Goal: Task Accomplishment & Management: Manage account settings

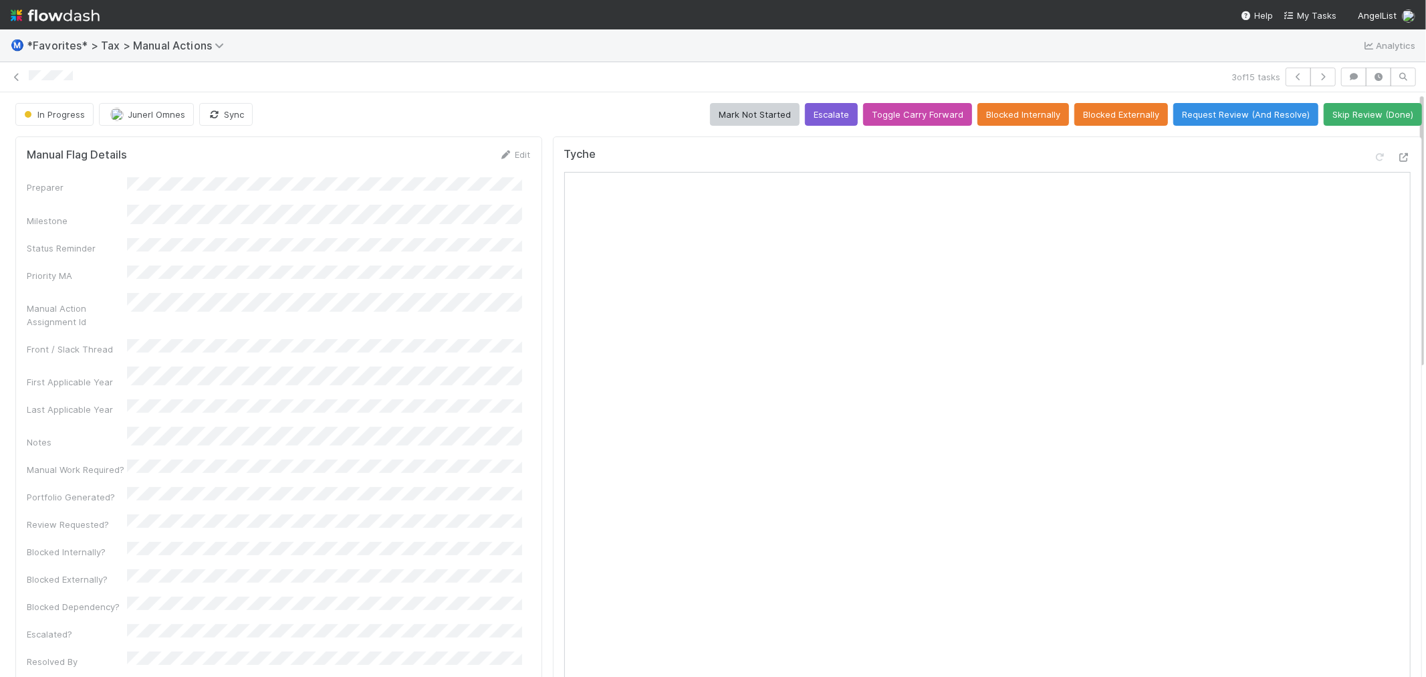
click at [416, 64] on div "3 of 15 tasks" at bounding box center [713, 77] width 1426 height 30
click at [460, 89] on div "3 of 15 tasks" at bounding box center [713, 77] width 1426 height 30
click at [15, 73] on icon at bounding box center [16, 77] width 13 height 9
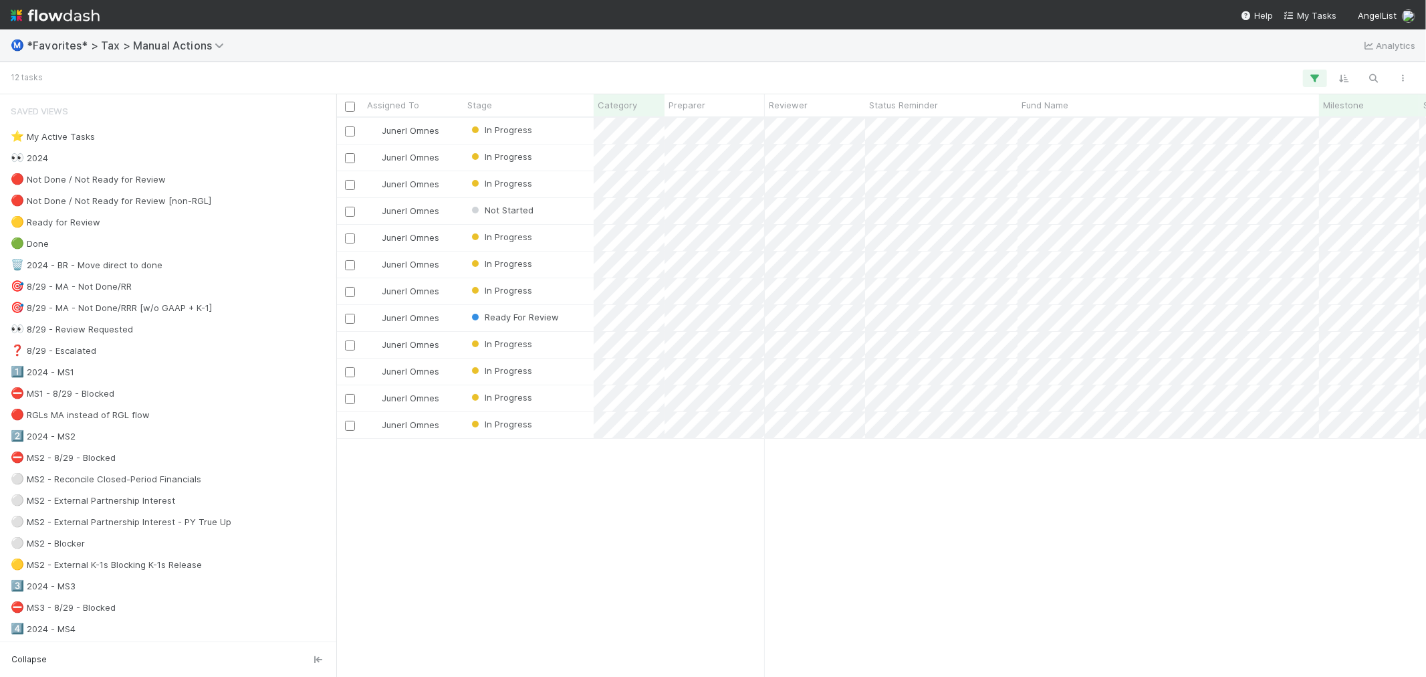
scroll to position [547, 1079]
click at [510, 537] on div "Junerl Omnes In Progress [DATE] 12:14:42 AM [DATE] 7:26:41 AM 0 1 Junerl Omnes …" at bounding box center [881, 397] width 1090 height 558
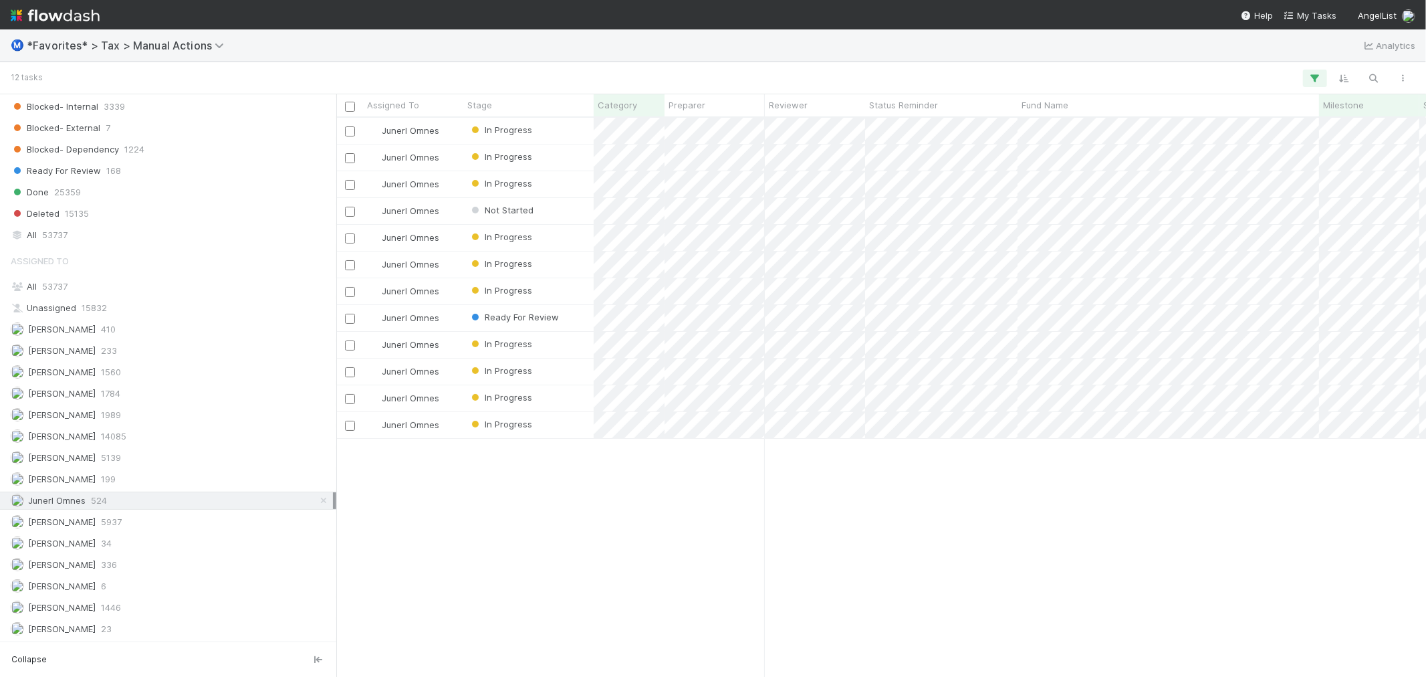
scroll to position [1540, 0]
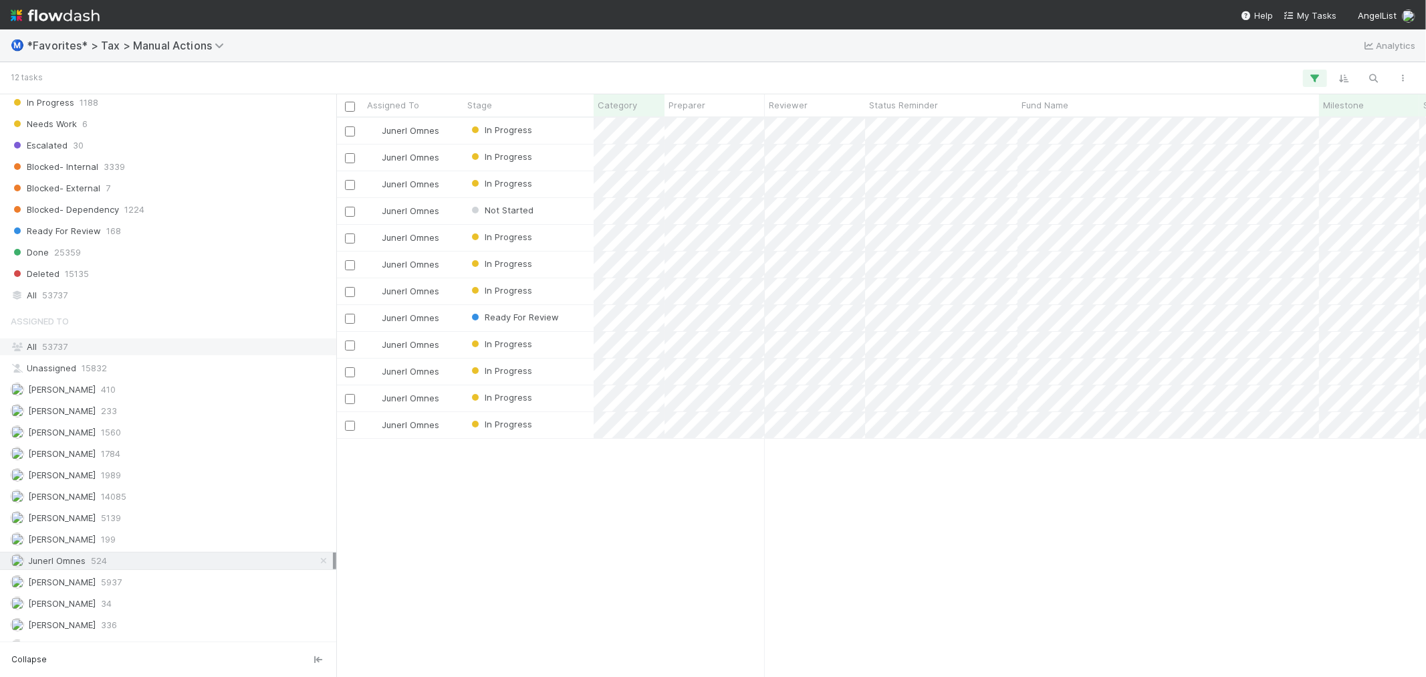
click at [177, 352] on div "All 53737" at bounding box center [172, 346] width 322 height 17
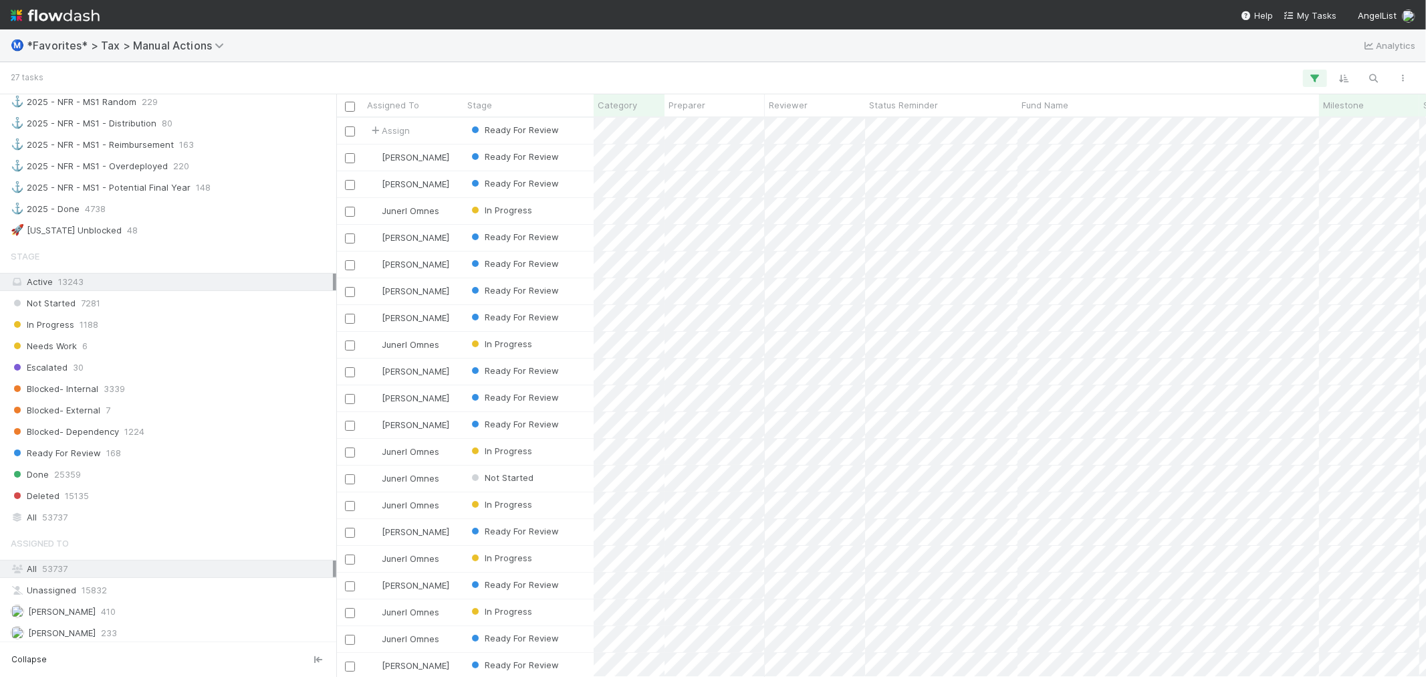
scroll to position [1466, 0]
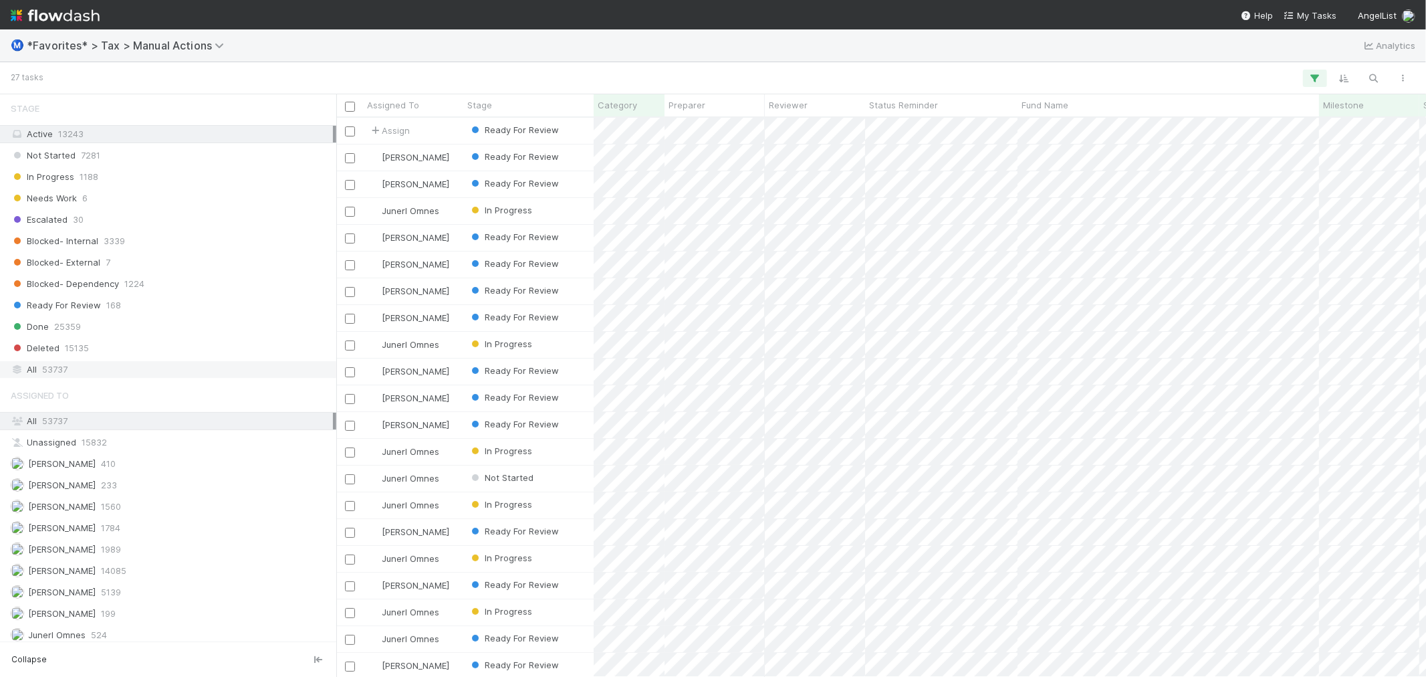
click at [158, 378] on div "All 53737" at bounding box center [172, 369] width 322 height 17
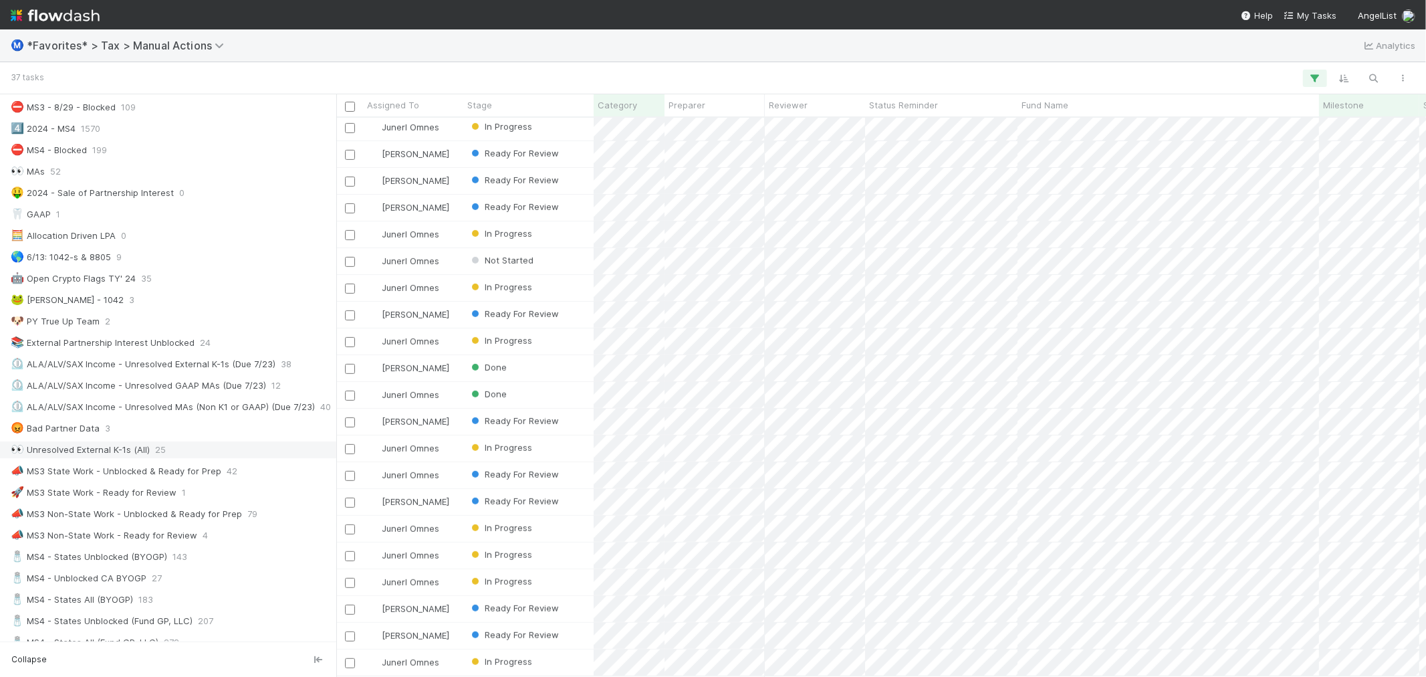
scroll to position [649, 0]
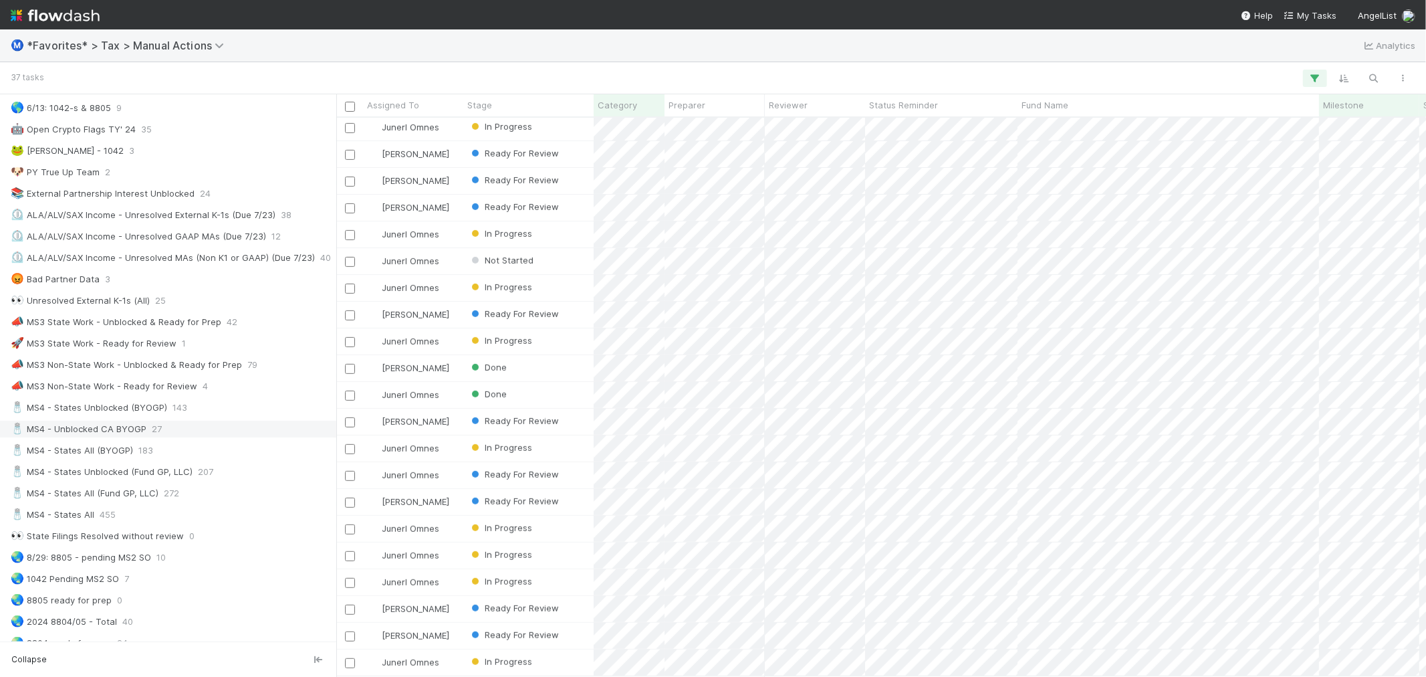
click at [167, 433] on div "🧂 MS4 - Unblocked CA BYOGP 27" at bounding box center [172, 428] width 322 height 17
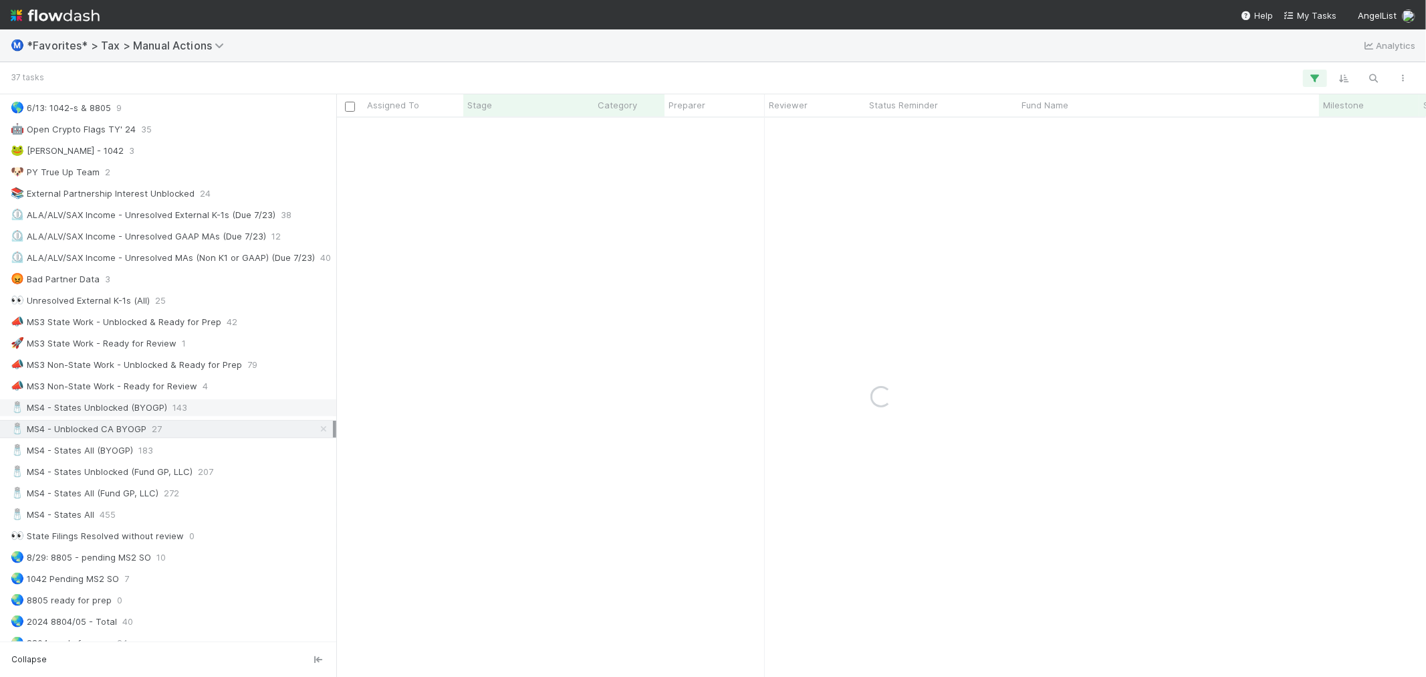
click at [172, 412] on span "143" at bounding box center [179, 407] width 15 height 17
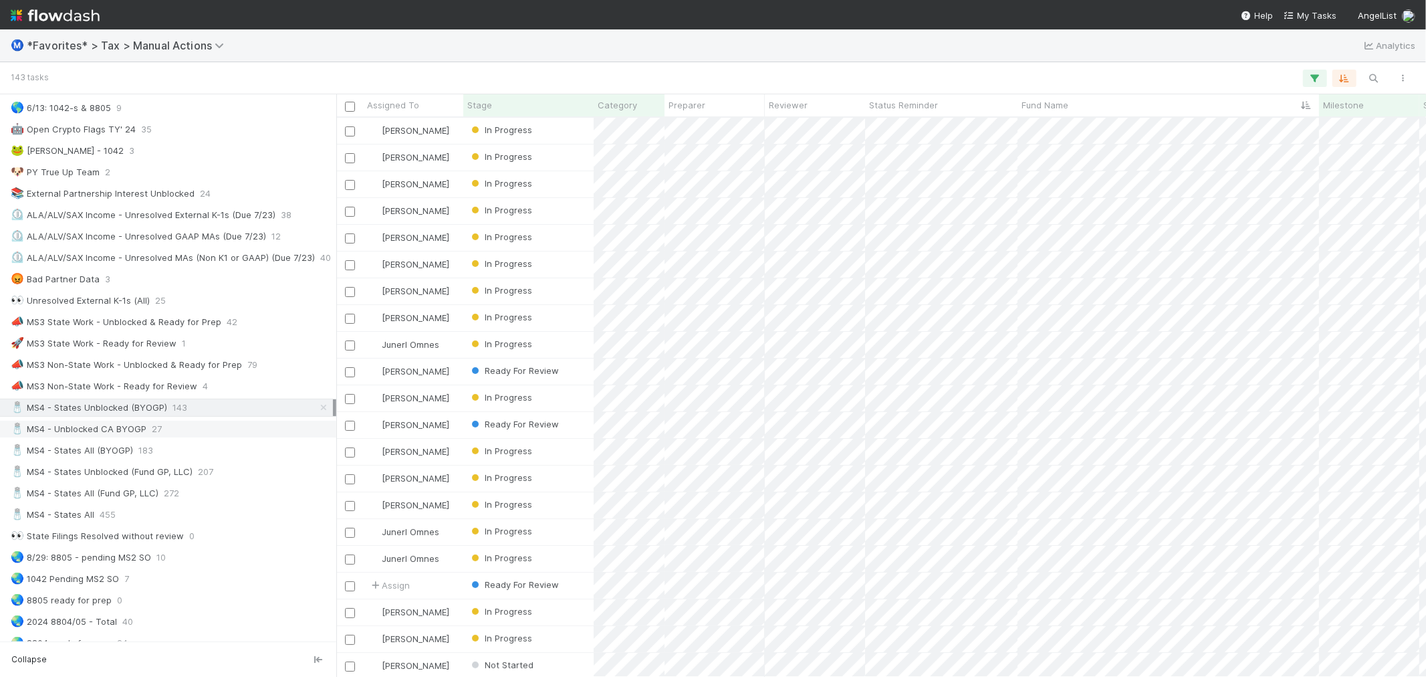
scroll to position [547, 1079]
click at [215, 432] on div "🧂 MS4 - Unblocked CA BYOGP 27" at bounding box center [172, 428] width 322 height 17
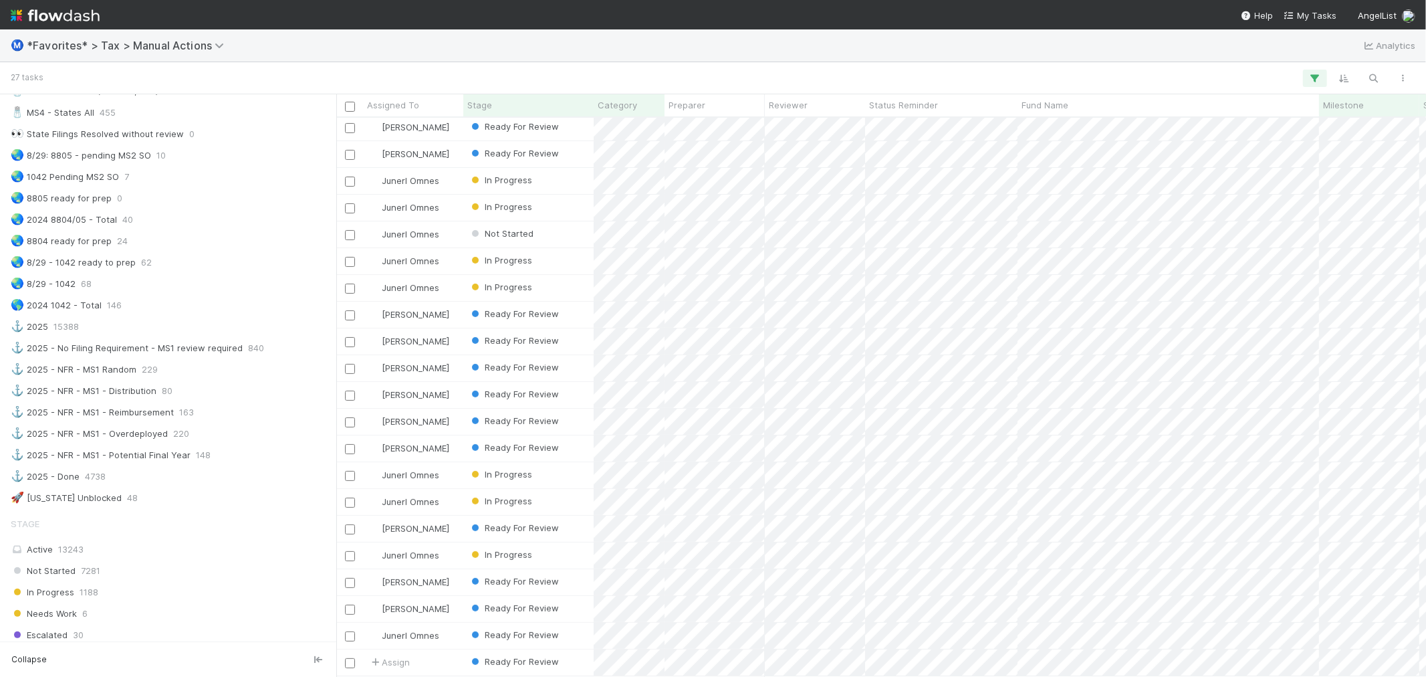
scroll to position [1040, 0]
click at [127, 516] on span "48" at bounding box center [132, 509] width 11 height 17
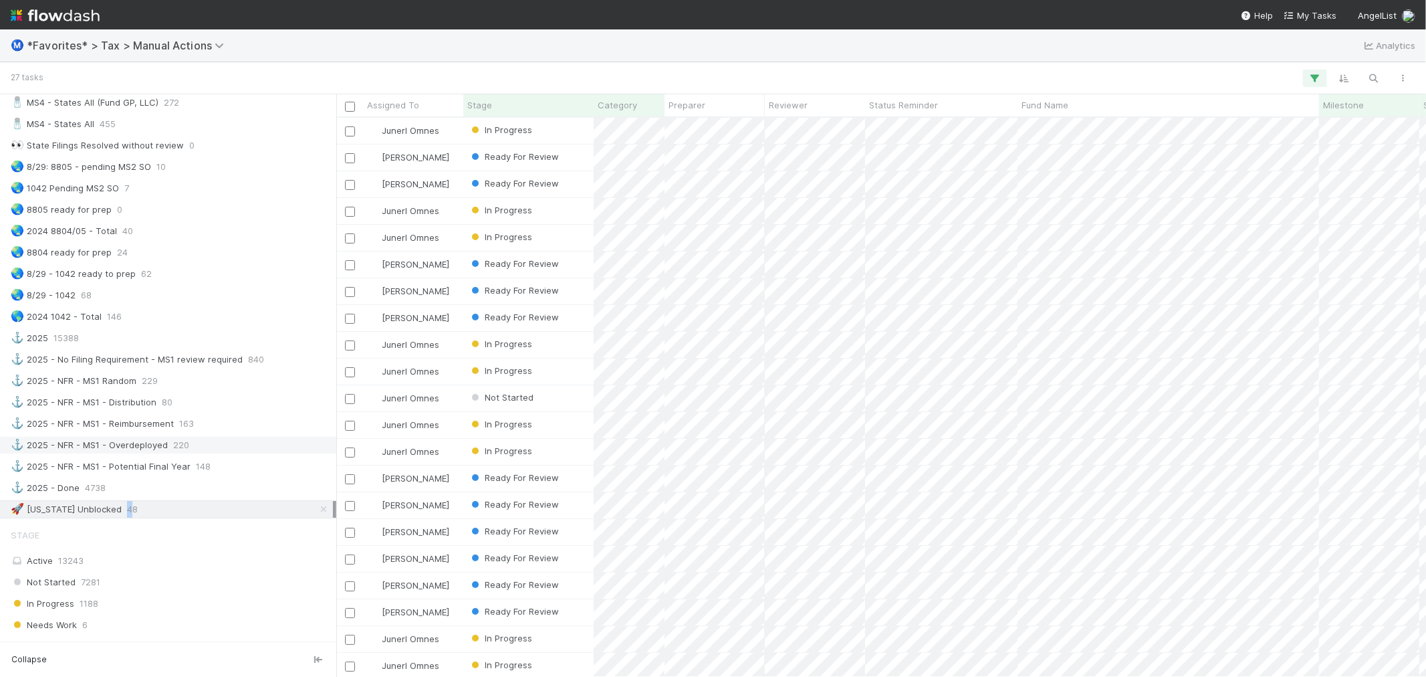
scroll to position [547, 1079]
click at [433, 52] on div "Ⓜ️ *Favorites* > Tax > Manual Actions Analytics" at bounding box center [713, 45] width 1426 height 32
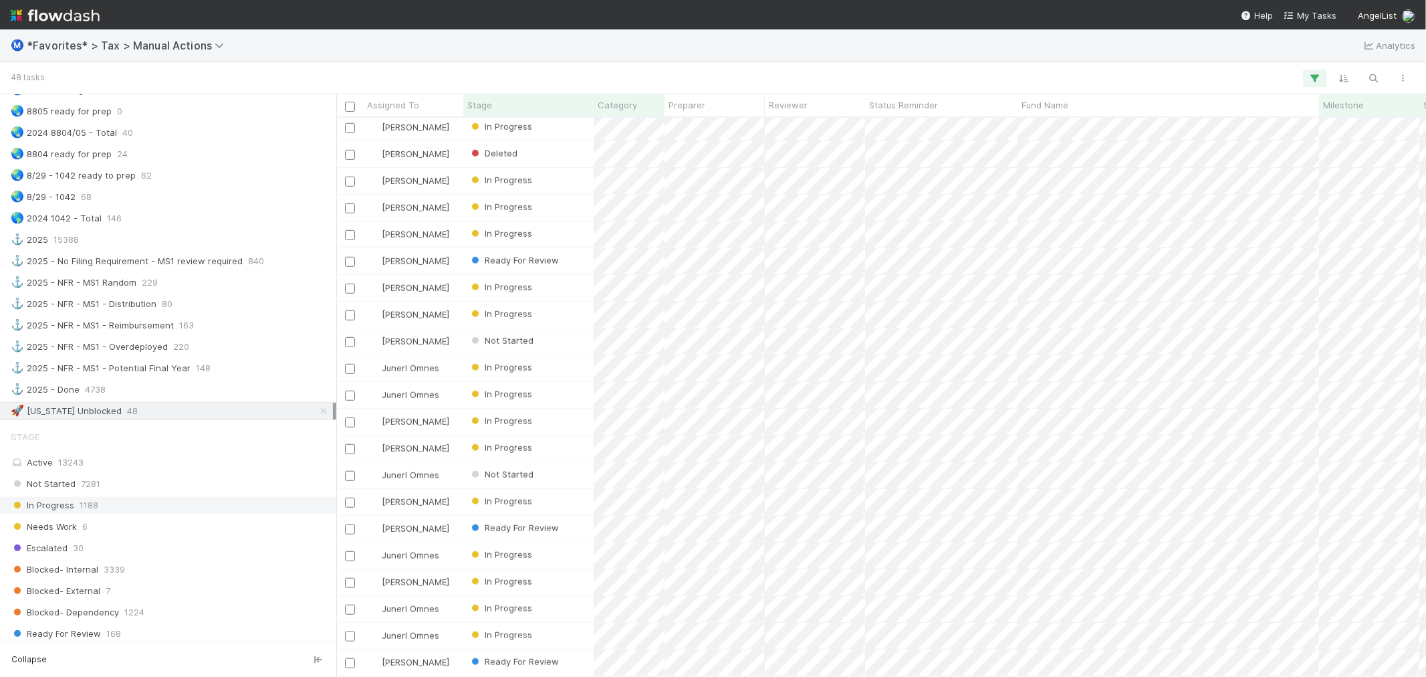
scroll to position [1337, 0]
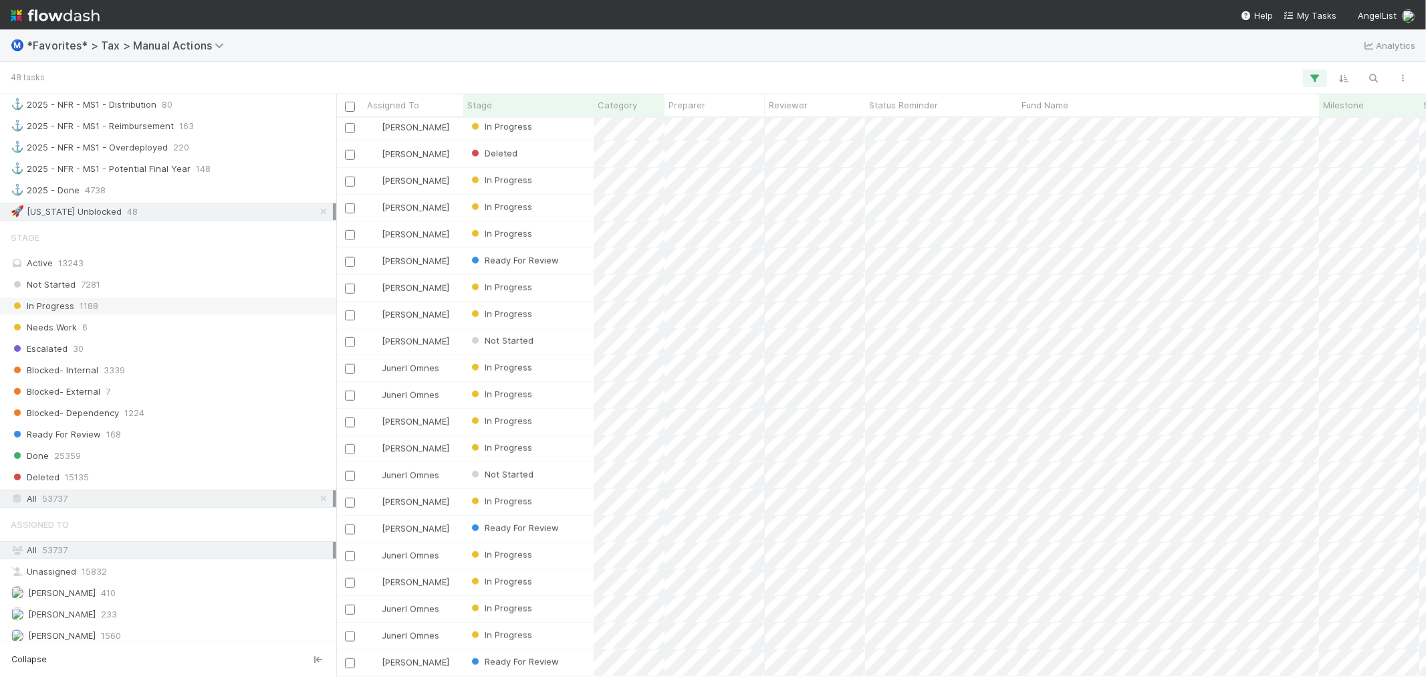
click at [145, 313] on div "In Progress 1188" at bounding box center [172, 305] width 322 height 17
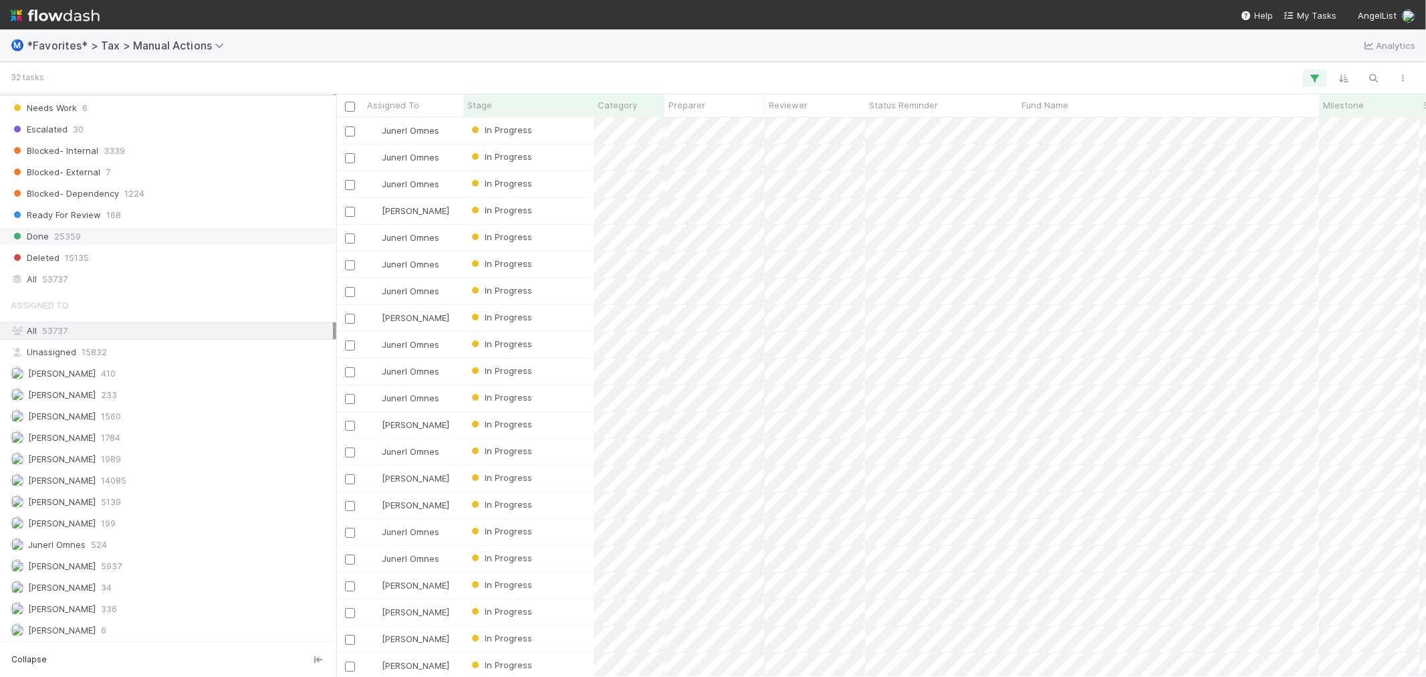
scroll to position [1614, 0]
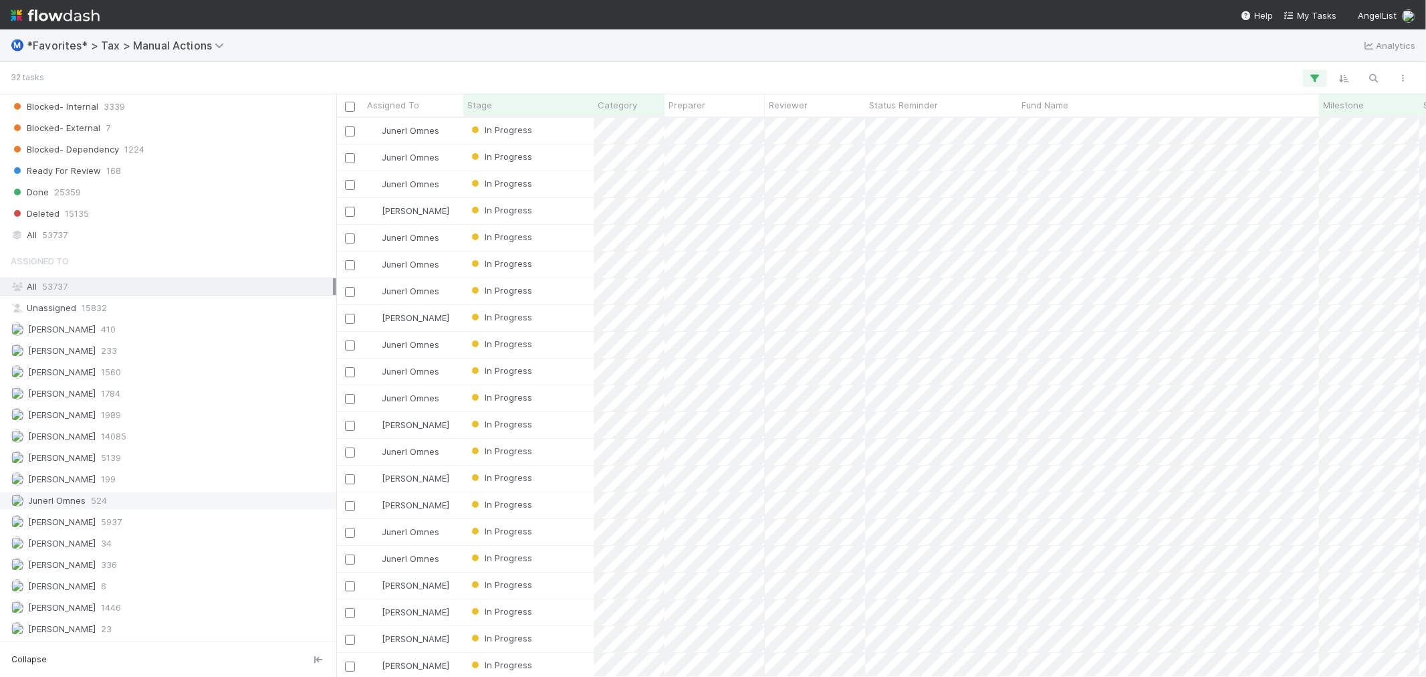
click at [112, 503] on div "Junerl Omnes 524" at bounding box center [172, 500] width 322 height 17
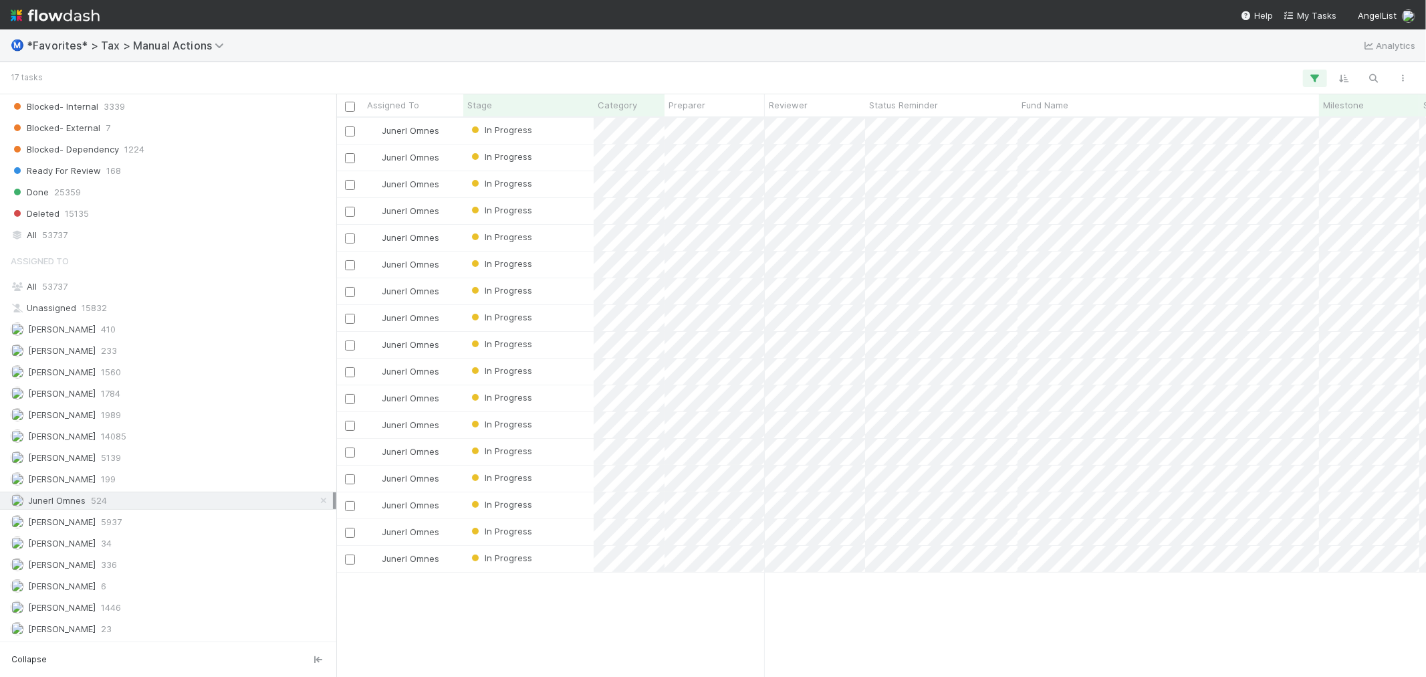
scroll to position [547, 1079]
click at [123, 478] on div "[PERSON_NAME] 199" at bounding box center [172, 479] width 322 height 17
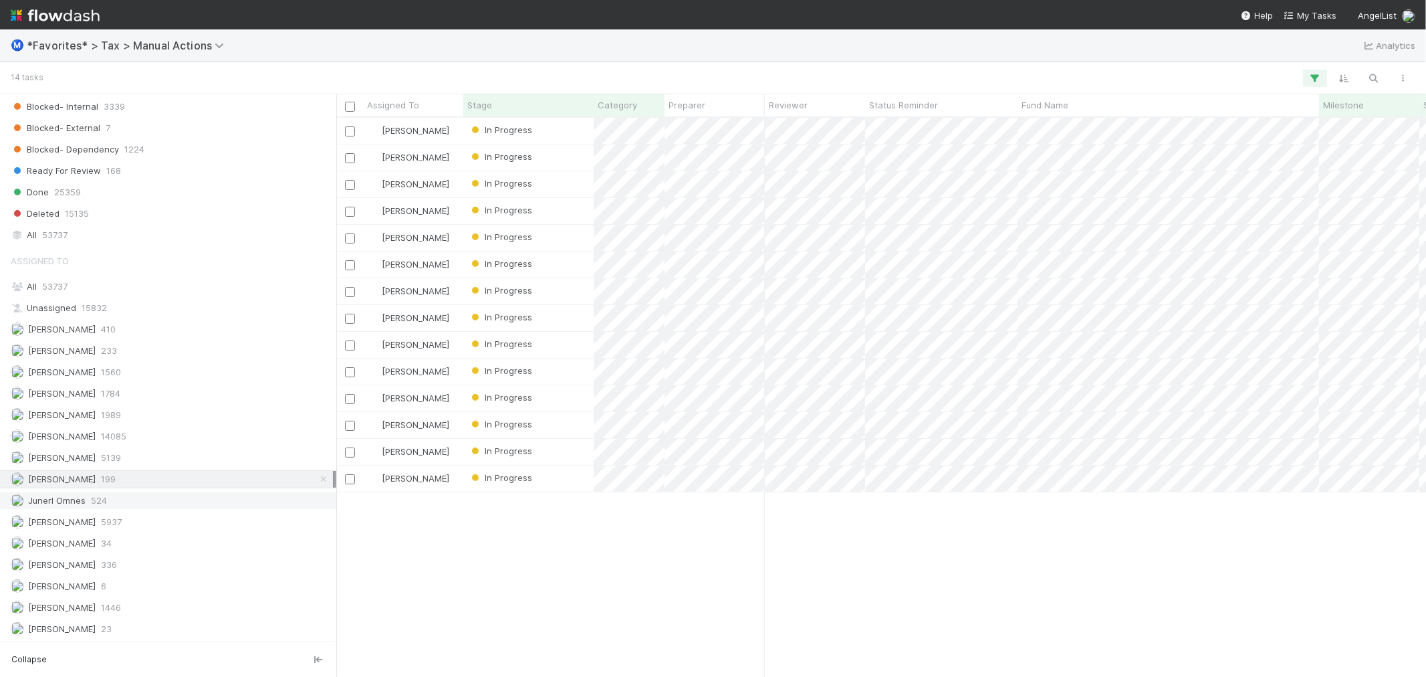
scroll to position [547, 1079]
click at [126, 499] on div "Junerl Omnes 524" at bounding box center [172, 500] width 322 height 17
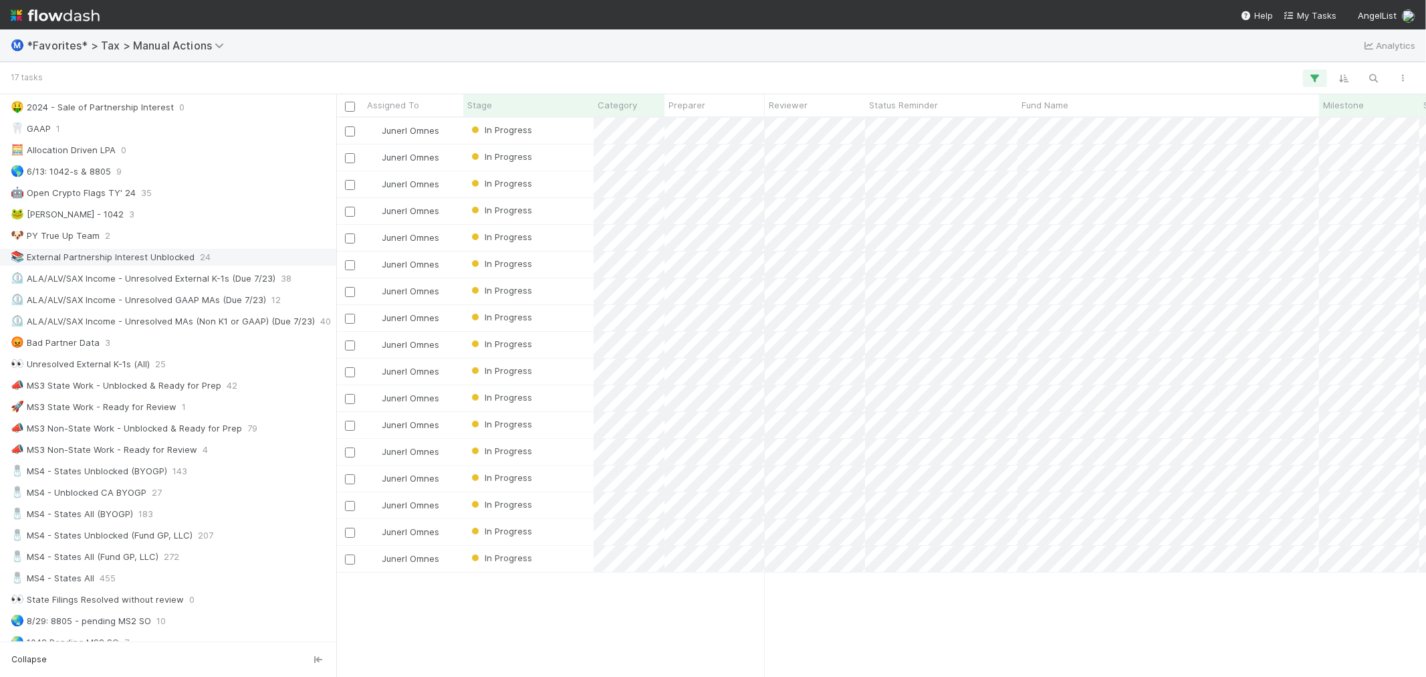
scroll to position [594, 0]
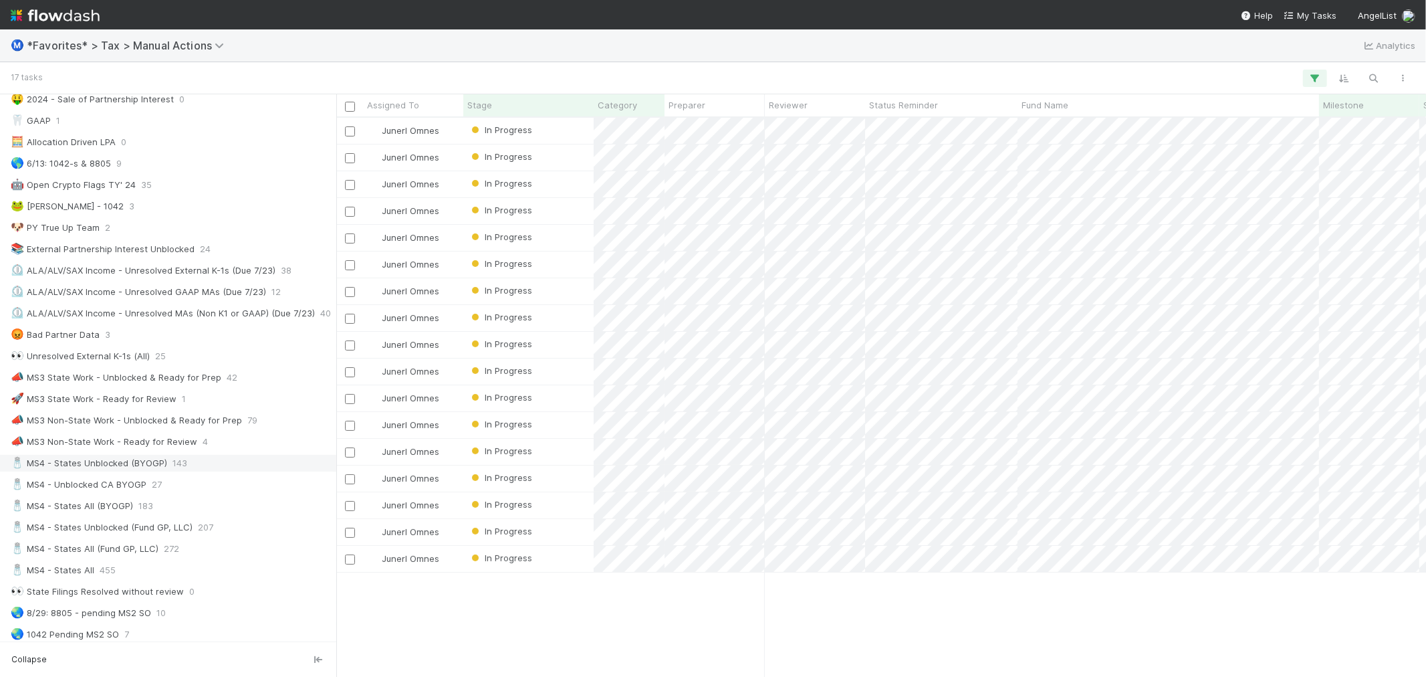
click at [122, 471] on div "🧂 MS4 - States Unblocked (BYOGP)" at bounding box center [89, 463] width 156 height 17
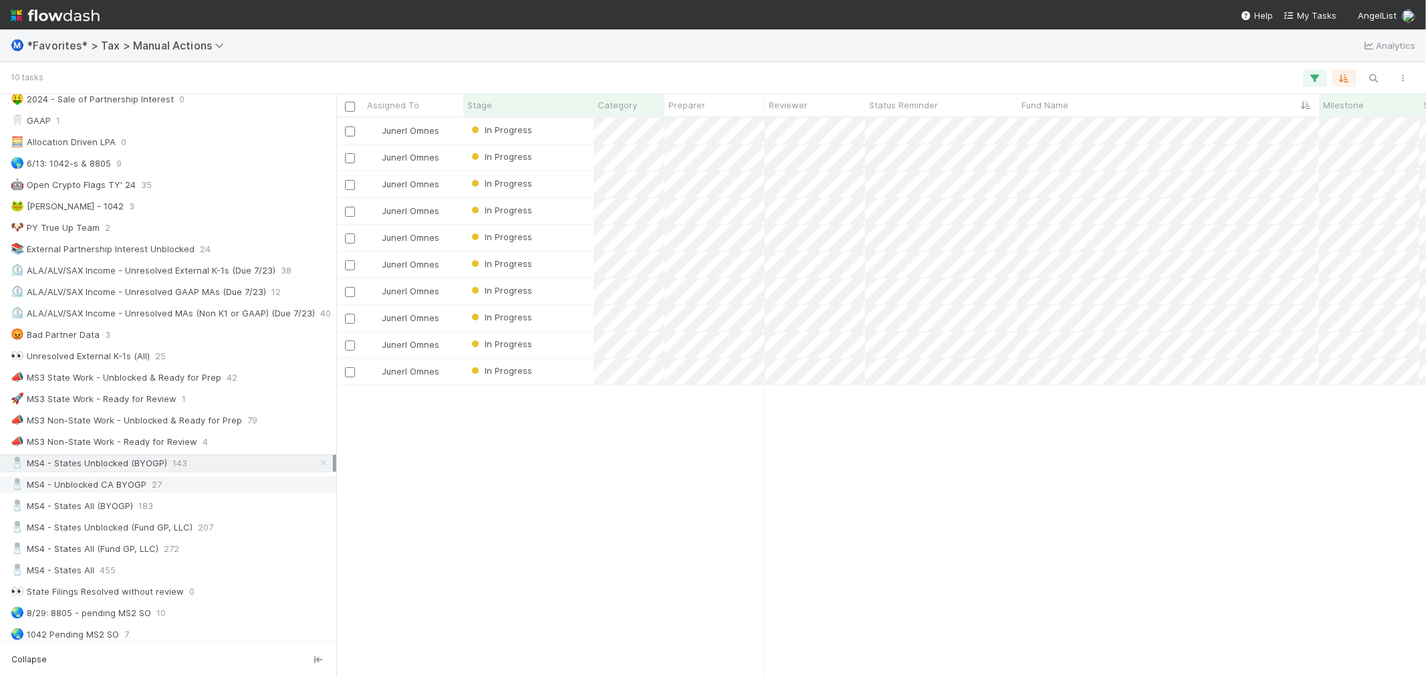
scroll to position [547, 1079]
click at [148, 493] on div "🧂 MS4 - Unblocked CA BYOGP 27" at bounding box center [172, 484] width 322 height 17
click at [637, 459] on div "Junerl Omnes In Progress [DATE] 4:00:17 AM [DATE] 7:26:40 AM 0 1 Junerl Omnes I…" at bounding box center [881, 397] width 1090 height 558
drag, startPoint x: 189, startPoint y: 491, endPoint x: 315, endPoint y: 480, distance: 126.2
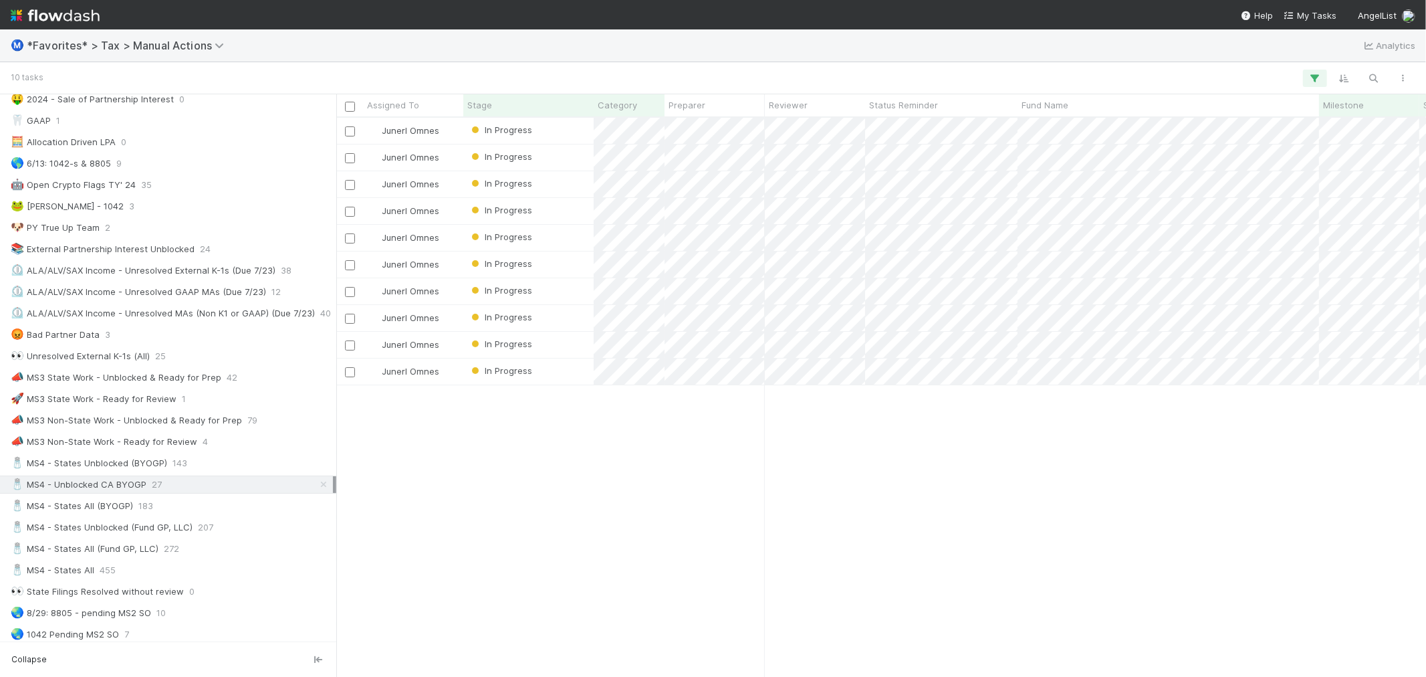
click at [189, 491] on div "🧂 MS4 - Unblocked CA BYOGP 27" at bounding box center [172, 484] width 322 height 17
click at [556, 473] on div "Junerl Omnes In Progress [DATE] 4:00:17 AM [DATE] 7:26:40 AM 0 1 Junerl Omnes I…" at bounding box center [881, 397] width 1090 height 558
click at [596, 586] on div "Junerl Omnes In Progress [DATE] 4:00:17 AM [DATE] 7:26:40 AM 0 1 Junerl Omnes I…" at bounding box center [881, 397] width 1090 height 558
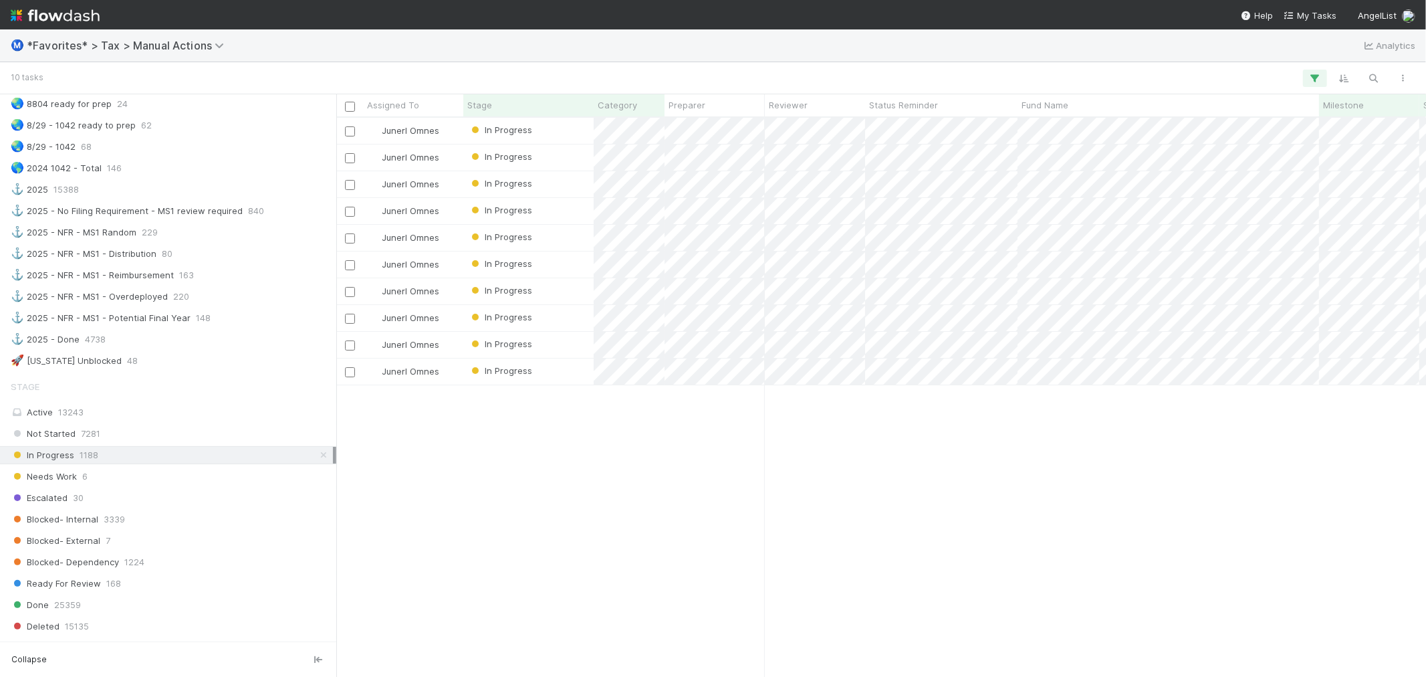
scroll to position [1337, 0]
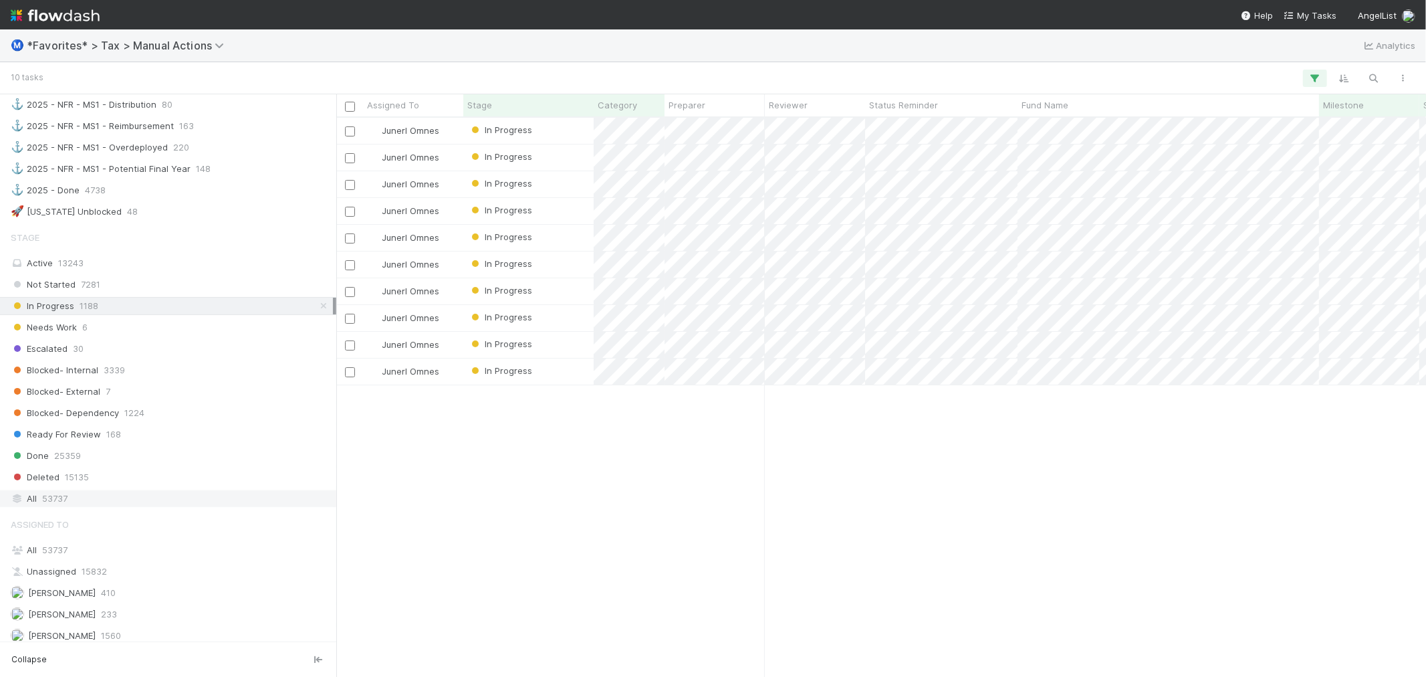
click at [141, 501] on div "All 53737" at bounding box center [172, 498] width 322 height 17
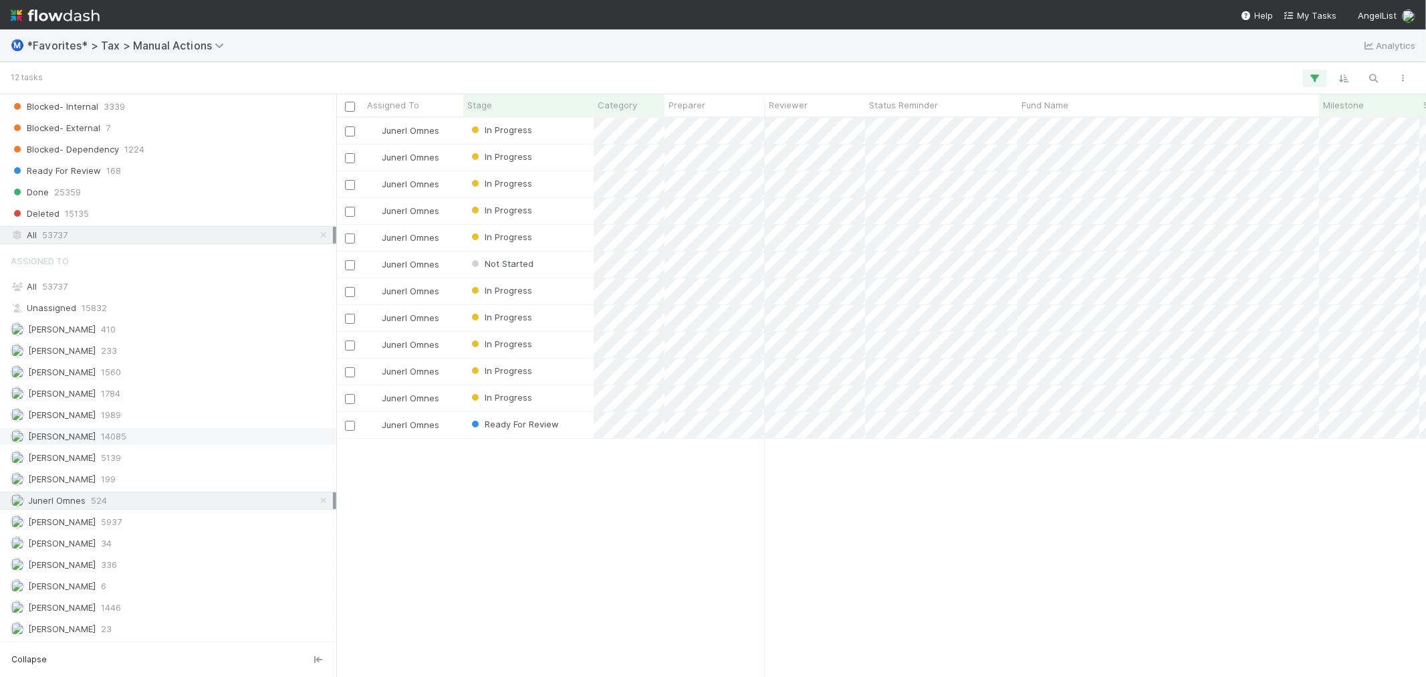
scroll to position [1614, 0]
click at [180, 279] on div "All 53737" at bounding box center [172, 286] width 322 height 17
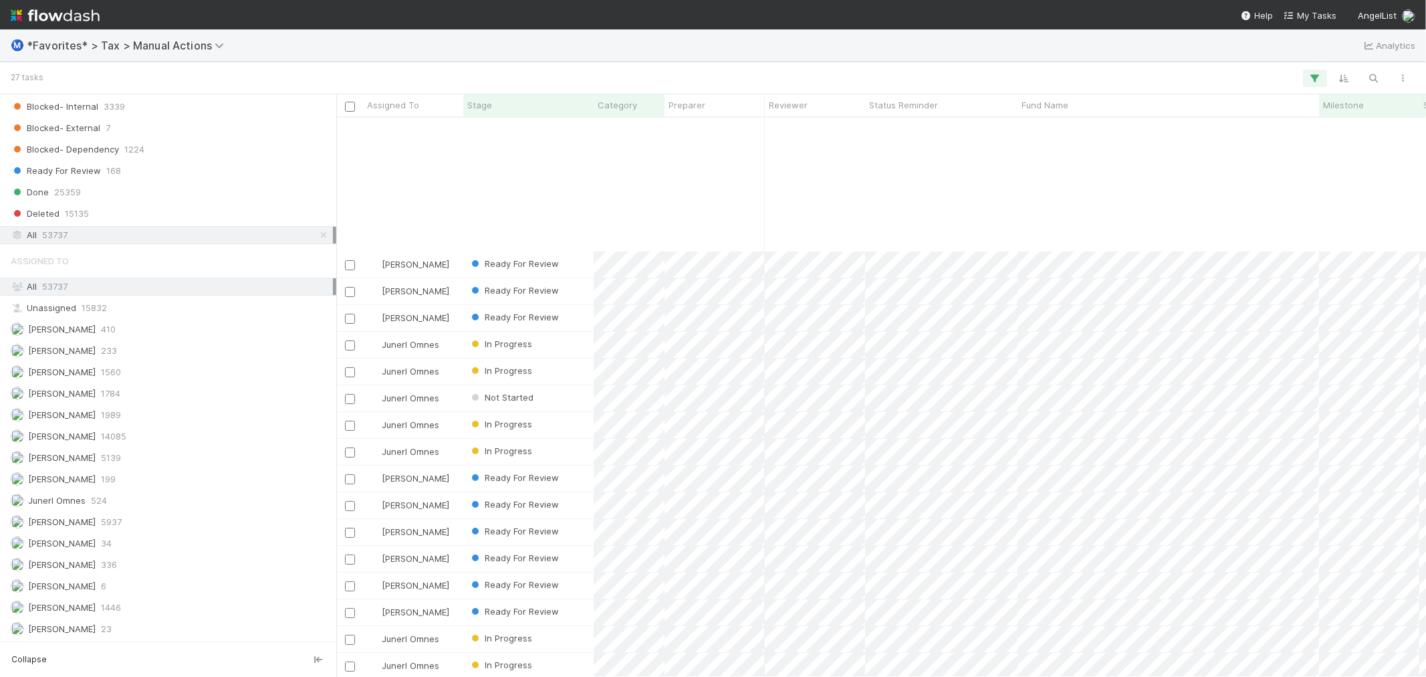
scroll to position [174, 0]
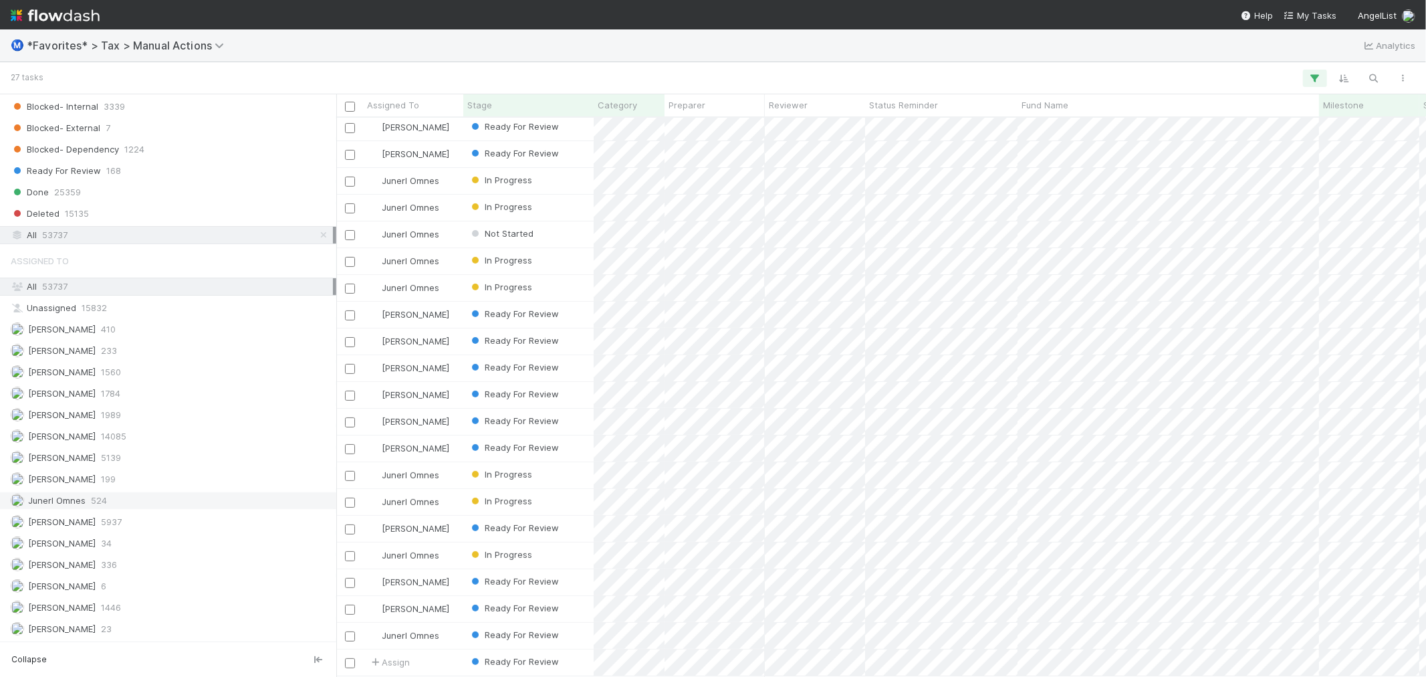
click at [132, 505] on div "Junerl Omnes 524" at bounding box center [172, 500] width 322 height 17
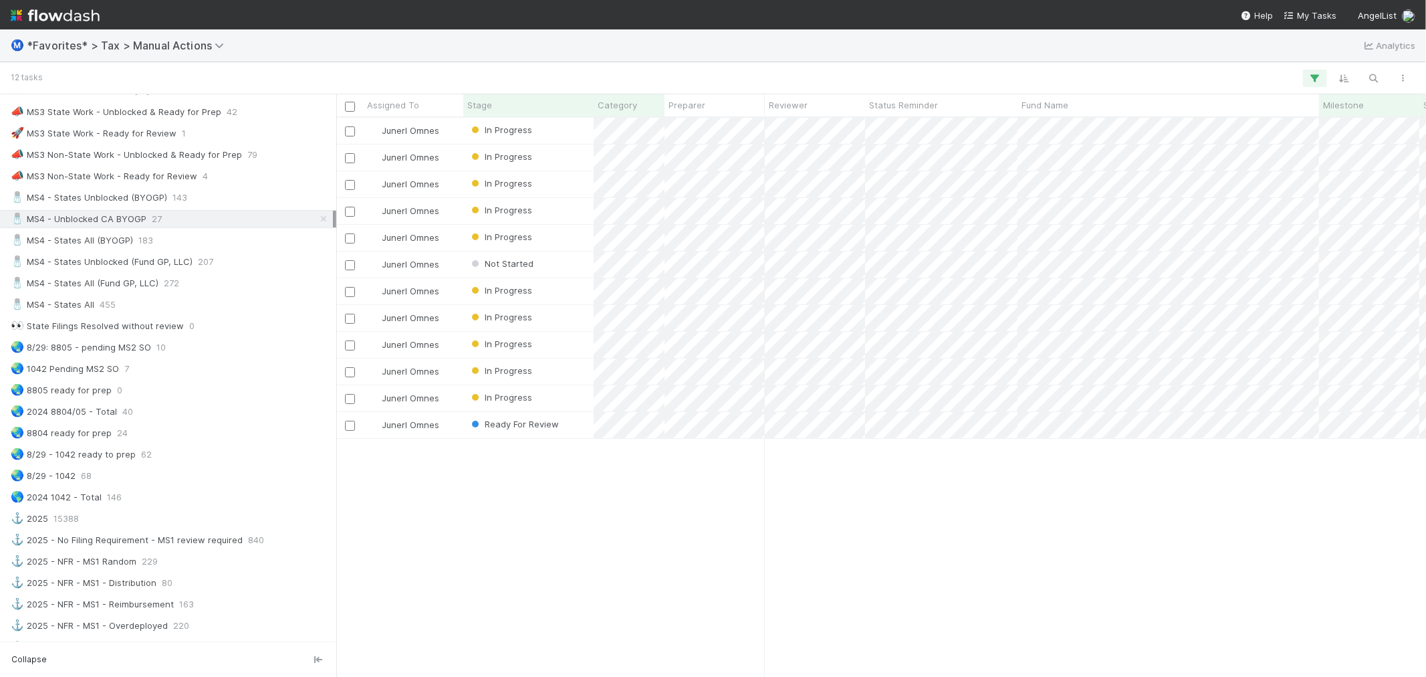
scroll to position [649, 0]
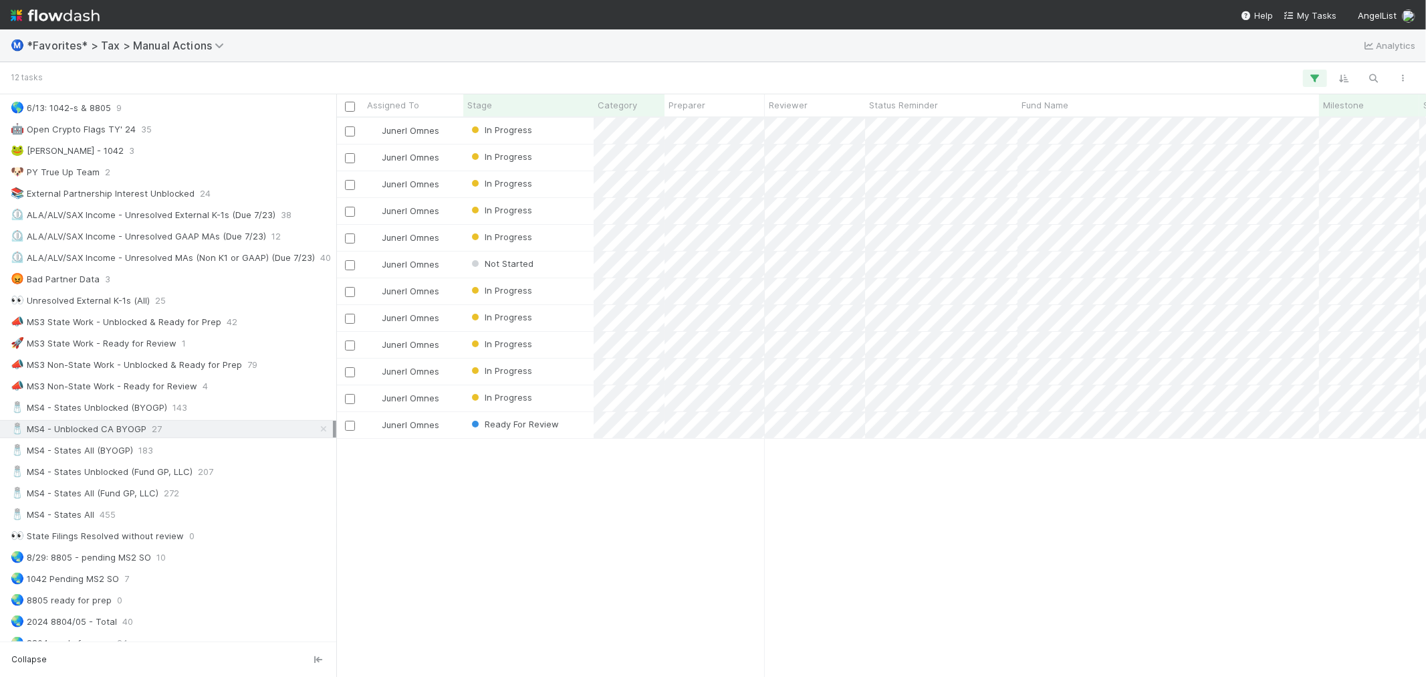
click at [673, 533] on div "Junerl Omnes In Progress [DATE] 4:00:17 AM [DATE] 7:26:40 AM 0 1 Junerl Omnes I…" at bounding box center [881, 397] width 1090 height 558
click at [562, 135] on div "In Progress" at bounding box center [528, 131] width 130 height 26
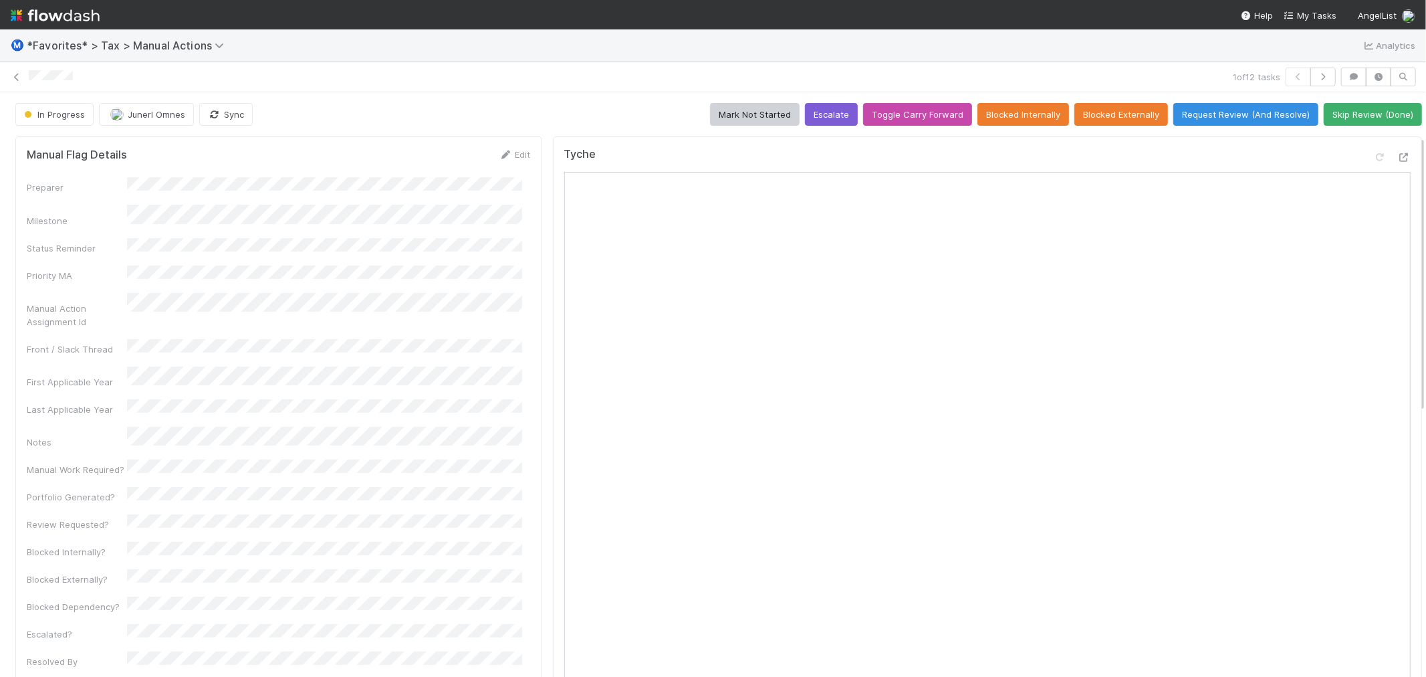
scroll to position [297, 0]
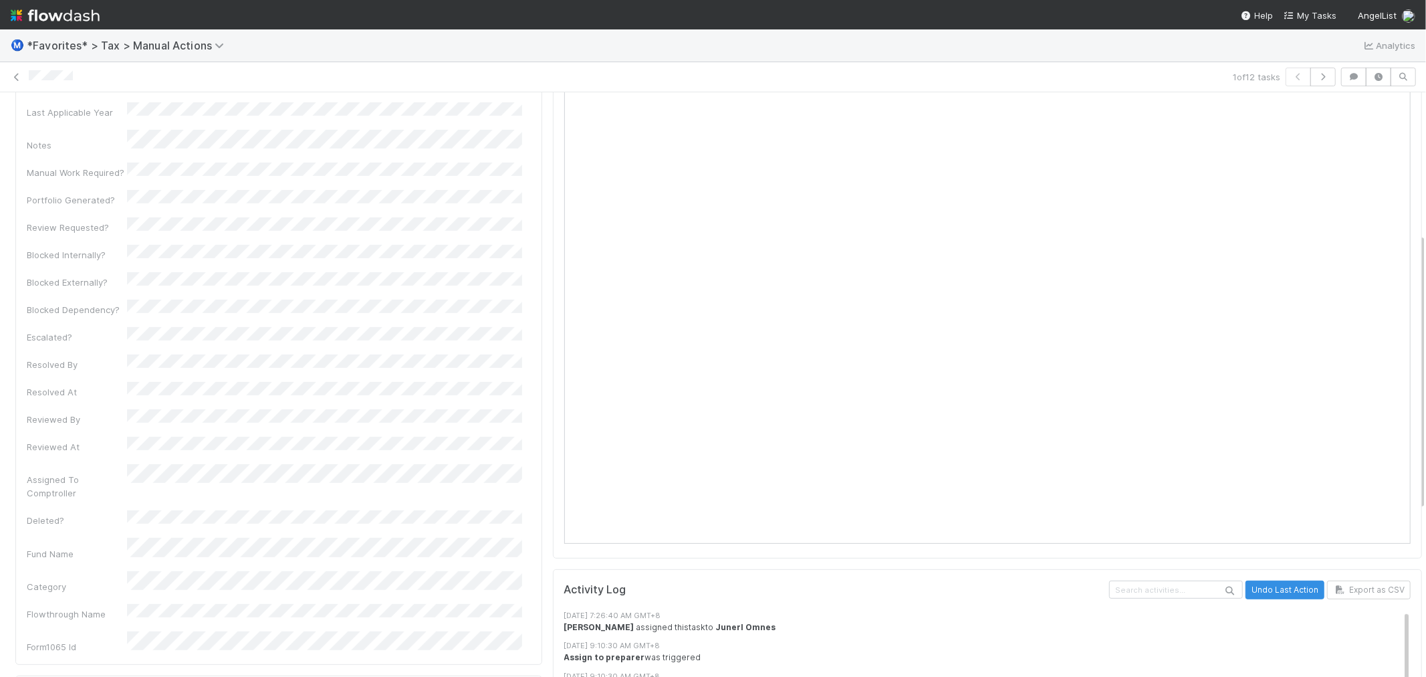
click at [533, 455] on div "Manual Flag Details Edit Preparer Milestone Status Reminder Priority MA Manual …" at bounding box center [278, 472] width 537 height 1277
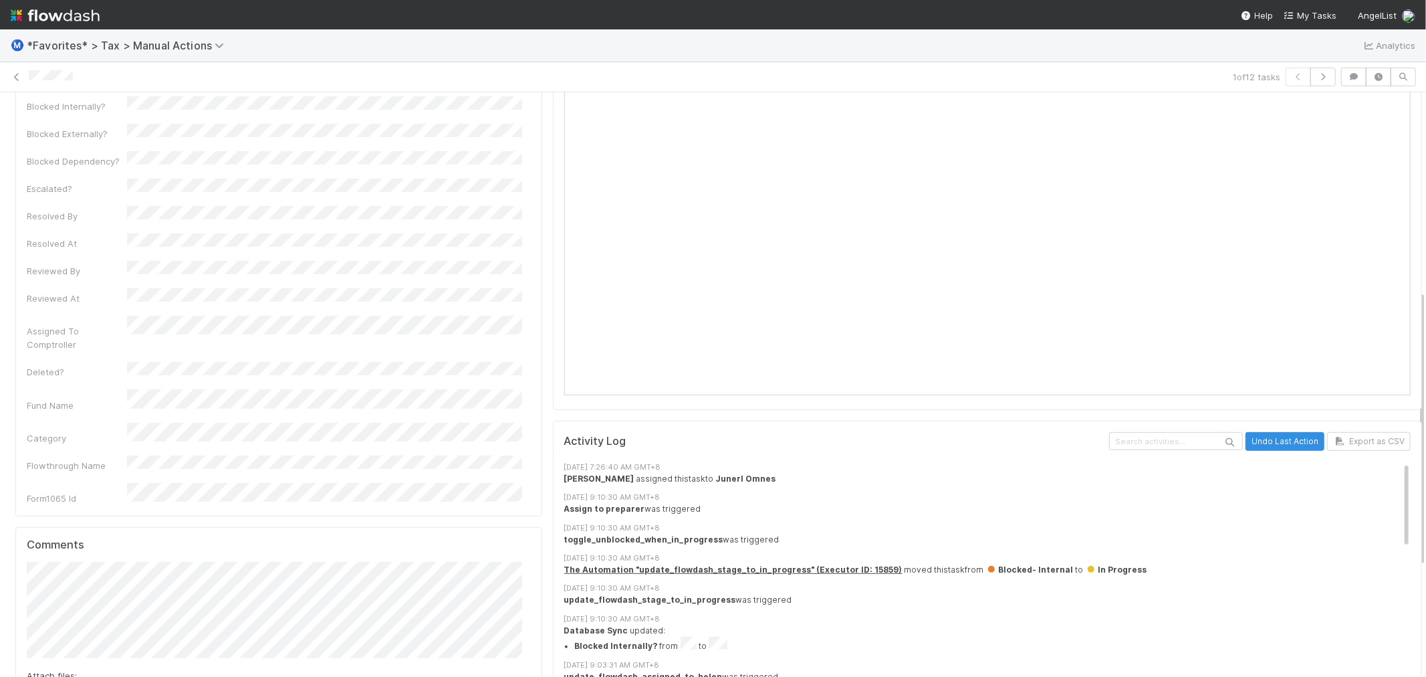
scroll to position [0, 0]
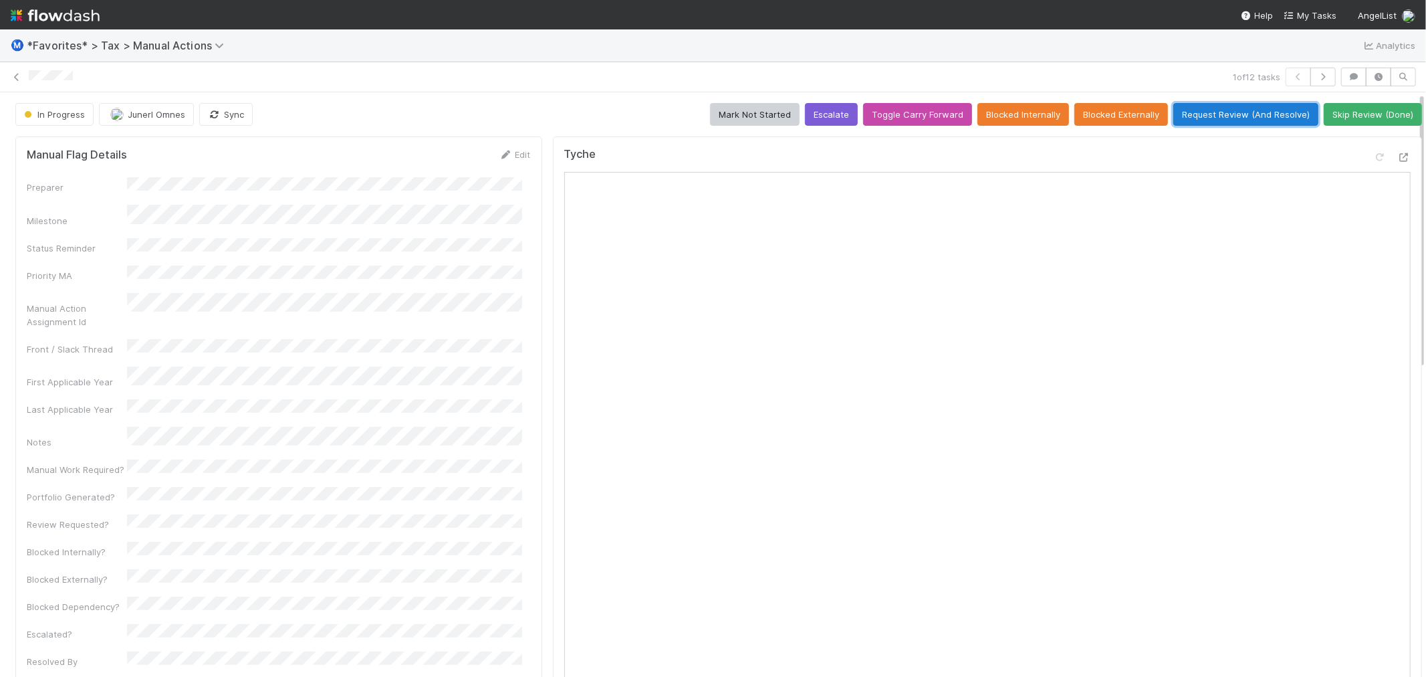
click at [1227, 105] on button "Request Review (And Resolve)" at bounding box center [1245, 114] width 145 height 23
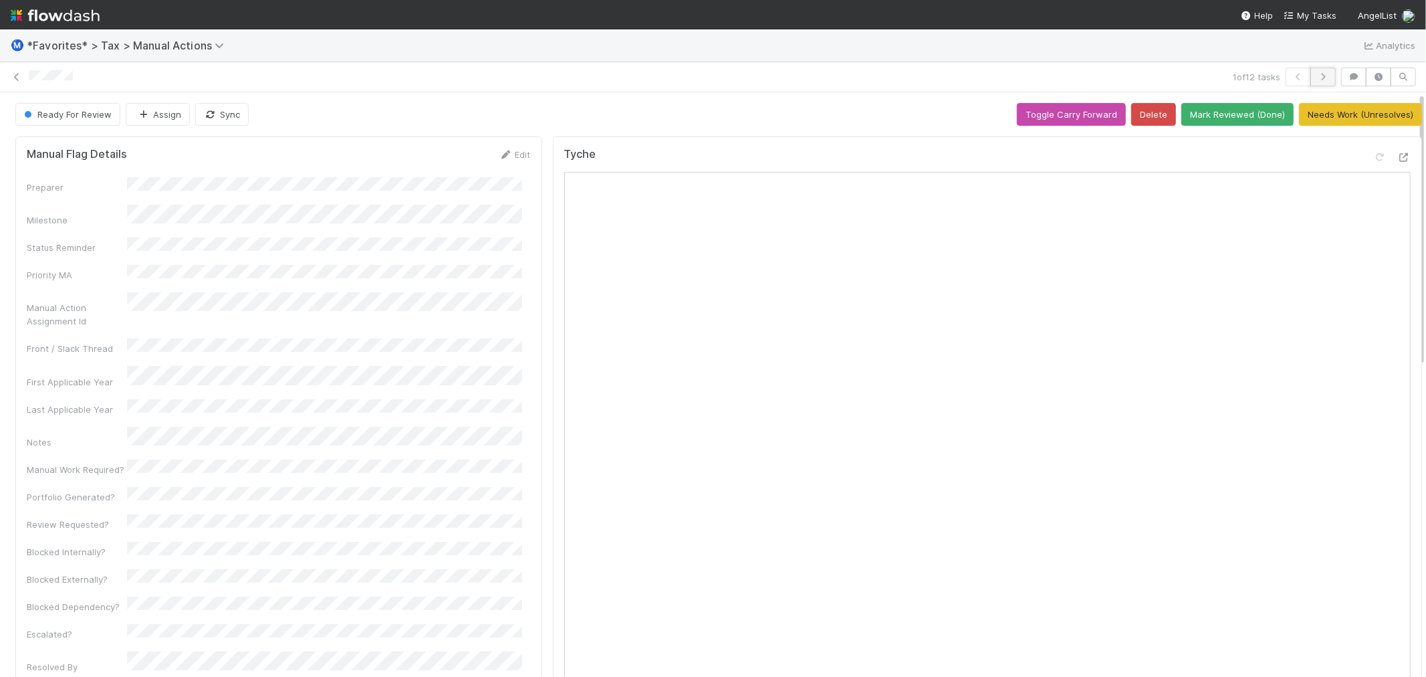
click at [1316, 78] on icon "button" at bounding box center [1322, 77] width 13 height 8
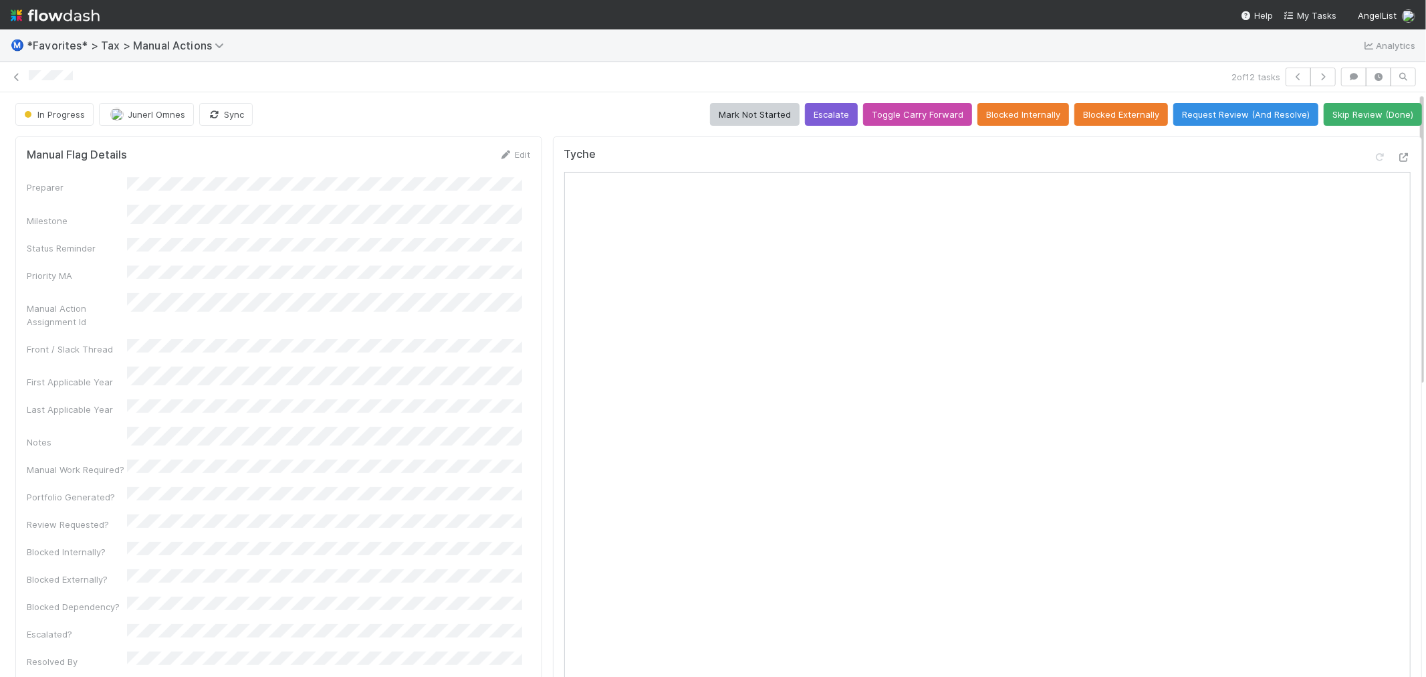
click at [1191, 118] on button "Request Review (And Resolve)" at bounding box center [1245, 114] width 145 height 23
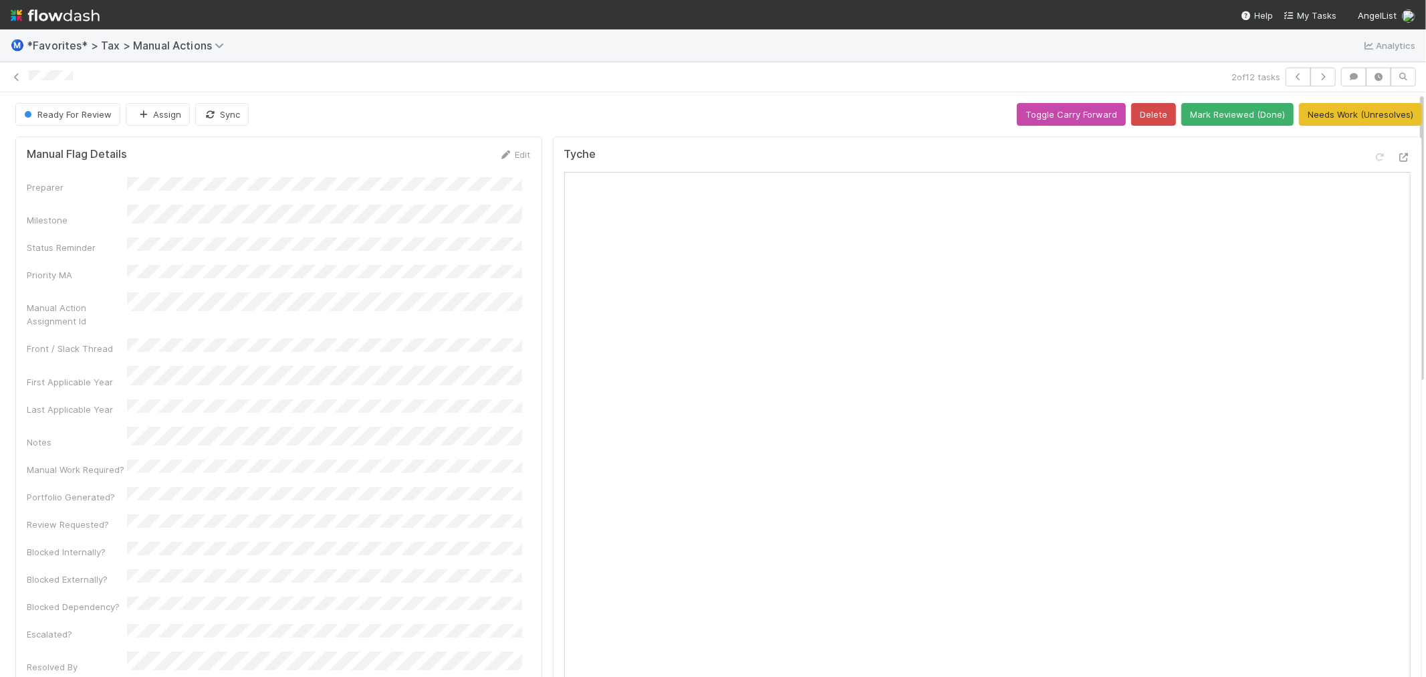
click at [559, 78] on div at bounding box center [627, 77] width 1197 height 14
click at [1318, 84] on button "button" at bounding box center [1322, 77] width 25 height 19
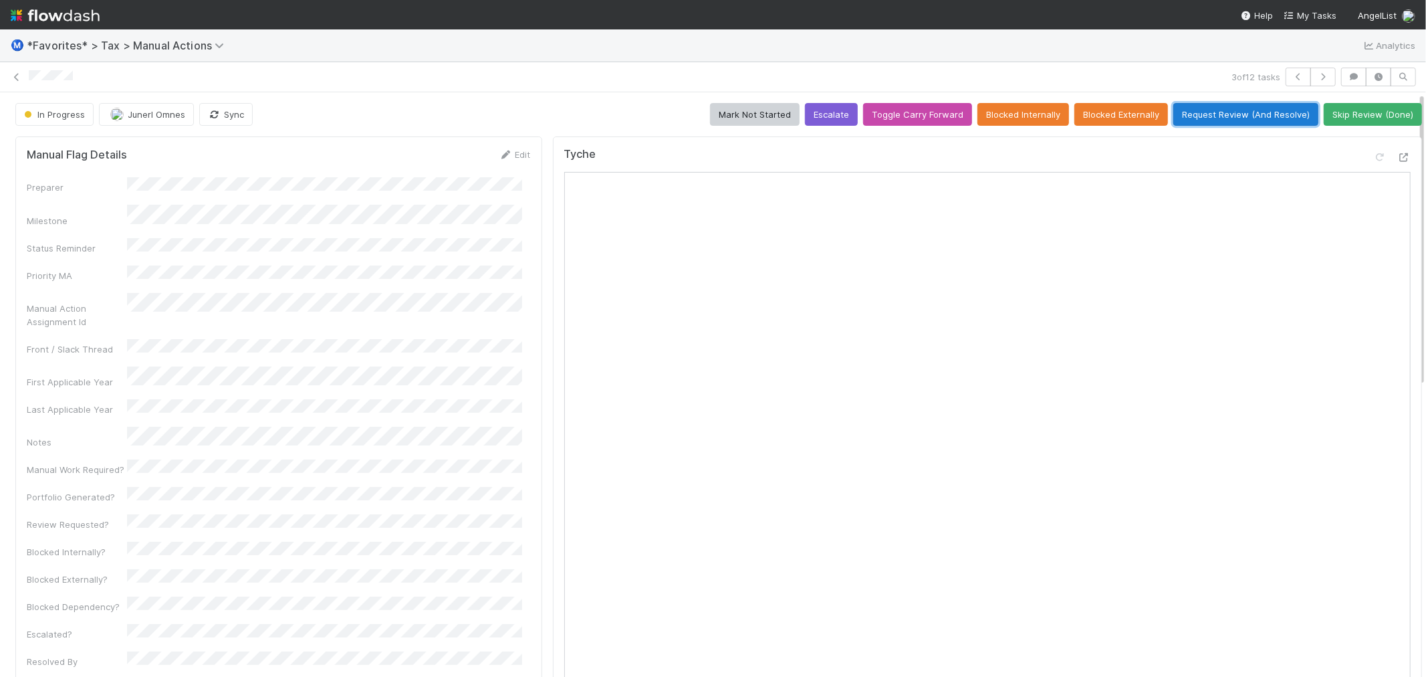
click at [1241, 116] on button "Request Review (And Resolve)" at bounding box center [1245, 114] width 145 height 23
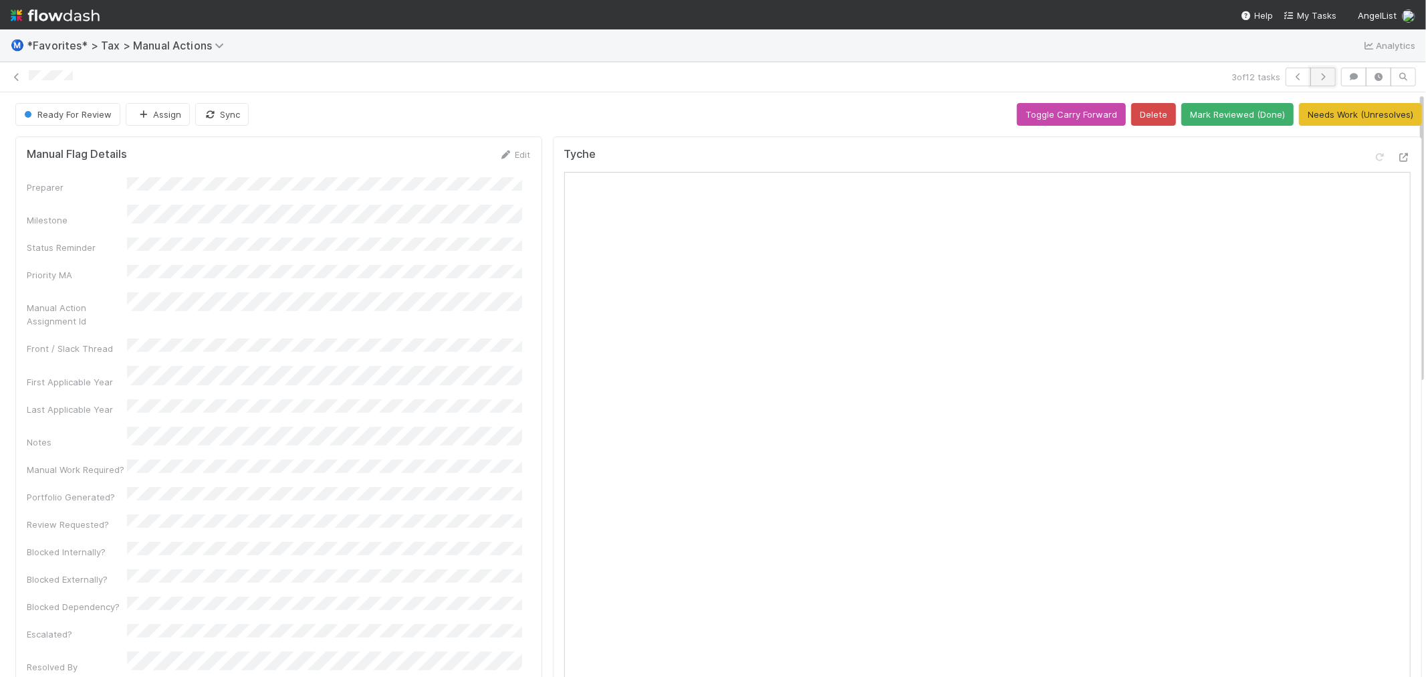
click at [1316, 76] on icon "button" at bounding box center [1322, 77] width 13 height 8
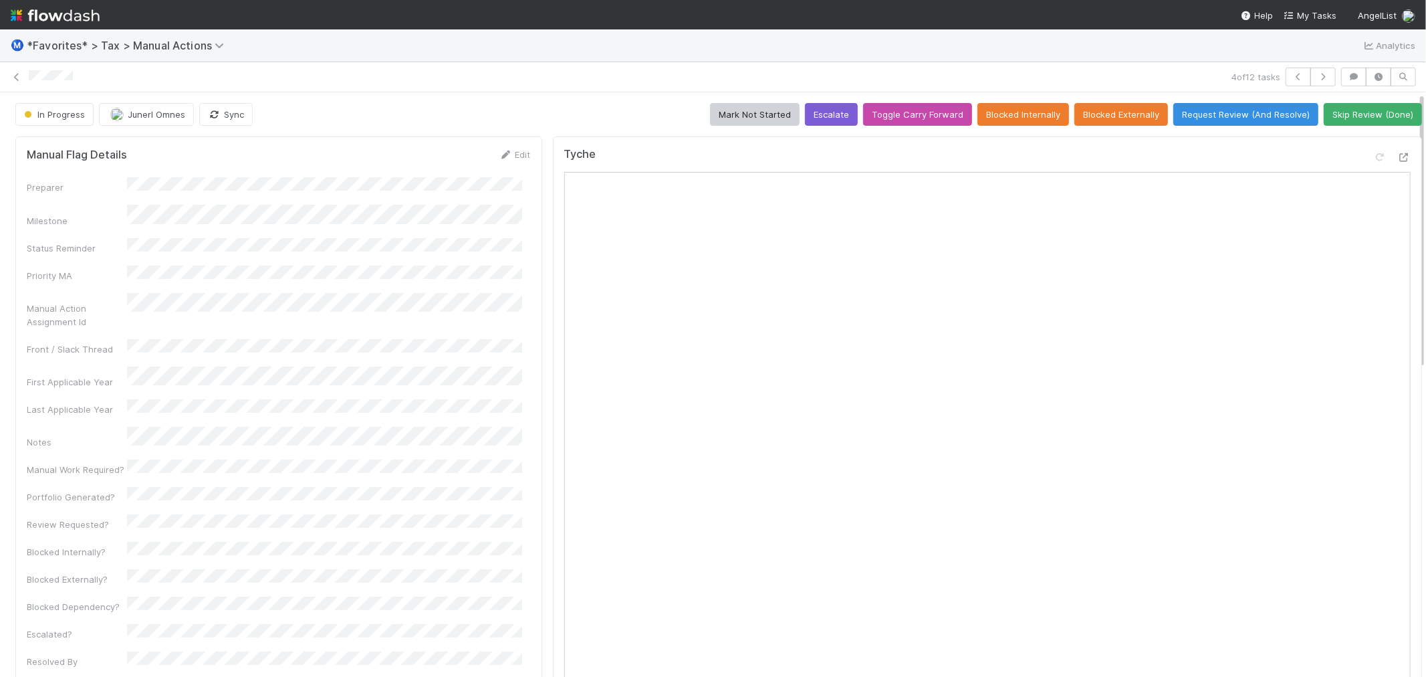
click at [420, 83] on div at bounding box center [627, 77] width 1197 height 14
click at [418, 65] on div "4 of 12 tasks" at bounding box center [713, 77] width 1426 height 30
click at [1239, 117] on button "Request Review (And Resolve)" at bounding box center [1245, 114] width 145 height 23
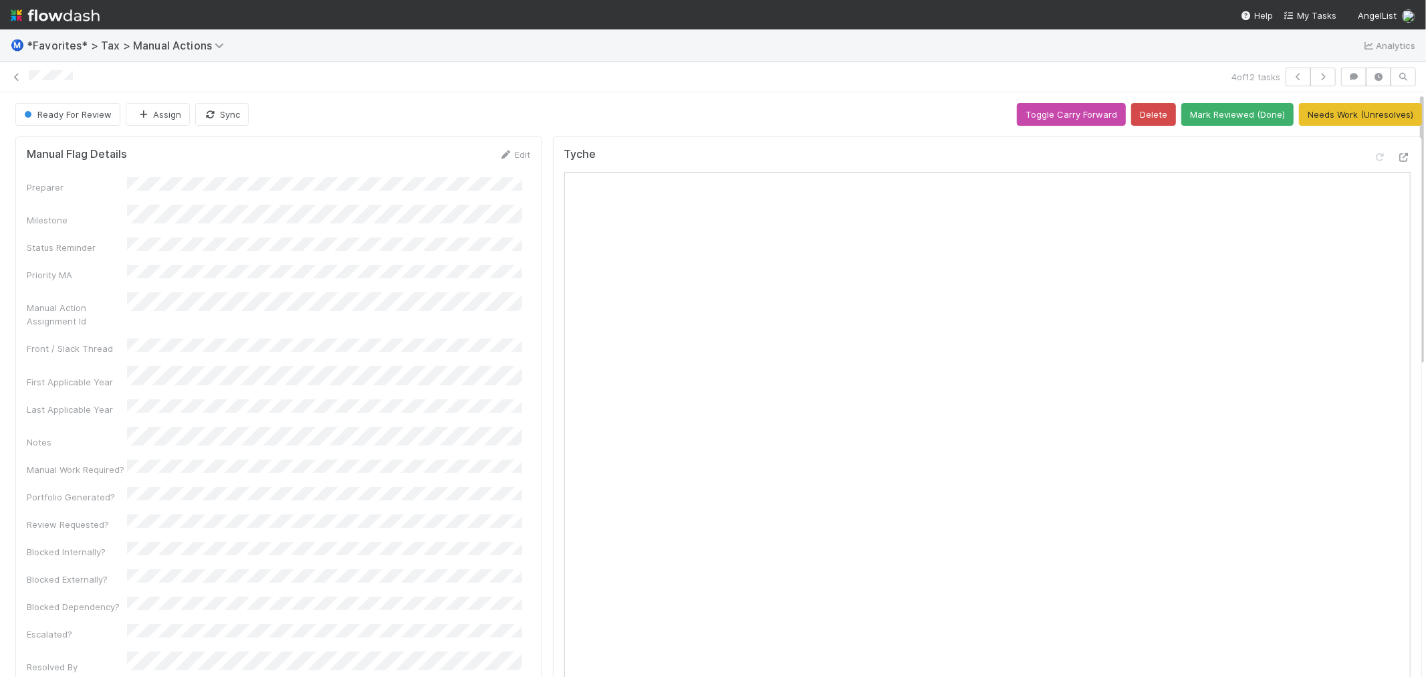
click at [1314, 81] on button "button" at bounding box center [1322, 77] width 25 height 19
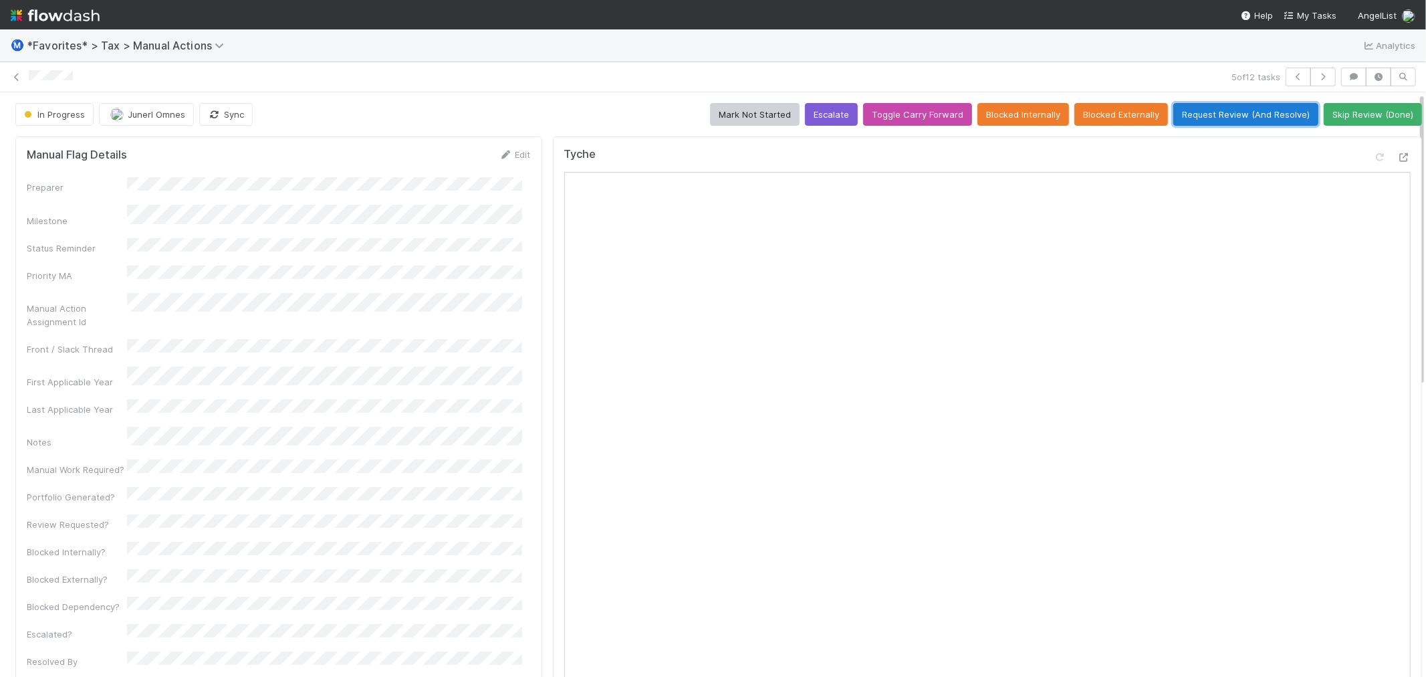
click at [1246, 115] on button "Request Review (And Resolve)" at bounding box center [1245, 114] width 145 height 23
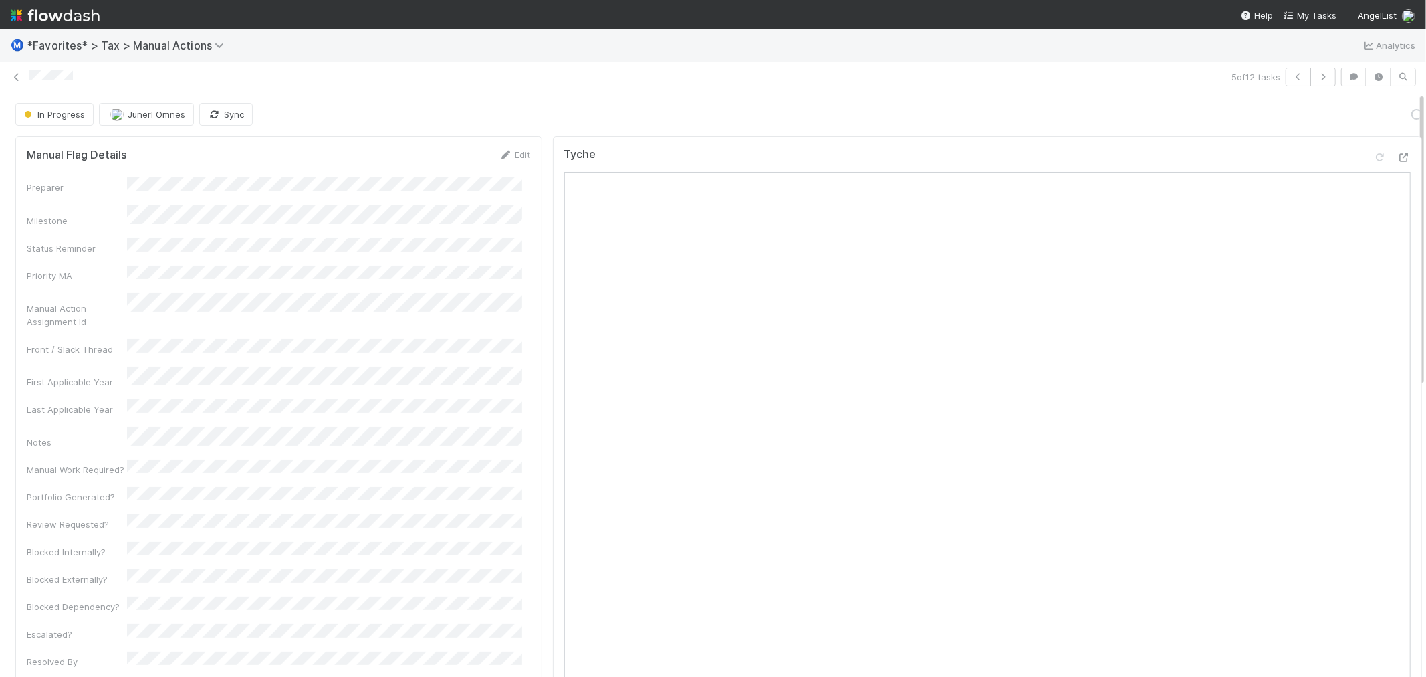
click at [525, 106] on div "In Progress Junerl Omnes Sync Loading..." at bounding box center [718, 114] width 1407 height 23
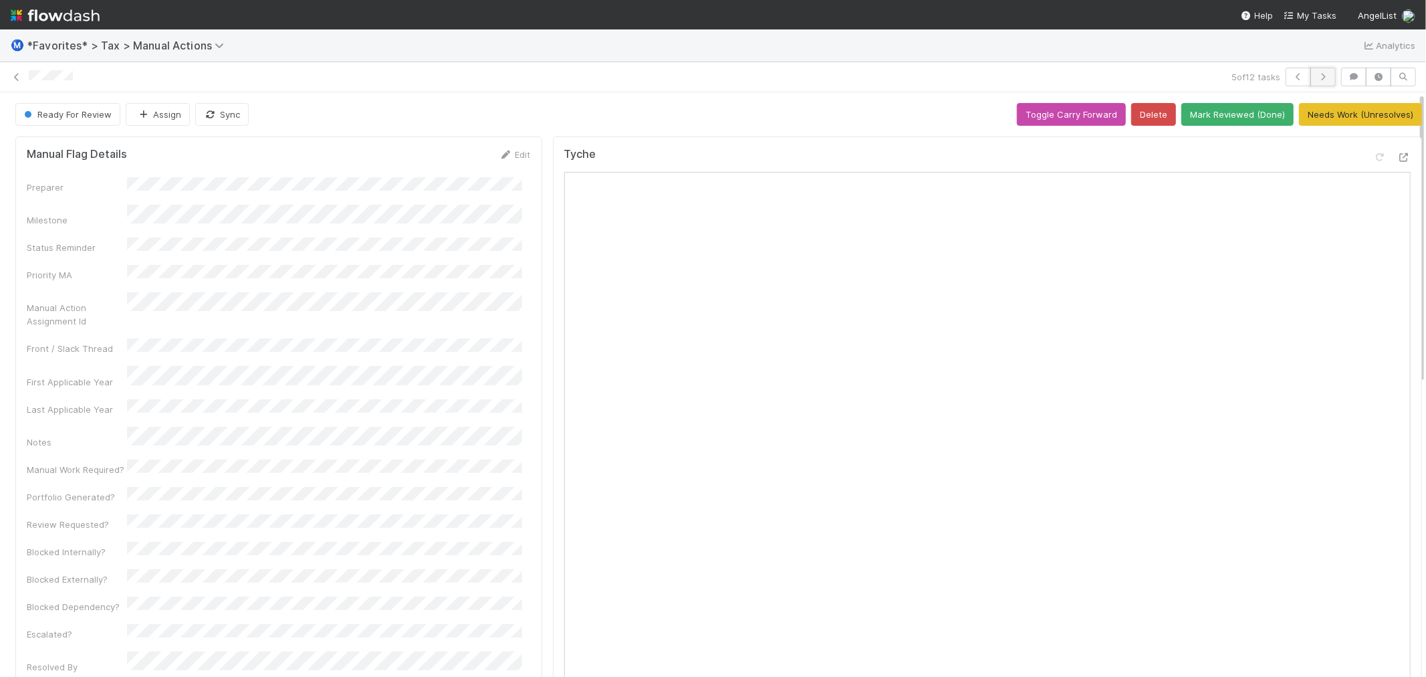
click at [1319, 83] on button "button" at bounding box center [1322, 77] width 25 height 19
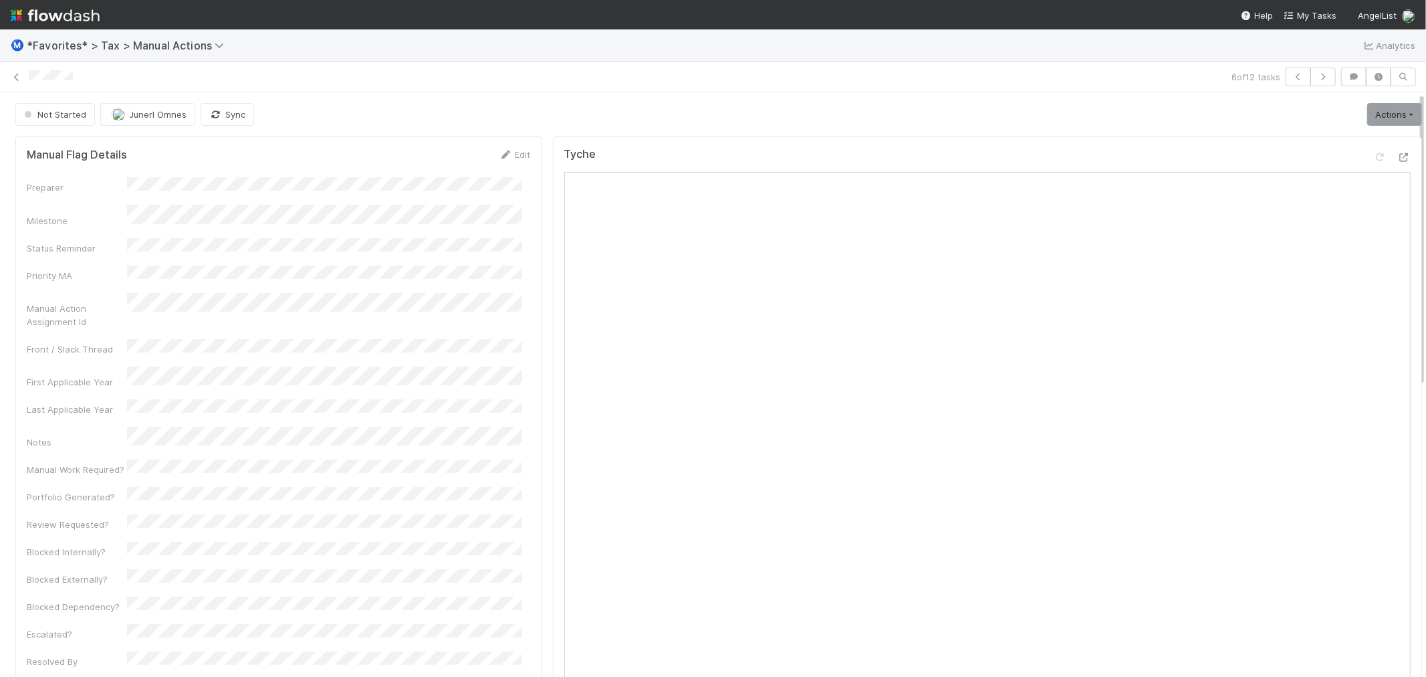
click at [666, 91] on div "6 of 12 tasks" at bounding box center [713, 77] width 1426 height 30
click at [1382, 104] on link "Actions" at bounding box center [1394, 114] width 55 height 23
click at [1329, 134] on button "Start" at bounding box center [1362, 142] width 124 height 19
click at [535, 104] on div "Not Started Junerl Omnes Sync Loading..." at bounding box center [718, 114] width 1407 height 23
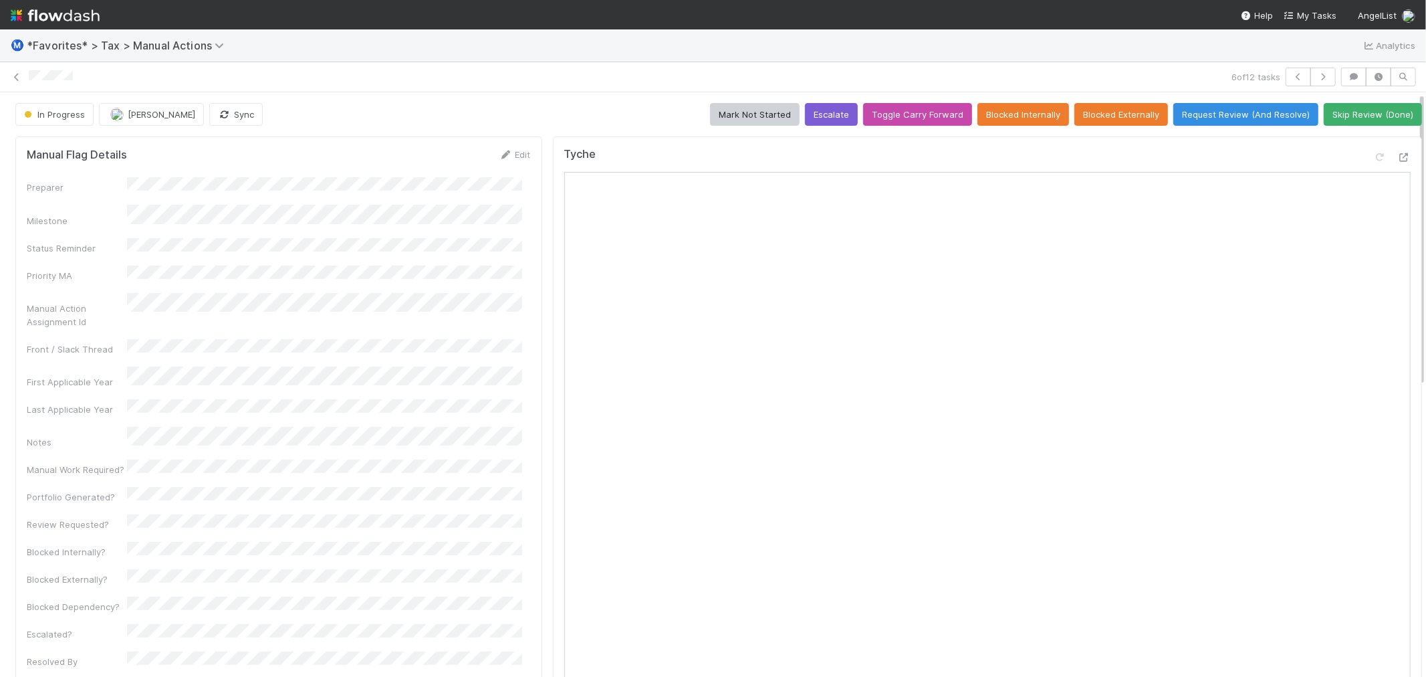
click at [533, 104] on div "In Progress [PERSON_NAME] Sync Mark Not Started Escalate Toggle Carry Forward B…" at bounding box center [718, 114] width 1407 height 23
click at [492, 115] on div "In Progress [PERSON_NAME] Sync Mark Not Started Escalate Toggle Carry Forward B…" at bounding box center [718, 114] width 1407 height 23
click at [1225, 122] on button "Request Review (And Resolve)" at bounding box center [1245, 114] width 145 height 23
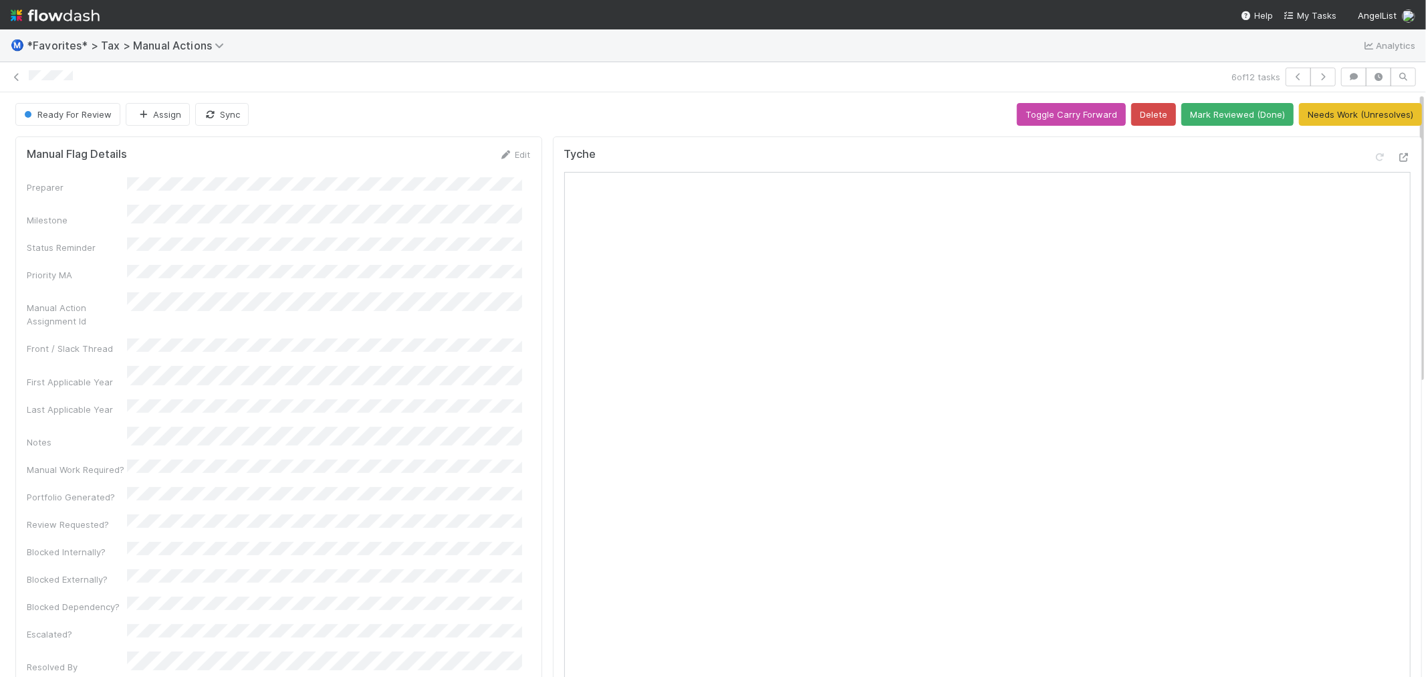
drag, startPoint x: 741, startPoint y: 96, endPoint x: 775, endPoint y: 95, distance: 34.8
click at [741, 103] on div "Ready For Review Assign Sync Toggle Carry Forward Delete Mark Reviewed (Done) N…" at bounding box center [718, 114] width 1407 height 23
click at [1316, 73] on icon "button" at bounding box center [1322, 77] width 13 height 8
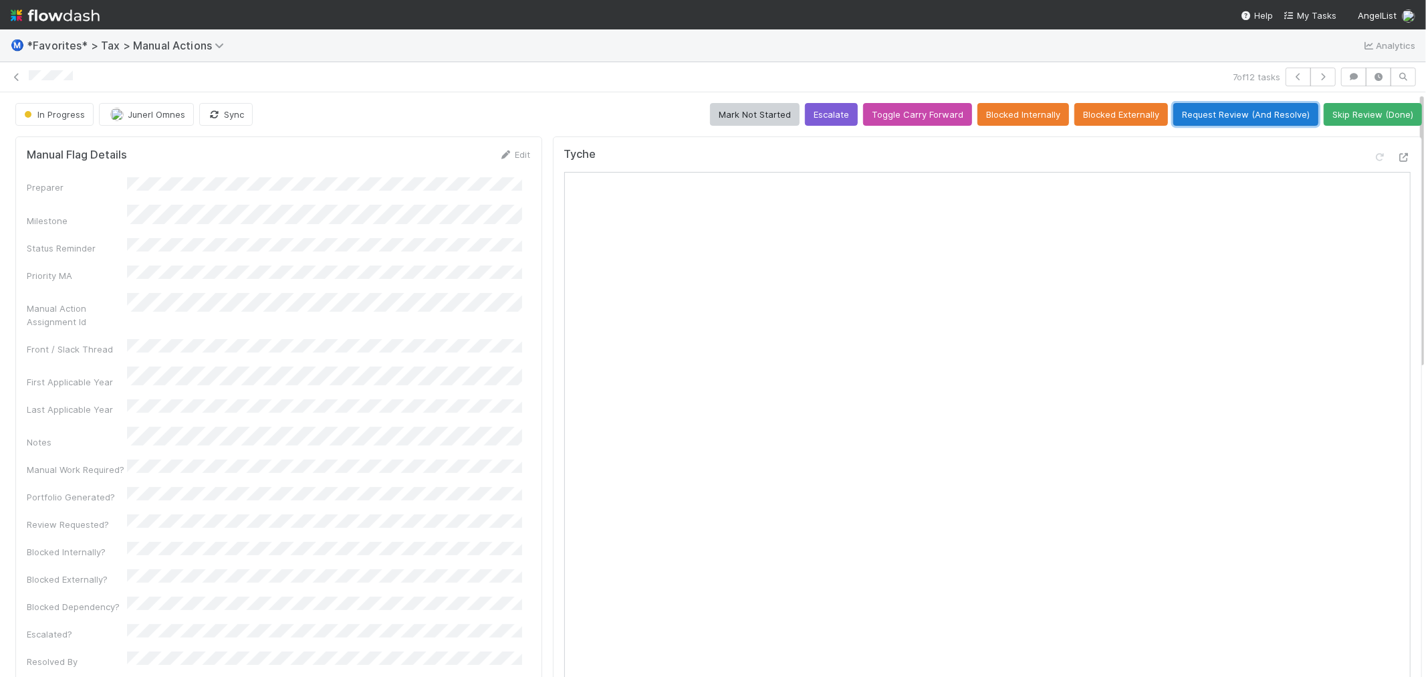
click at [1190, 111] on button "Request Review (And Resolve)" at bounding box center [1245, 114] width 145 height 23
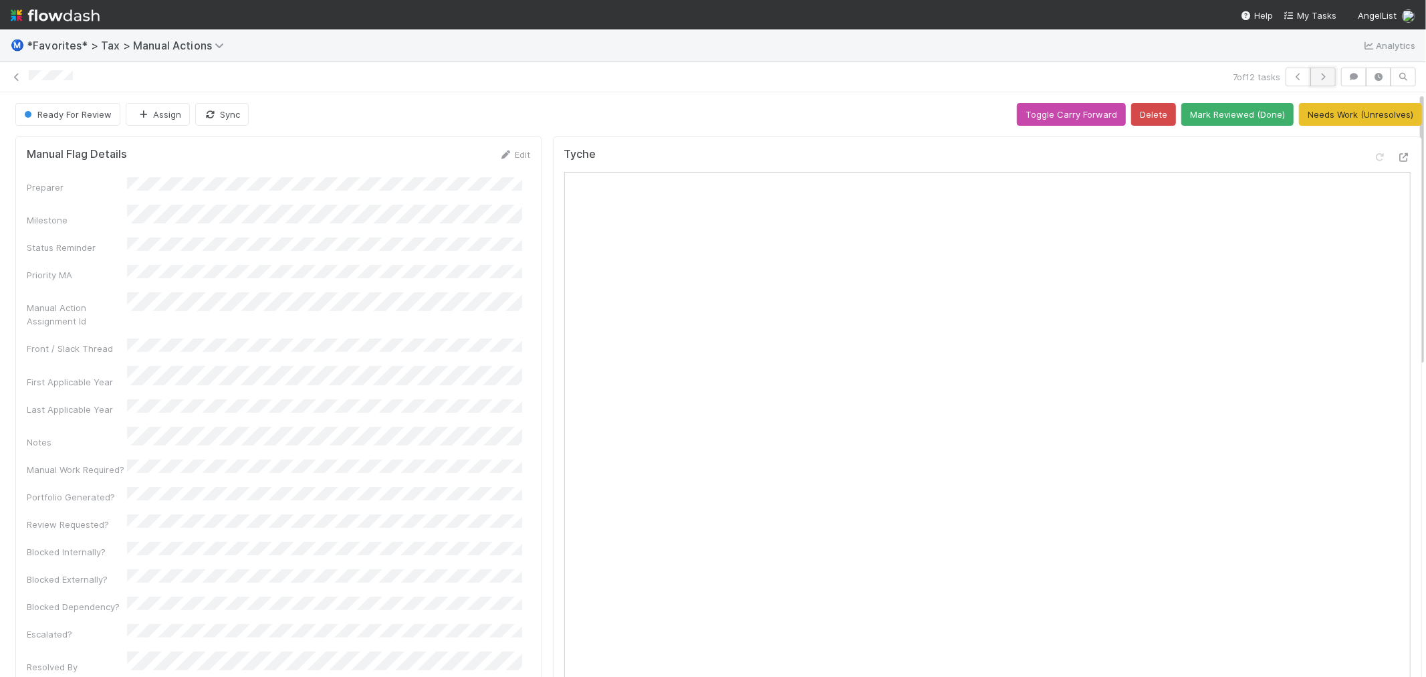
click at [1320, 80] on button "button" at bounding box center [1322, 77] width 25 height 19
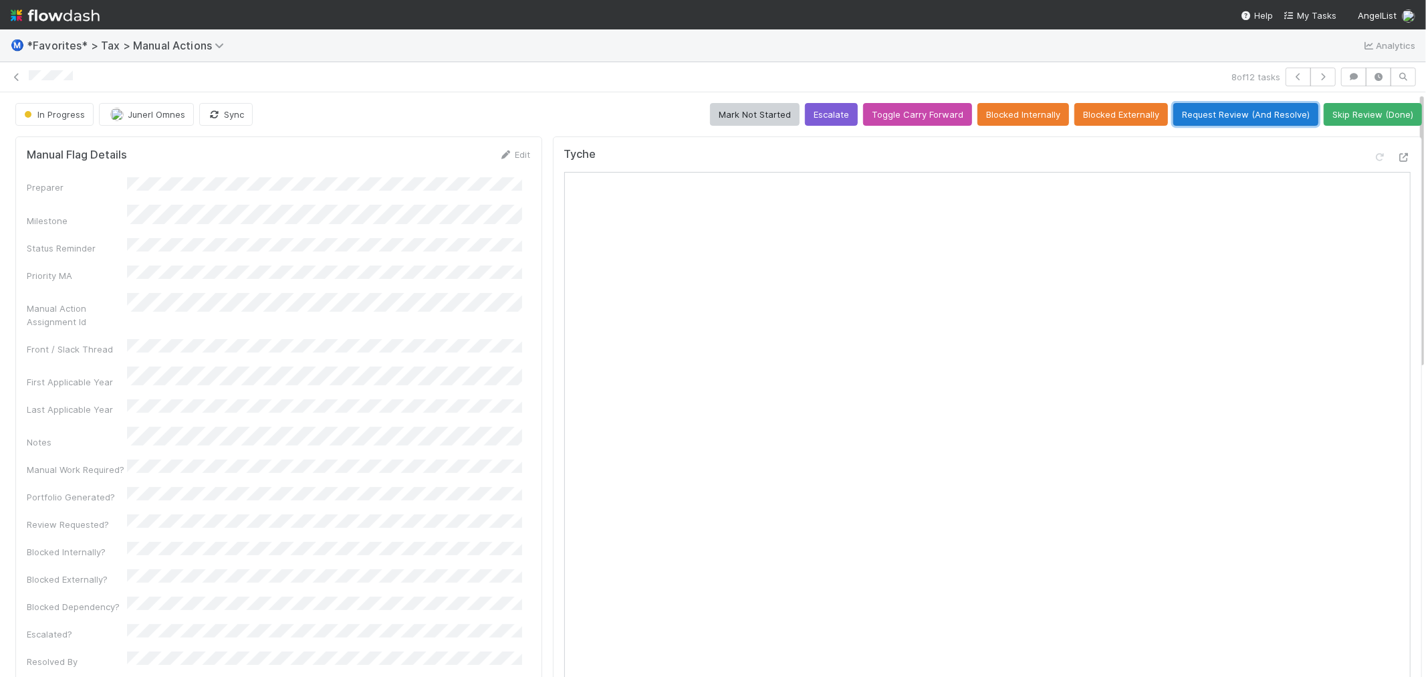
click at [1261, 110] on button "Request Review (And Resolve)" at bounding box center [1245, 114] width 145 height 23
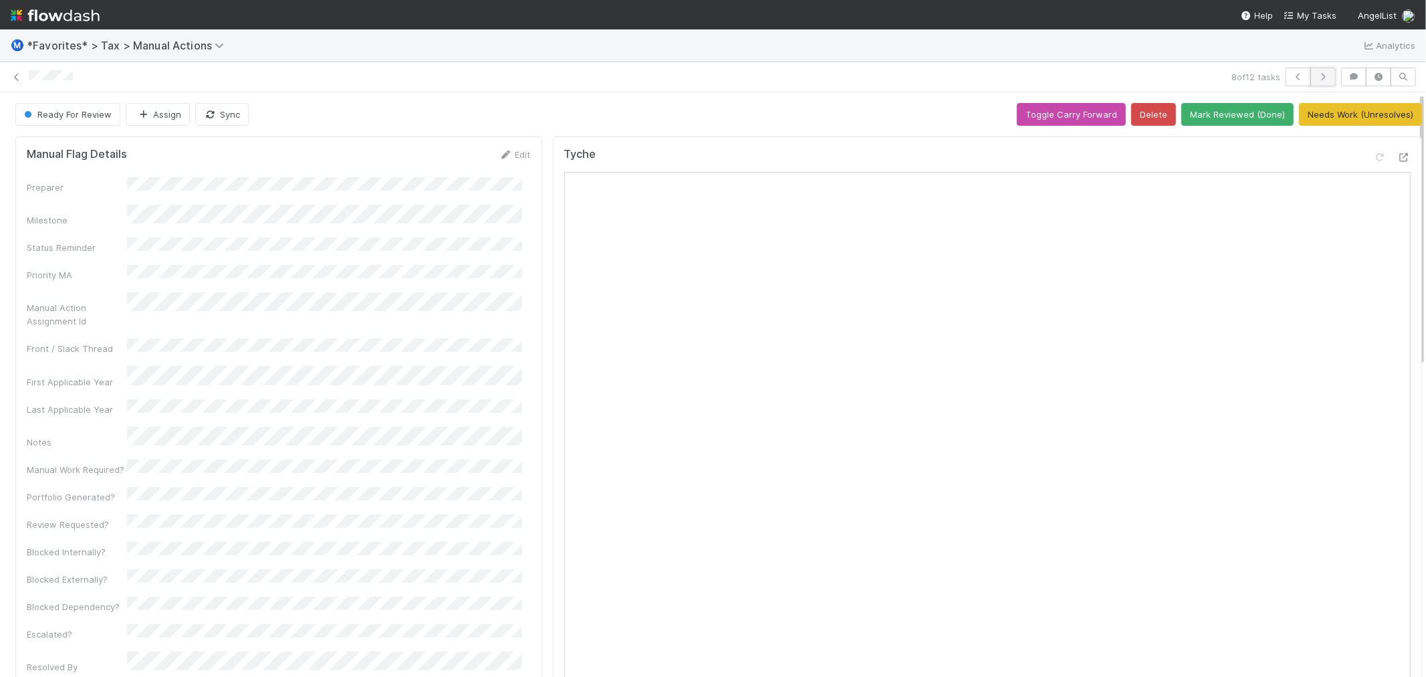
click at [1316, 76] on icon "button" at bounding box center [1322, 77] width 13 height 8
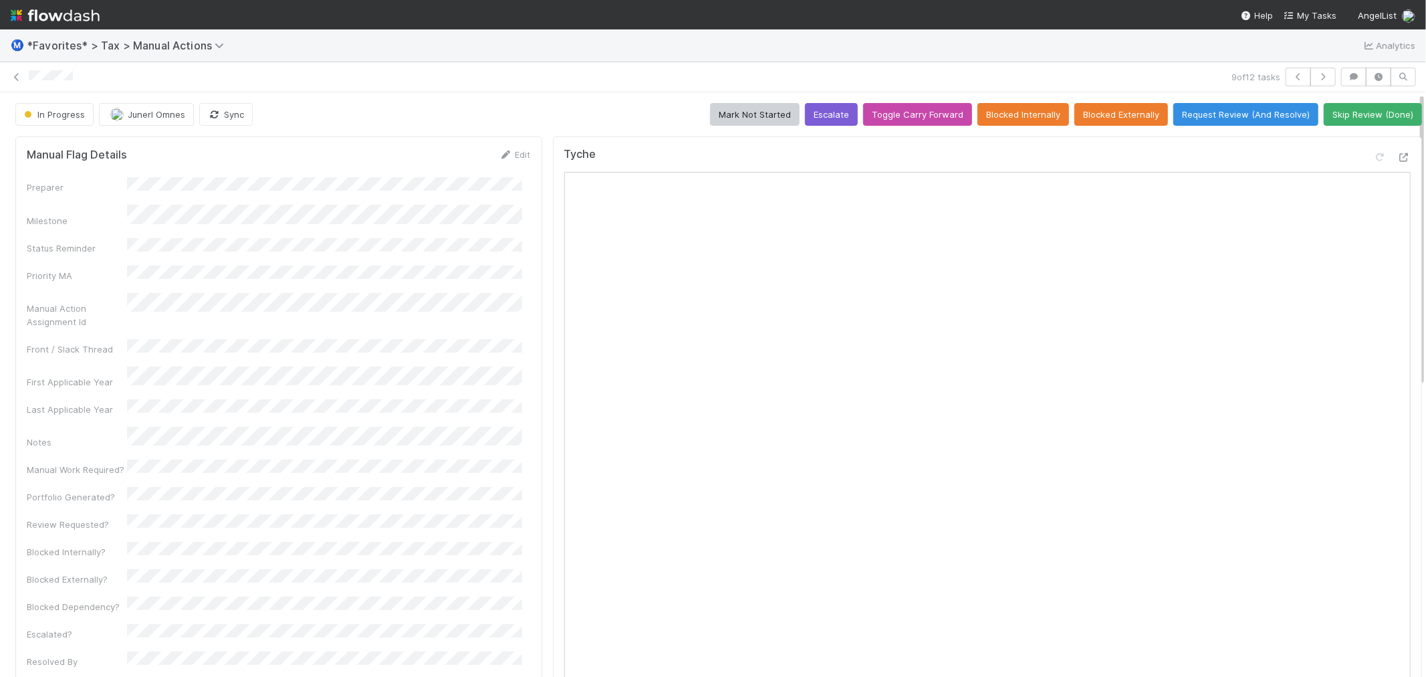
click at [459, 110] on div "In Progress Junerl Omnes Sync Mark Not Started Escalate Toggle Carry Forward Bl…" at bounding box center [718, 114] width 1407 height 23
click at [1213, 108] on button "Request Review (And Resolve)" at bounding box center [1245, 114] width 145 height 23
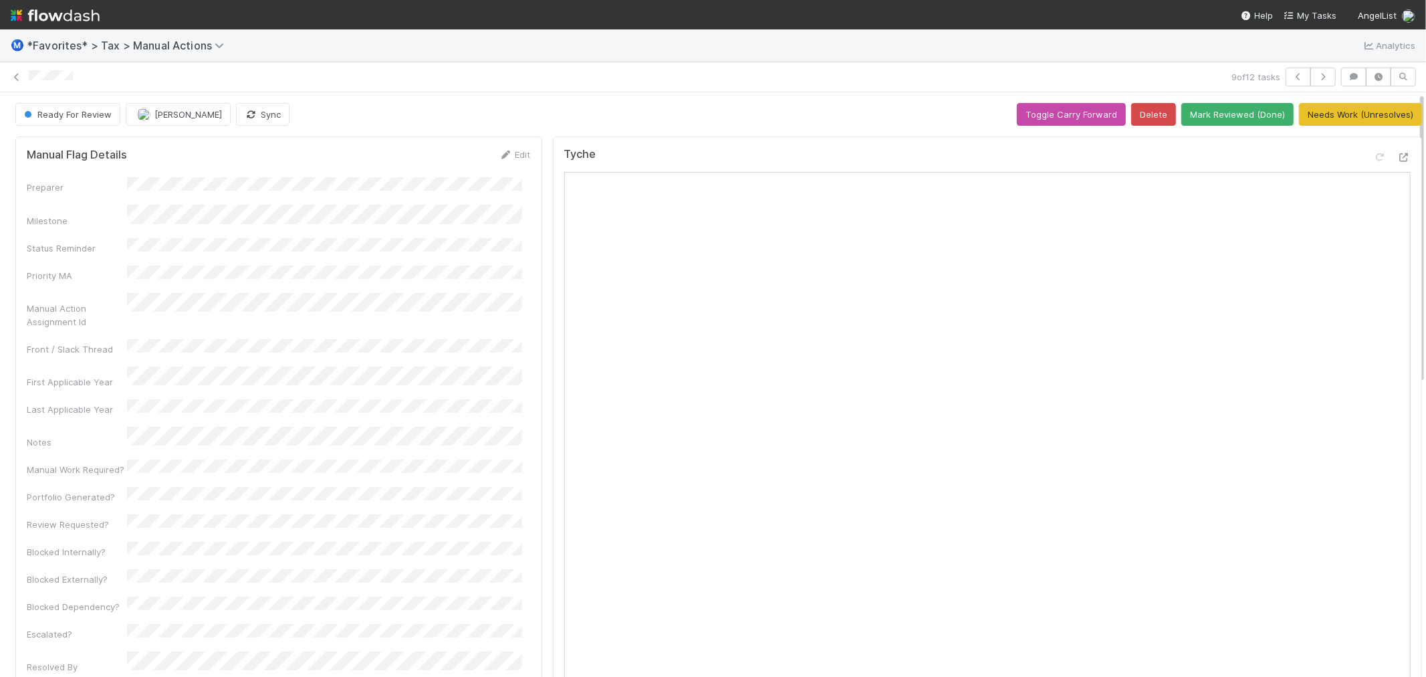
click at [548, 104] on div "Ready For Review [PERSON_NAME] Sync Toggle Carry Forward Delete Mark Reviewed (…" at bounding box center [718, 114] width 1407 height 23
click at [1310, 70] on button "button" at bounding box center [1322, 77] width 25 height 19
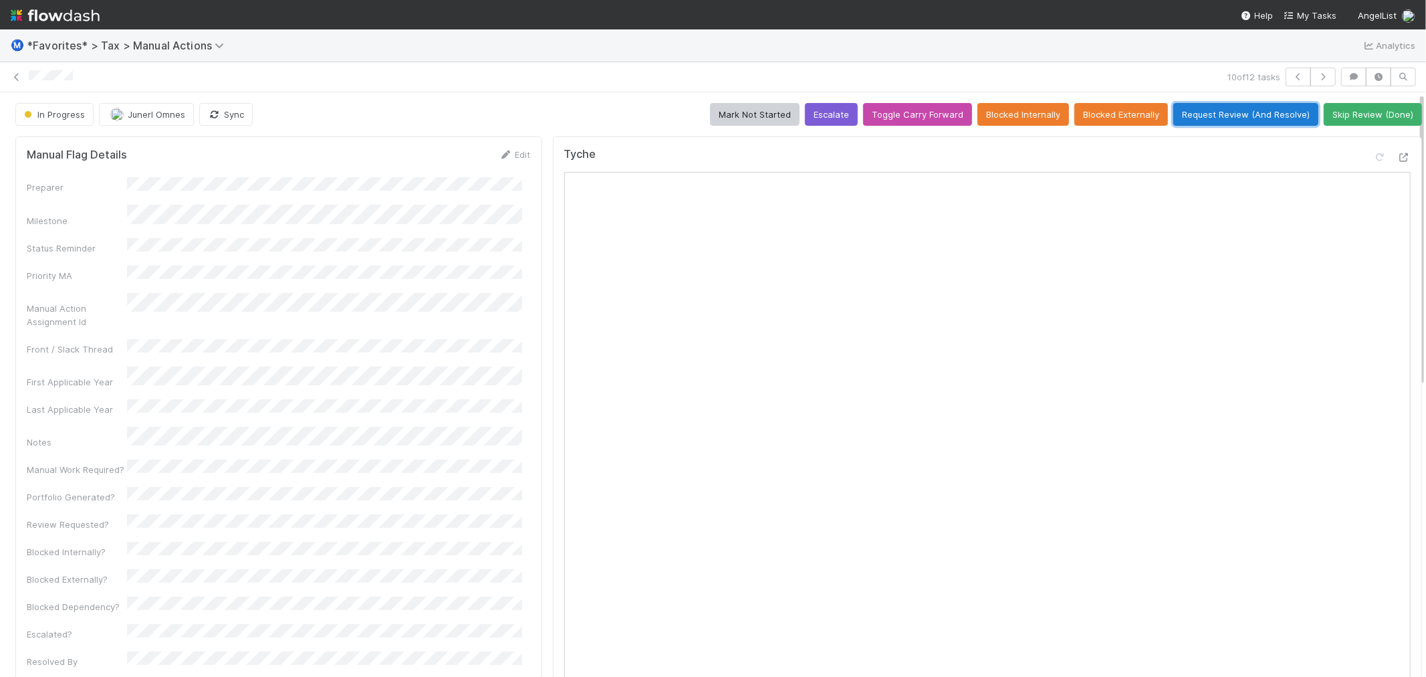
click at [1249, 110] on button "Request Review (And Resolve)" at bounding box center [1245, 114] width 145 height 23
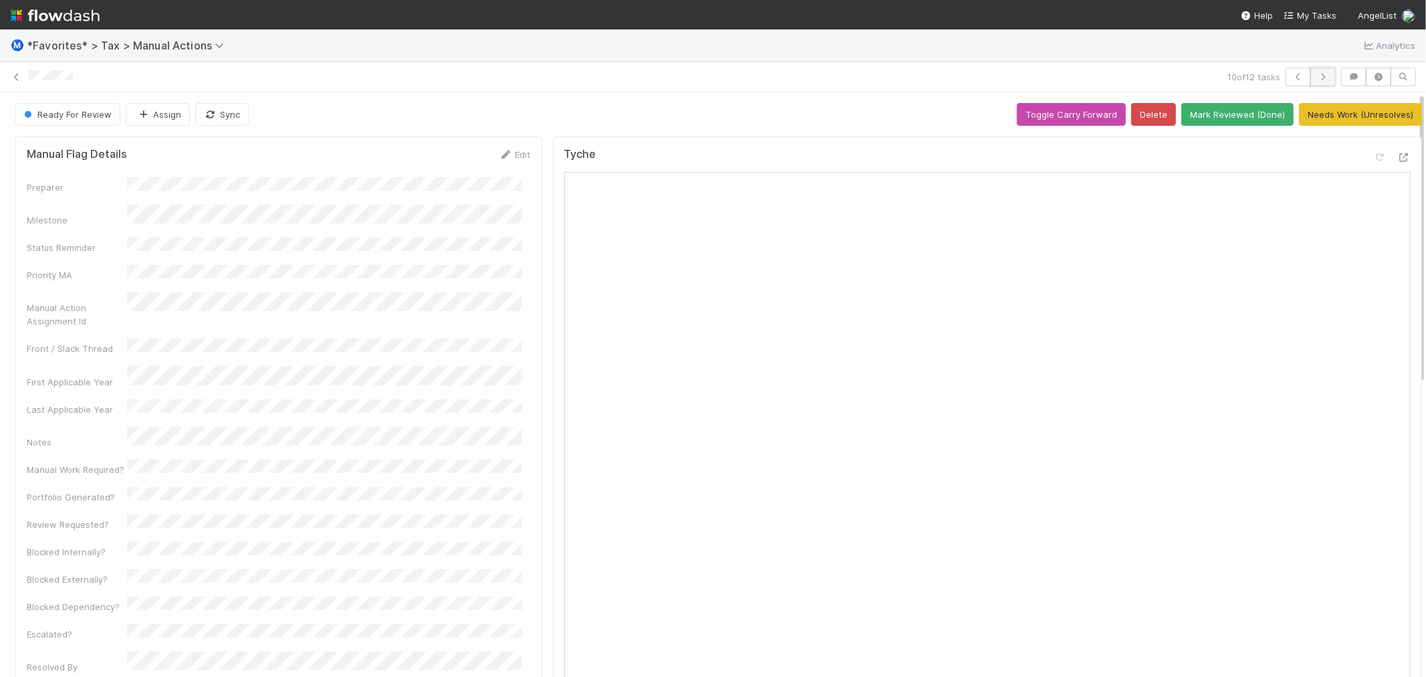
click at [1318, 83] on button "button" at bounding box center [1322, 77] width 25 height 19
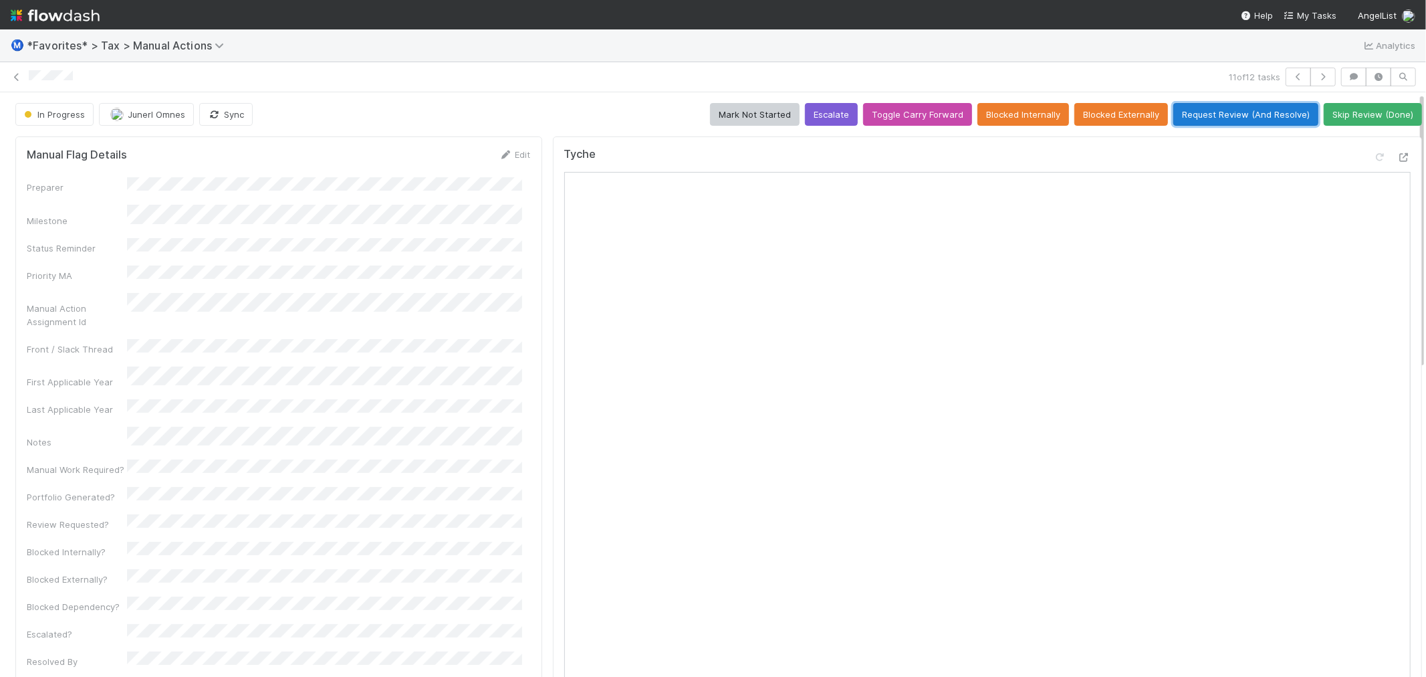
click at [1245, 111] on button "Request Review (And Resolve)" at bounding box center [1245, 114] width 145 height 23
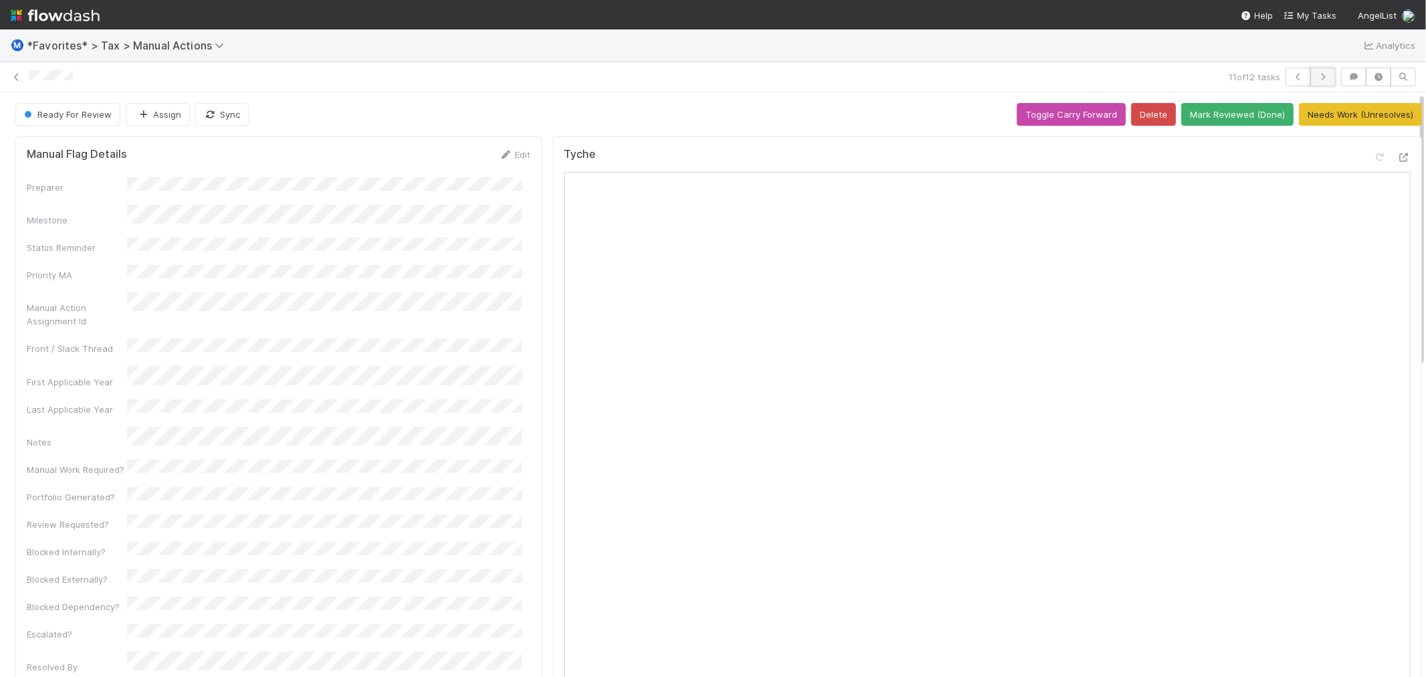
click at [1318, 80] on icon "button" at bounding box center [1322, 77] width 13 height 8
click at [17, 78] on icon at bounding box center [16, 77] width 13 height 9
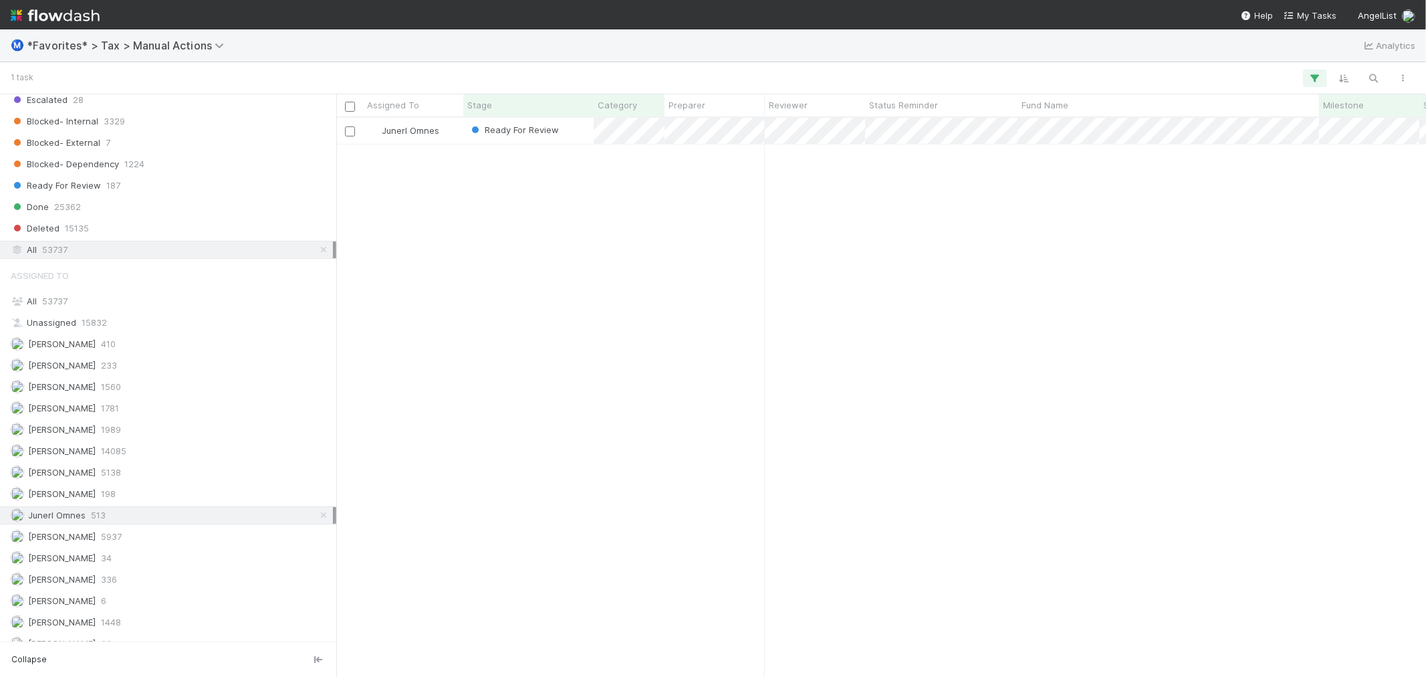
scroll to position [1614, 0]
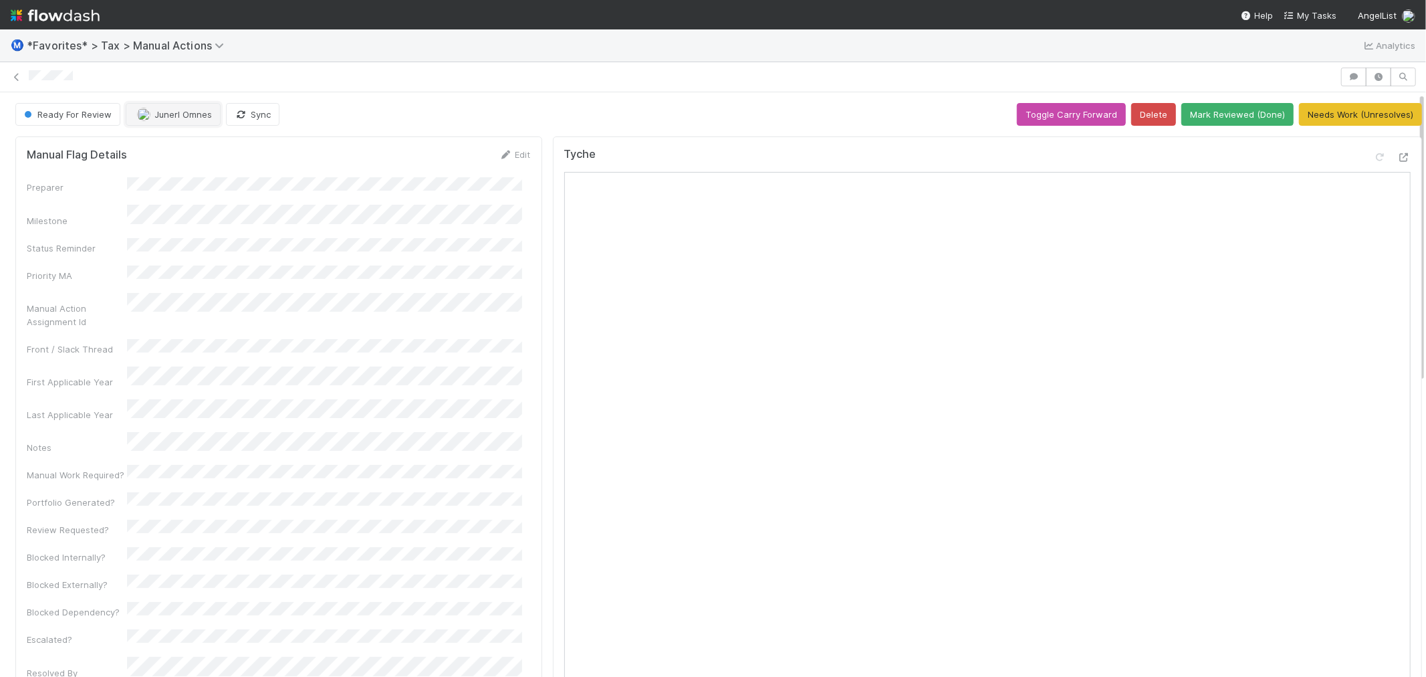
click at [190, 118] on span "Junerl Omnes" at bounding box center [182, 114] width 57 height 11
click at [219, 176] on div "[PERSON_NAME]" at bounding box center [214, 173] width 189 height 24
click at [453, 117] on div "Ready For Review [PERSON_NAME] Sync Toggle Carry Forward Delete Mark Reviewed (…" at bounding box center [718, 114] width 1407 height 23
click at [17, 74] on icon at bounding box center [16, 77] width 13 height 9
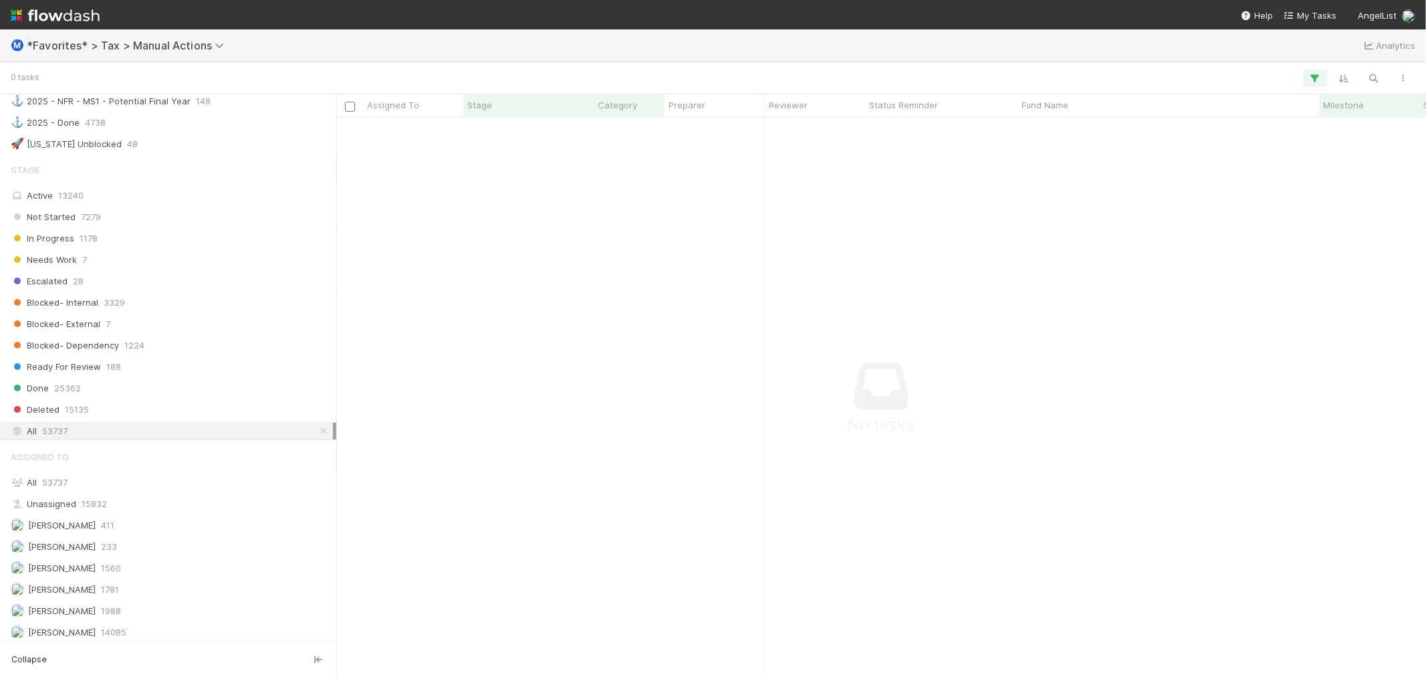
scroll to position [1411, 0]
click at [90, 484] on div "All 53737" at bounding box center [172, 475] width 322 height 17
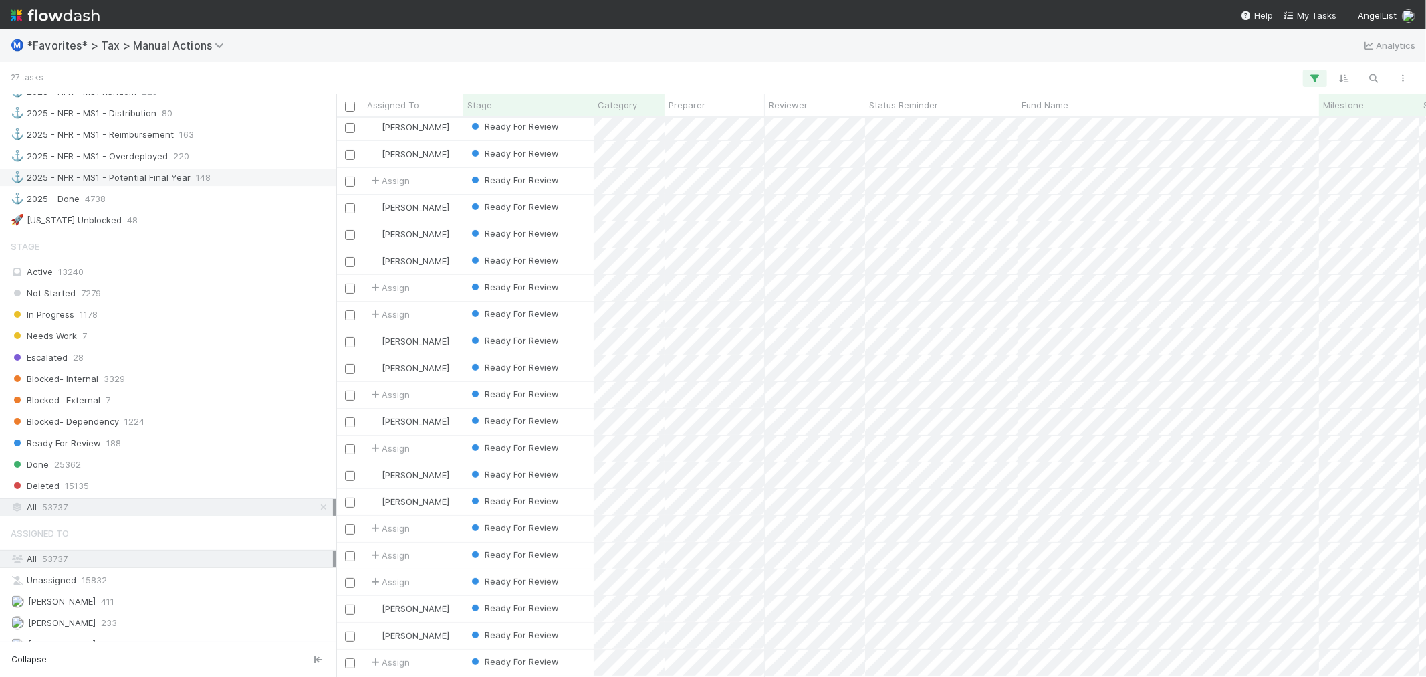
scroll to position [1337, 0]
click at [165, 220] on div "🚀 [US_STATE] Unblocked 48" at bounding box center [172, 211] width 322 height 17
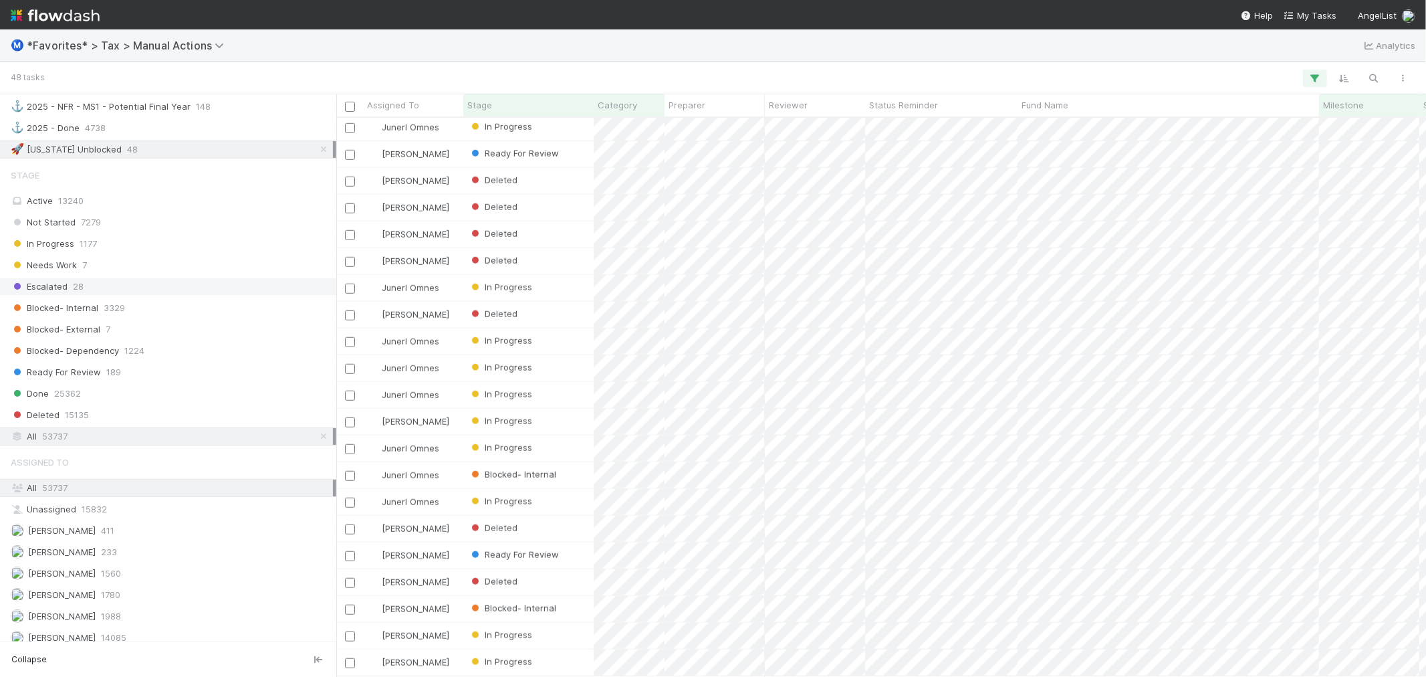
scroll to position [1392, 0]
click at [98, 238] on span "7279" at bounding box center [91, 229] width 20 height 17
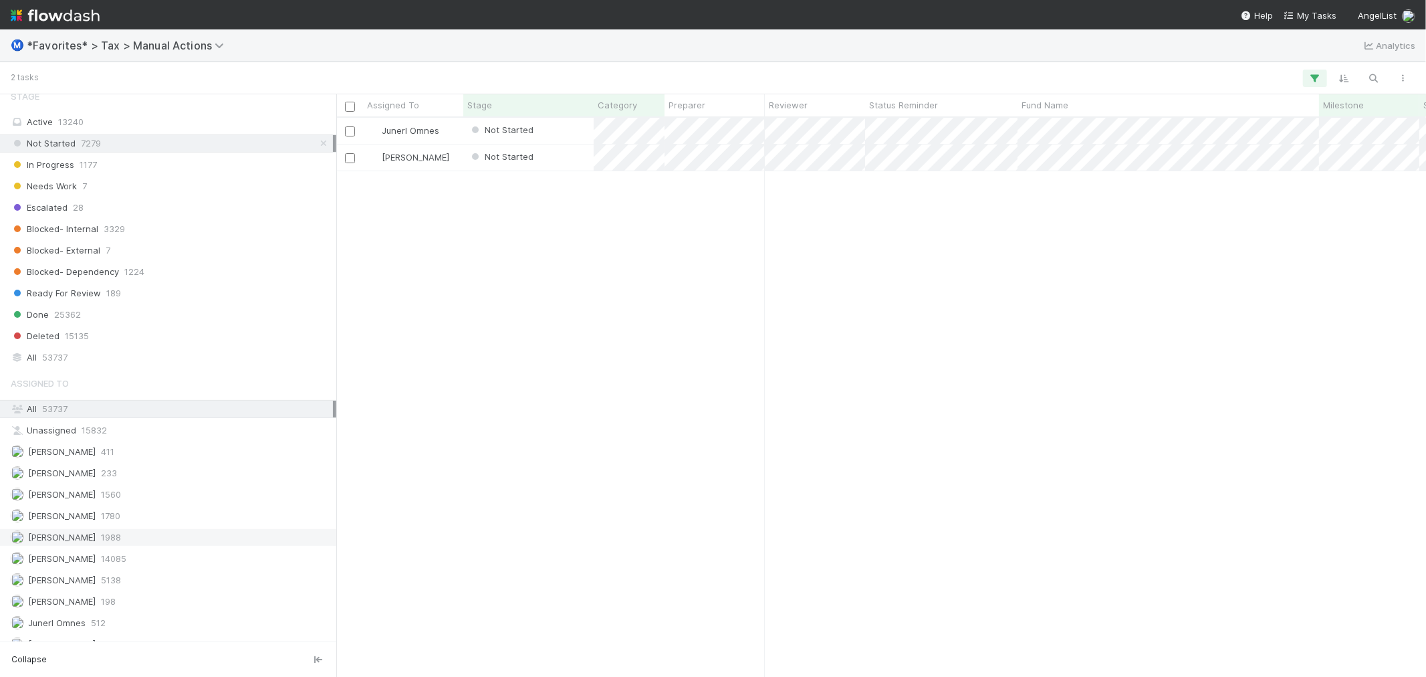
scroll to position [1614, 0]
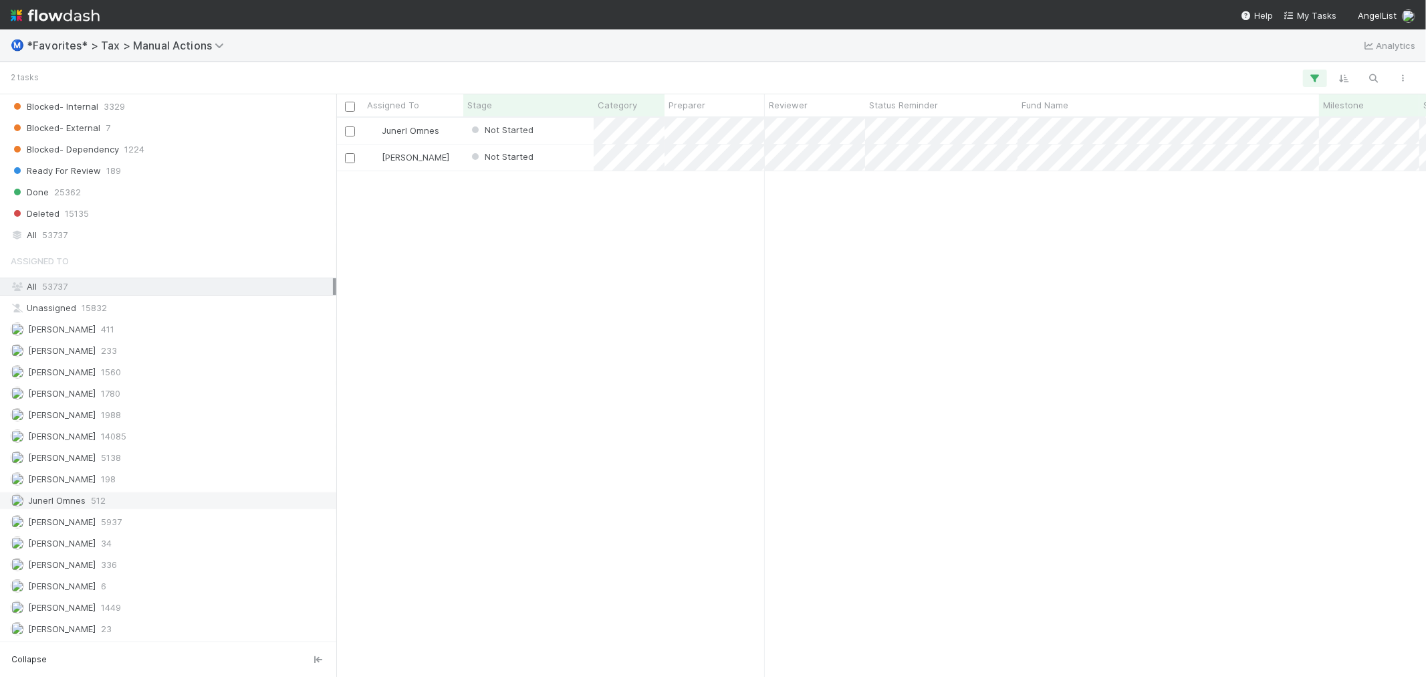
click at [99, 495] on span "512" at bounding box center [98, 500] width 15 height 17
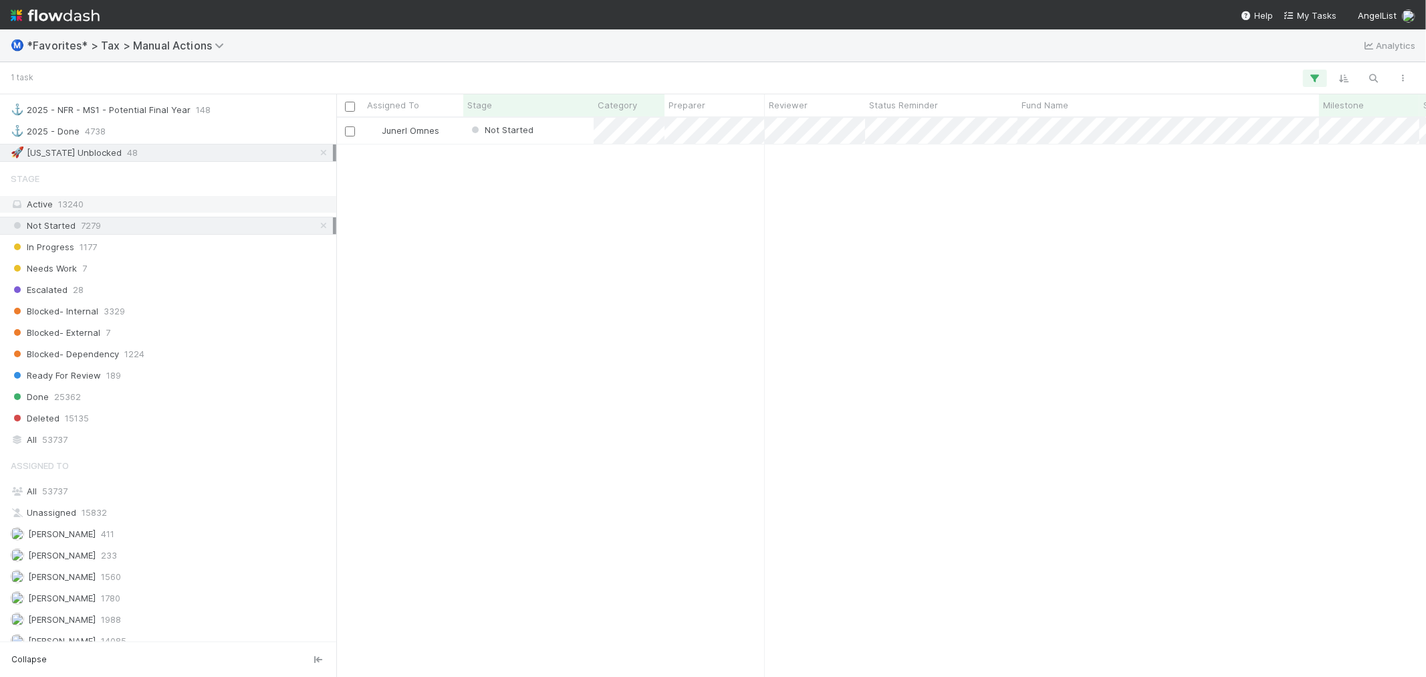
scroll to position [1392, 0]
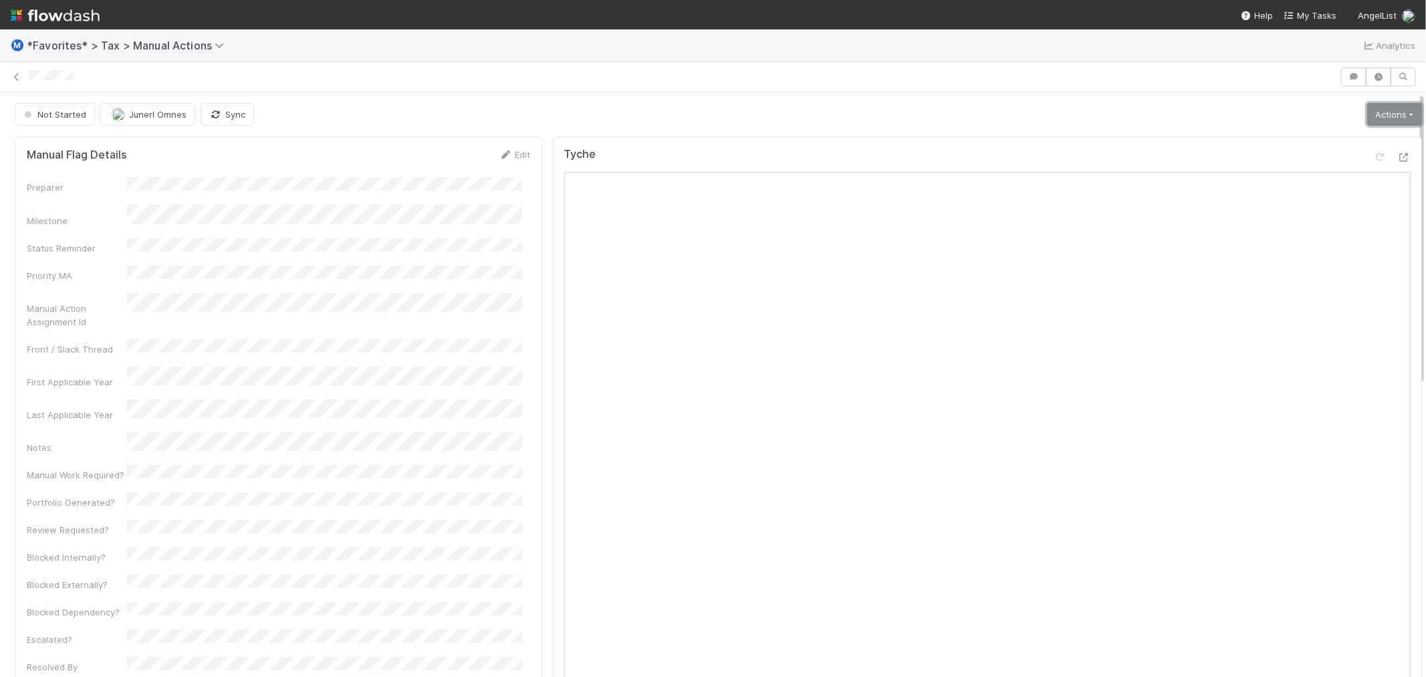
click at [1378, 116] on link "Actions" at bounding box center [1394, 114] width 55 height 23
click at [1300, 139] on button "Start" at bounding box center [1362, 142] width 124 height 19
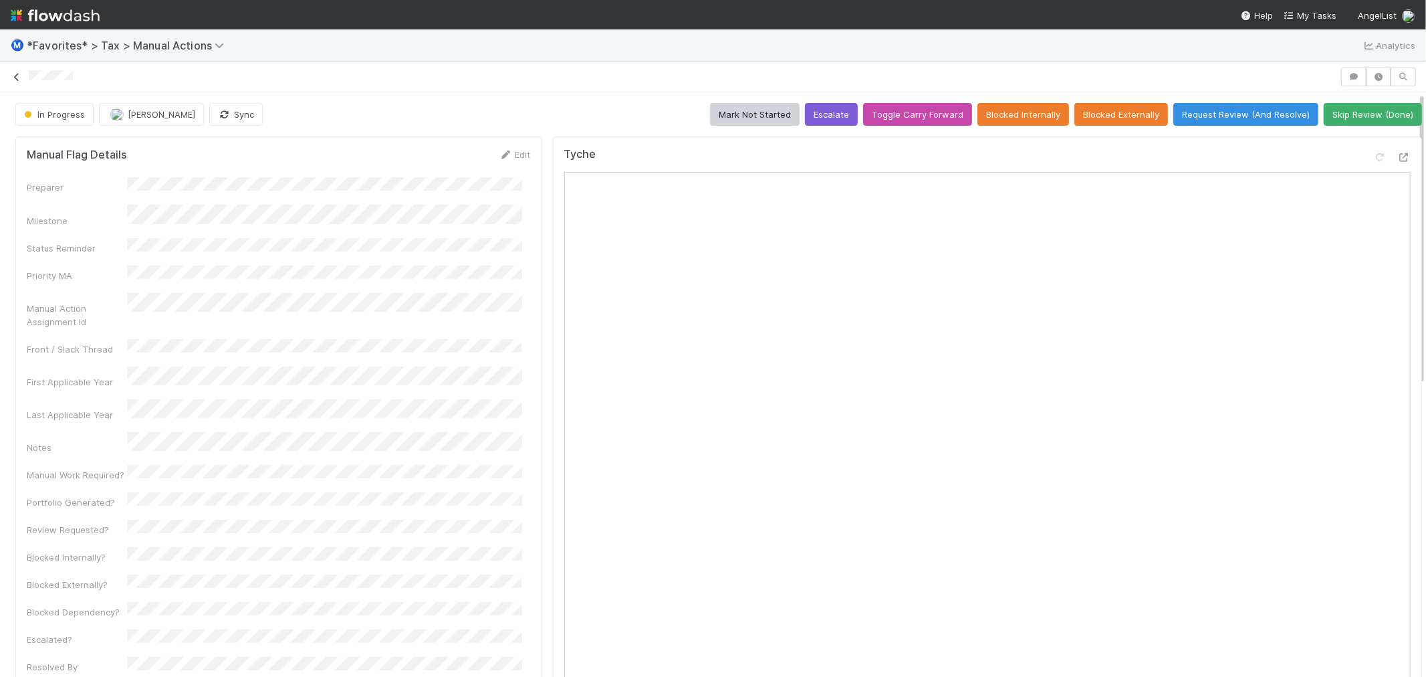
click at [13, 78] on icon at bounding box center [16, 77] width 13 height 9
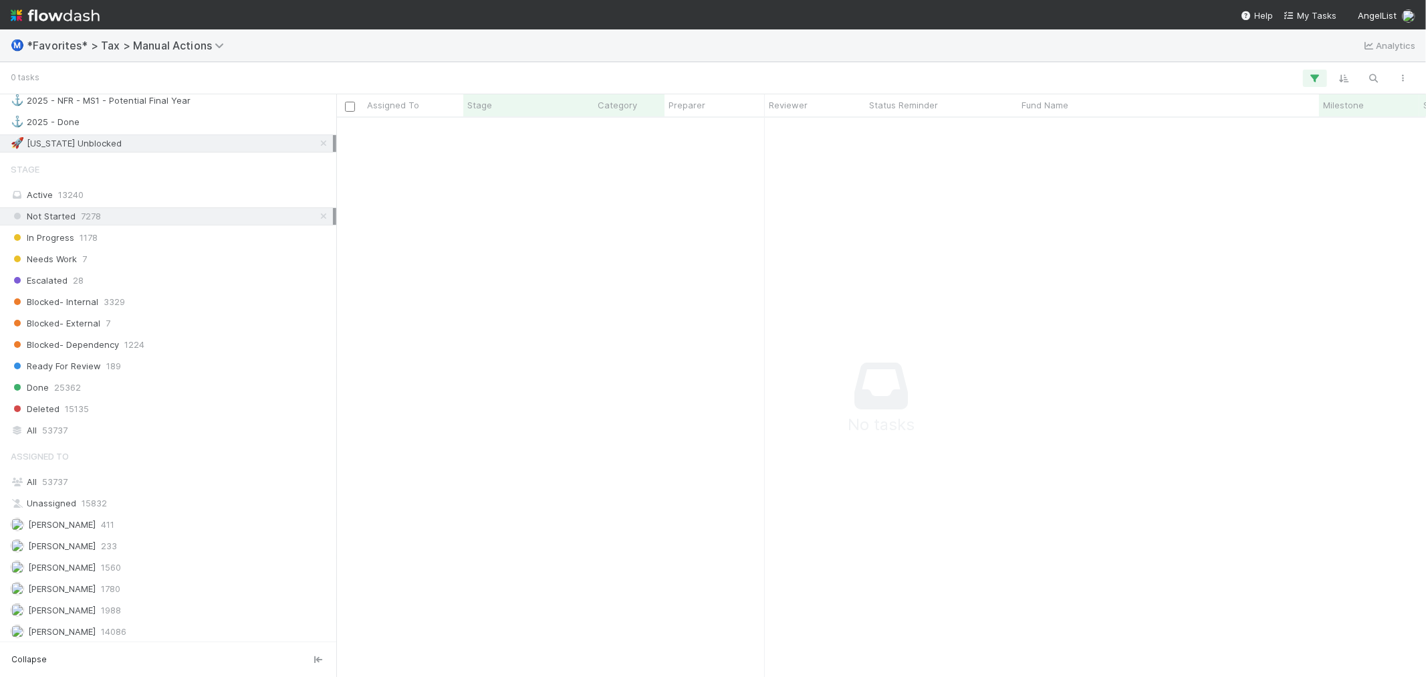
scroll to position [1411, 0]
click at [164, 240] on div "In Progress 1178" at bounding box center [172, 231] width 322 height 17
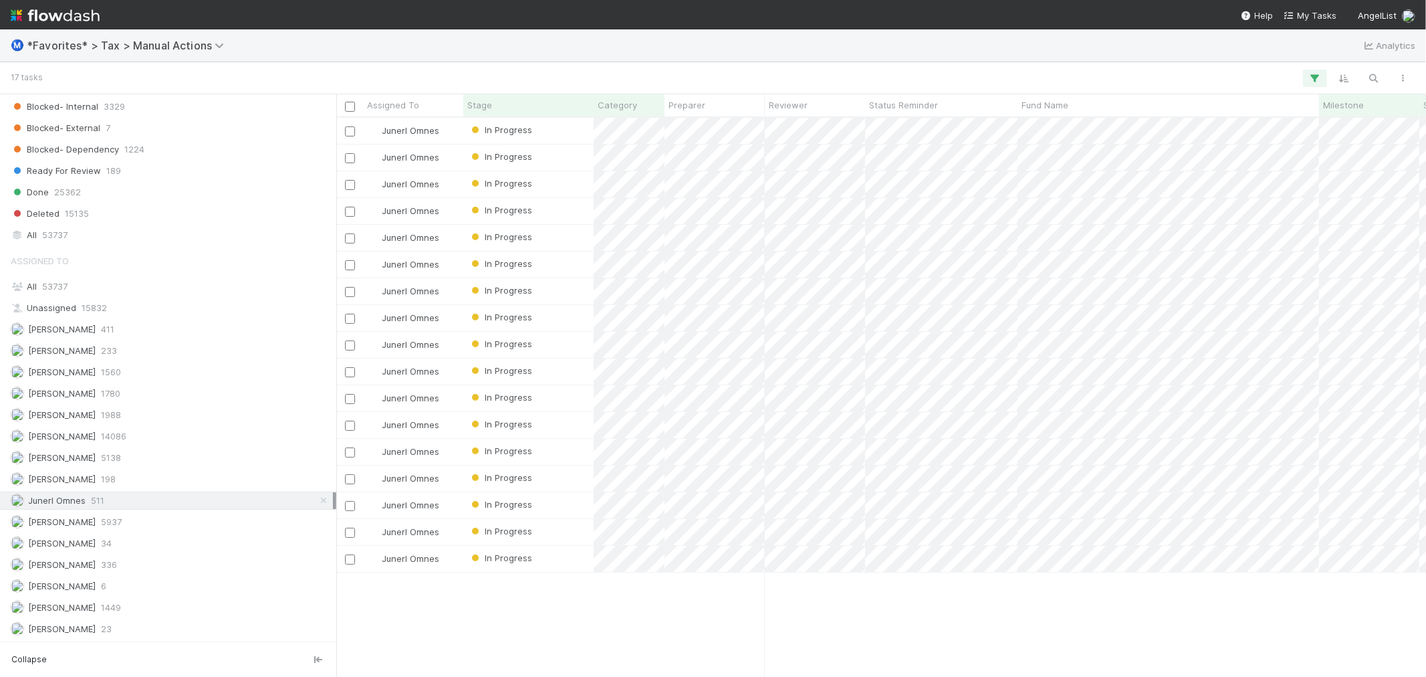
scroll to position [1318, 0]
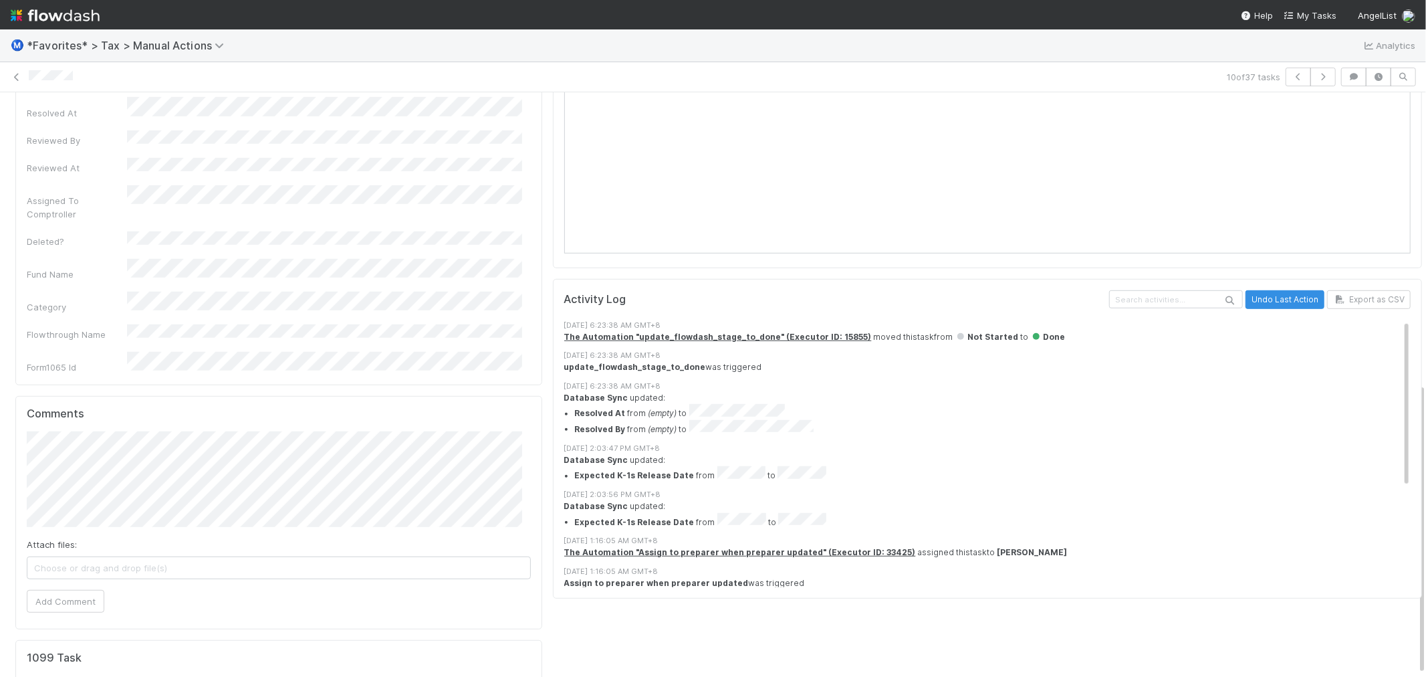
scroll to position [513, 0]
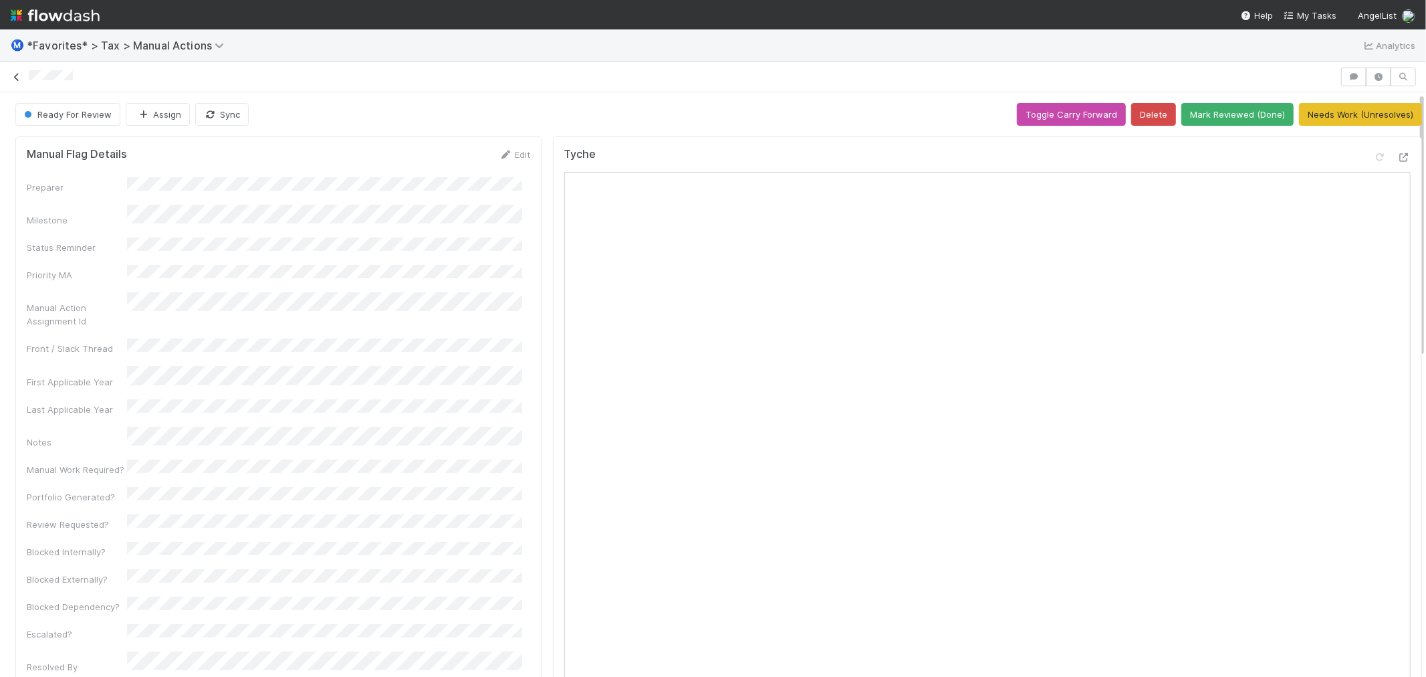
click at [11, 75] on icon at bounding box center [16, 77] width 13 height 9
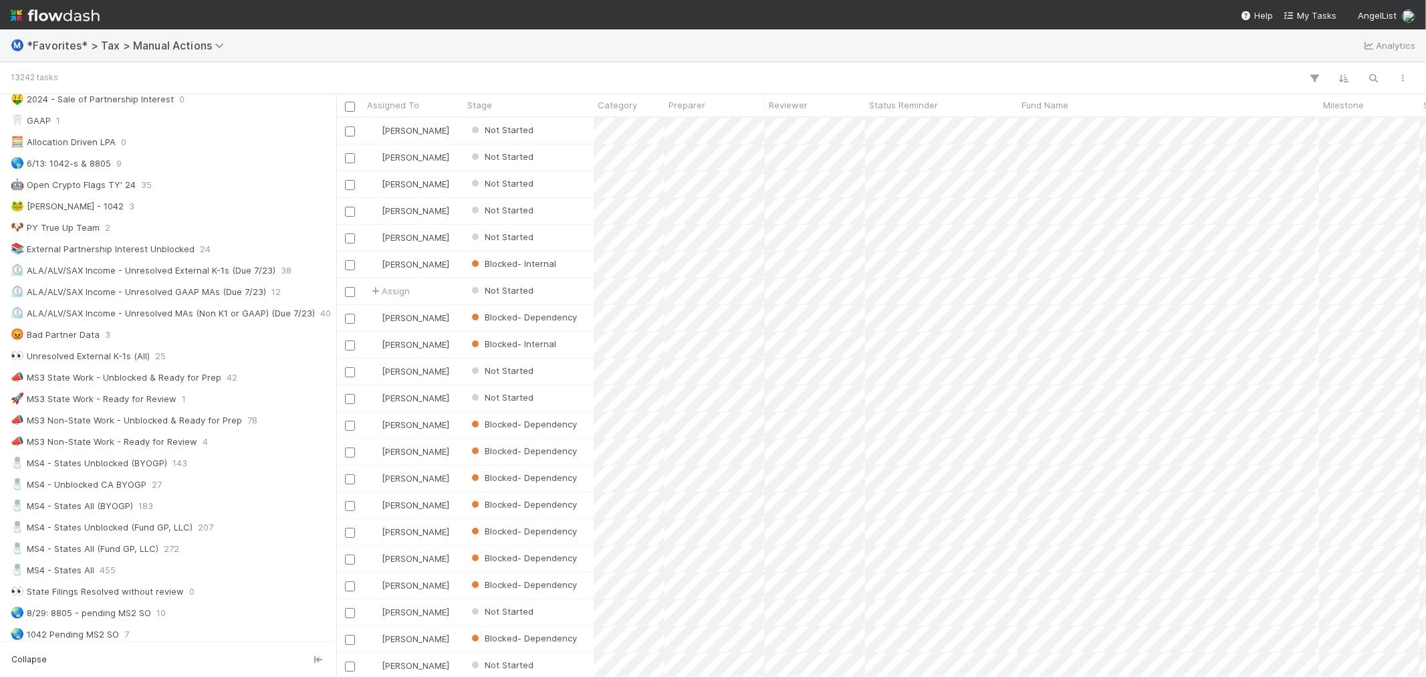
scroll to position [817, 0]
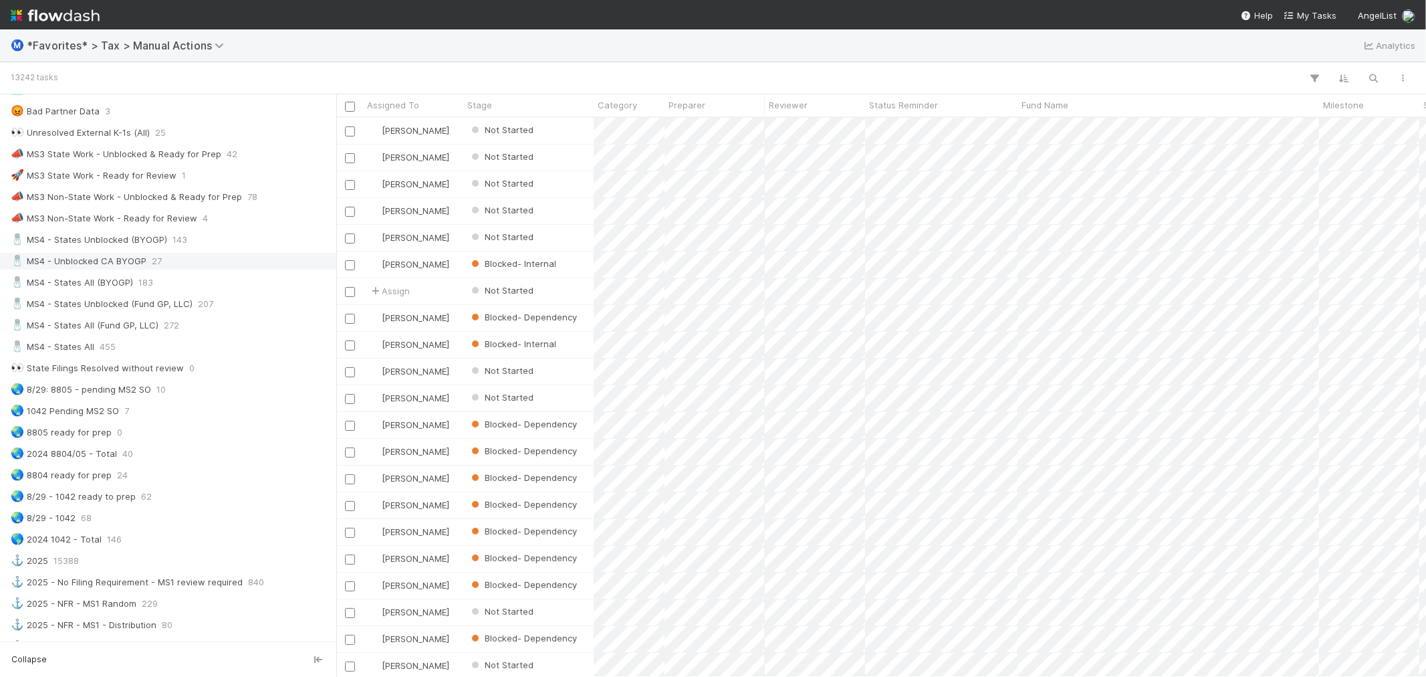
click at [148, 261] on div "🧂 MS4 - Unblocked CA BYOGP 27" at bounding box center [172, 261] width 322 height 17
